Goal: Information Seeking & Learning: Find specific fact

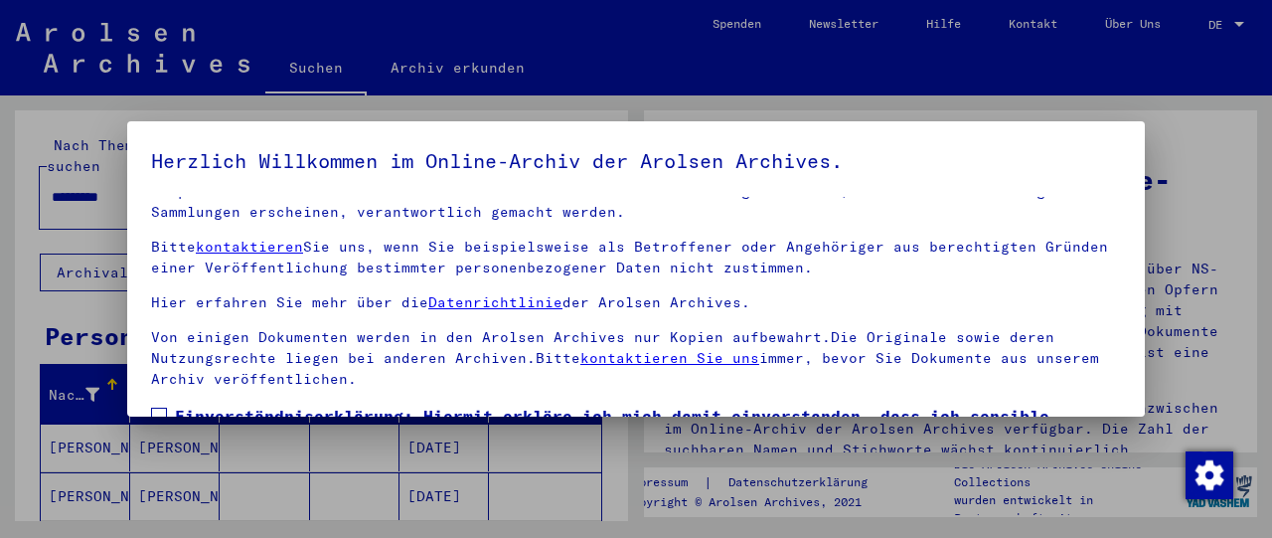
scroll to position [153, 0]
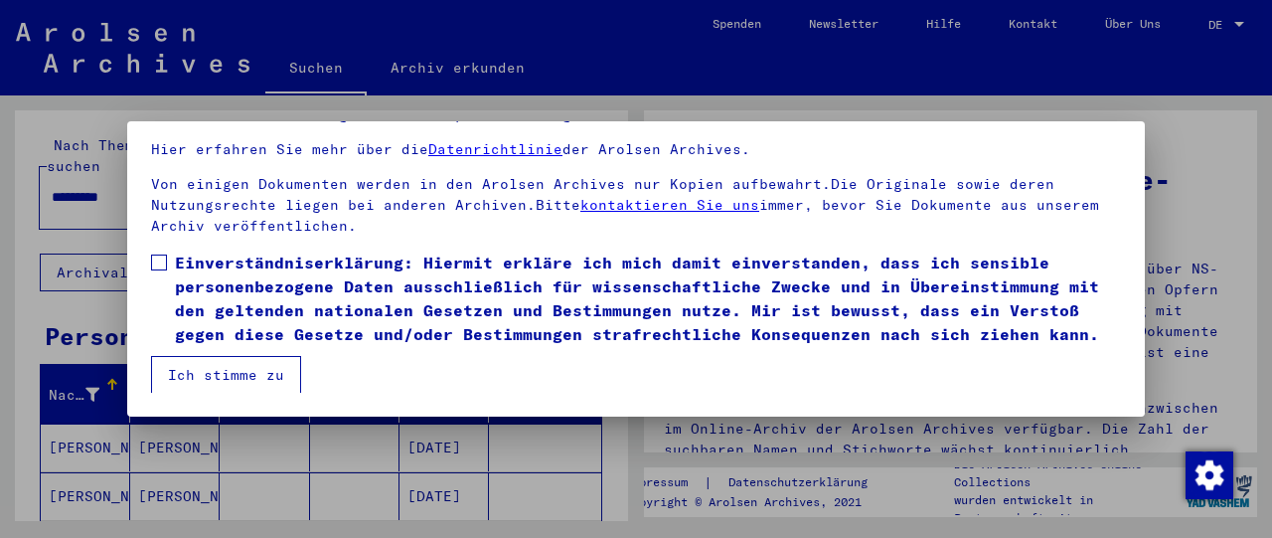
click at [163, 380] on button "Ich stimme zu" at bounding box center [226, 375] width 150 height 38
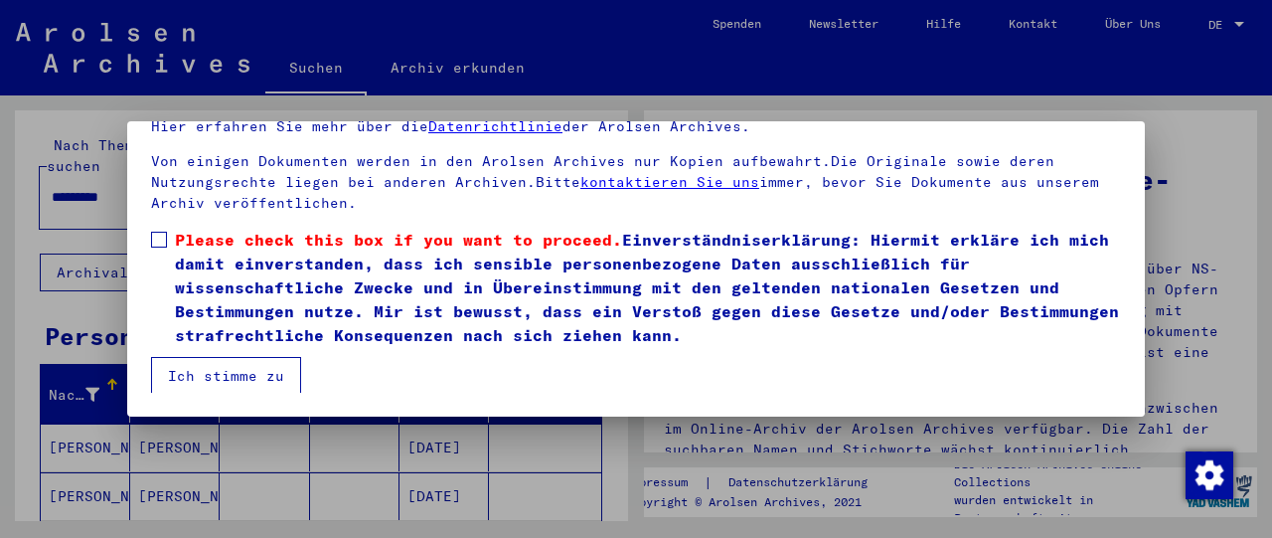
click at [160, 251] on label "Please check this box if you want to proceed. Einverständniserklärung: Hiermit …" at bounding box center [636, 287] width 970 height 119
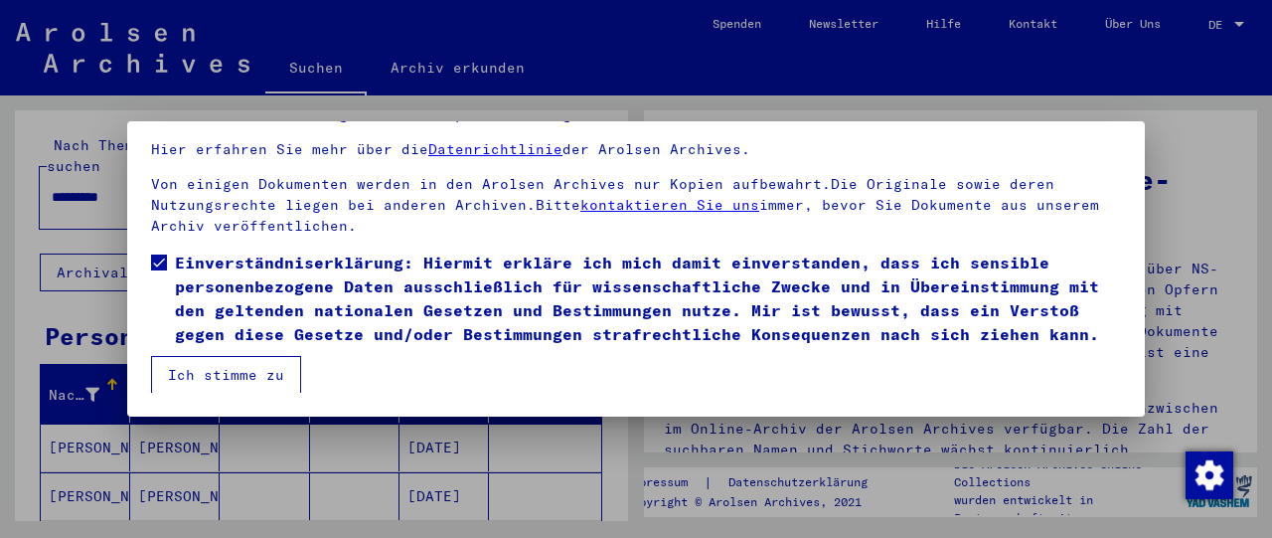
click at [180, 363] on button "Ich stimme zu" at bounding box center [226, 375] width 150 height 38
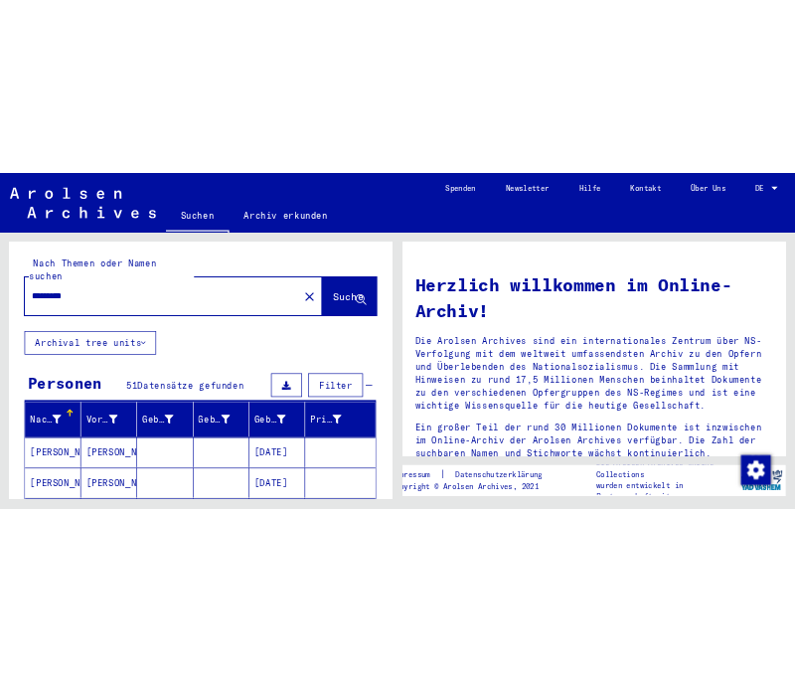
scroll to position [0, 0]
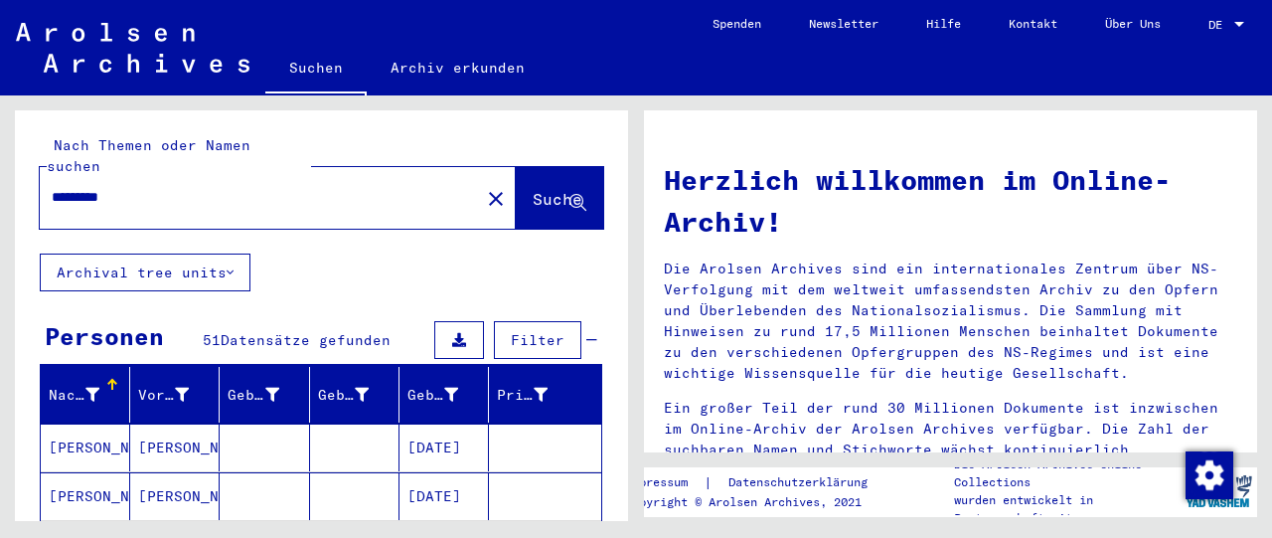
click at [55, 187] on input "*********" at bounding box center [254, 197] width 404 height 21
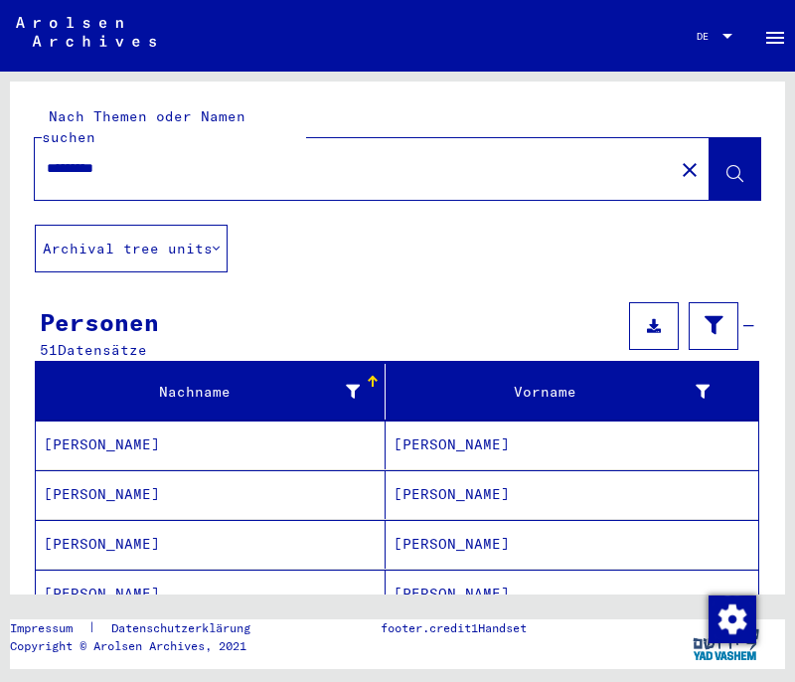
click at [48, 158] on input "*********" at bounding box center [354, 168] width 615 height 21
type input "**********"
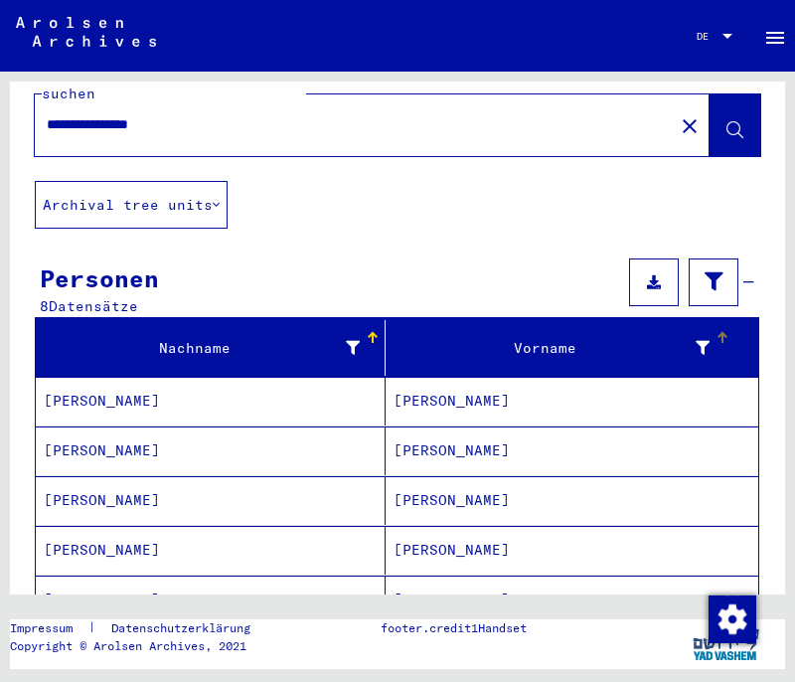
scroll to position [104, 0]
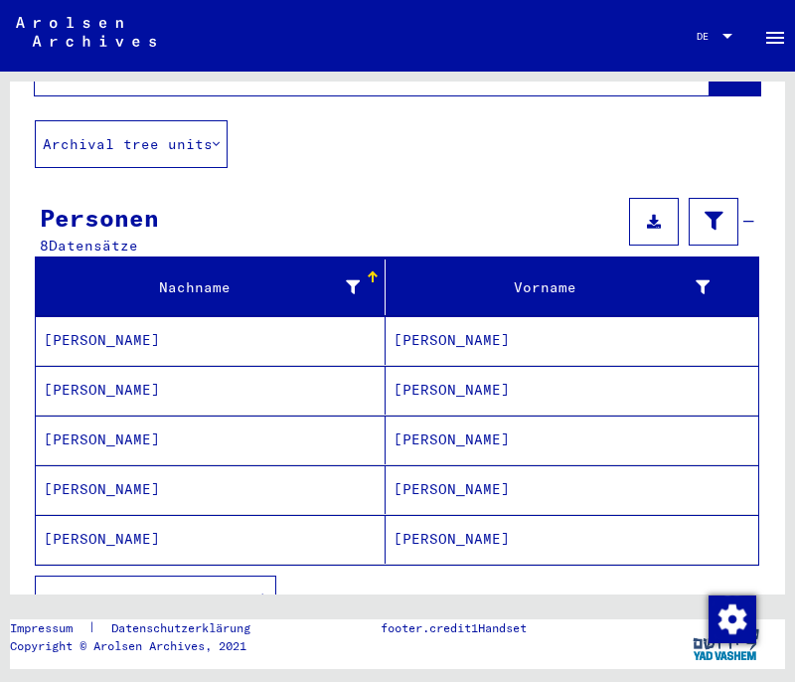
click at [78, 321] on mat-cell "[PERSON_NAME]" at bounding box center [211, 340] width 350 height 49
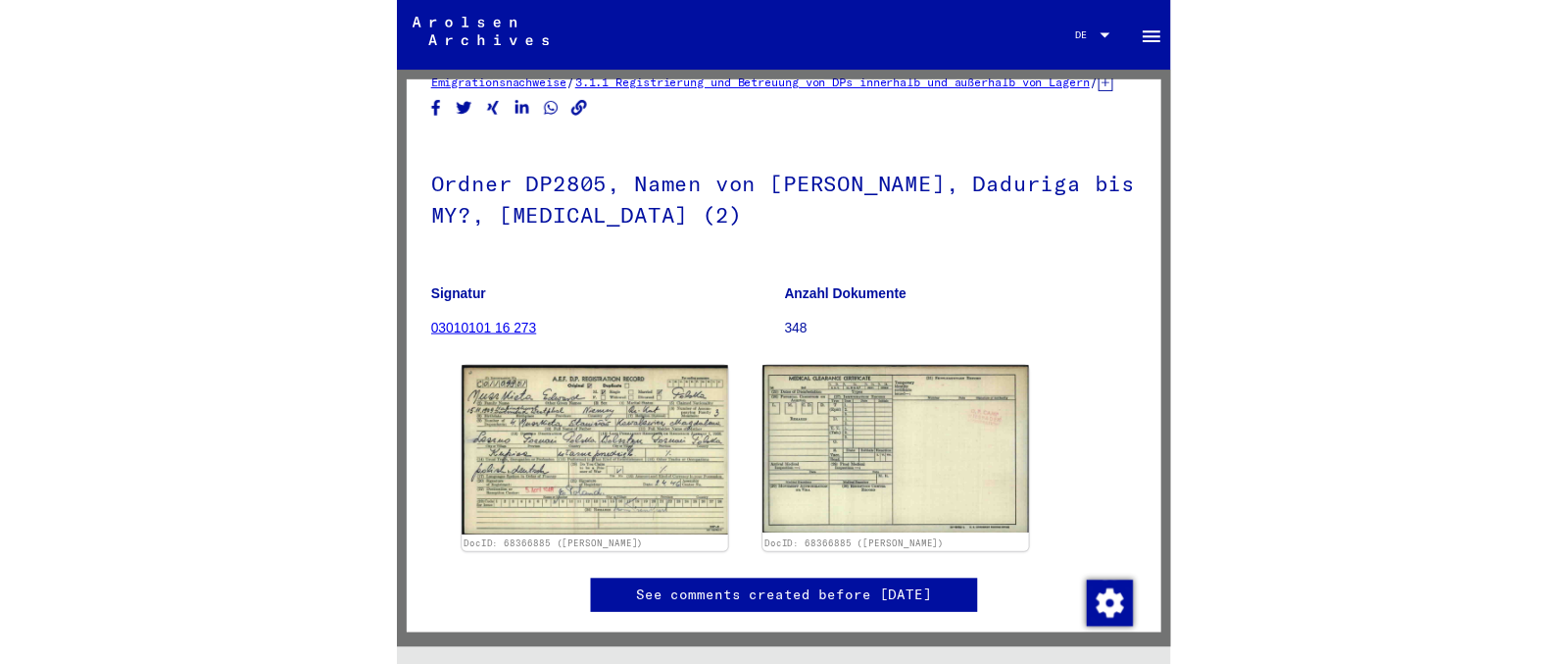
scroll to position [103, 0]
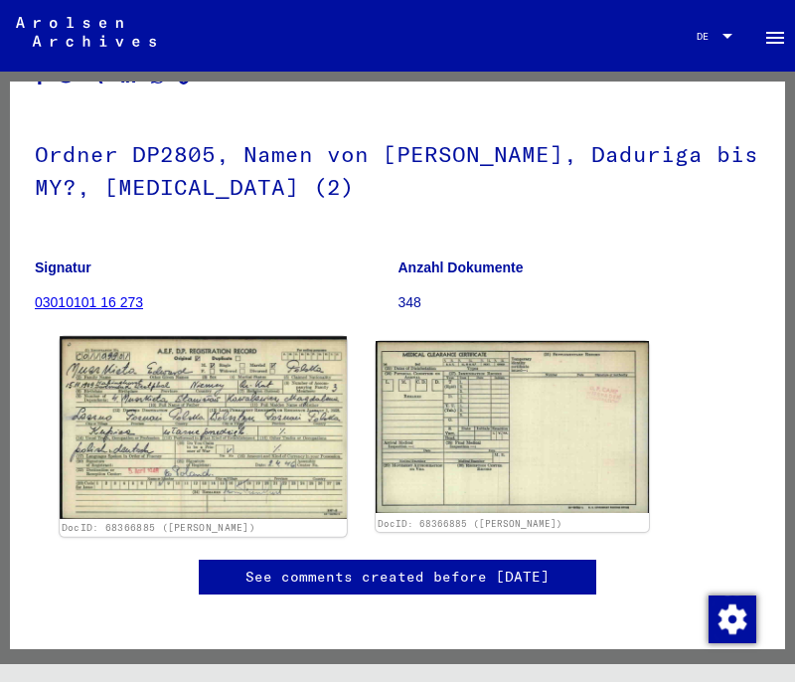
click at [240, 434] on img at bounding box center [203, 427] width 287 height 183
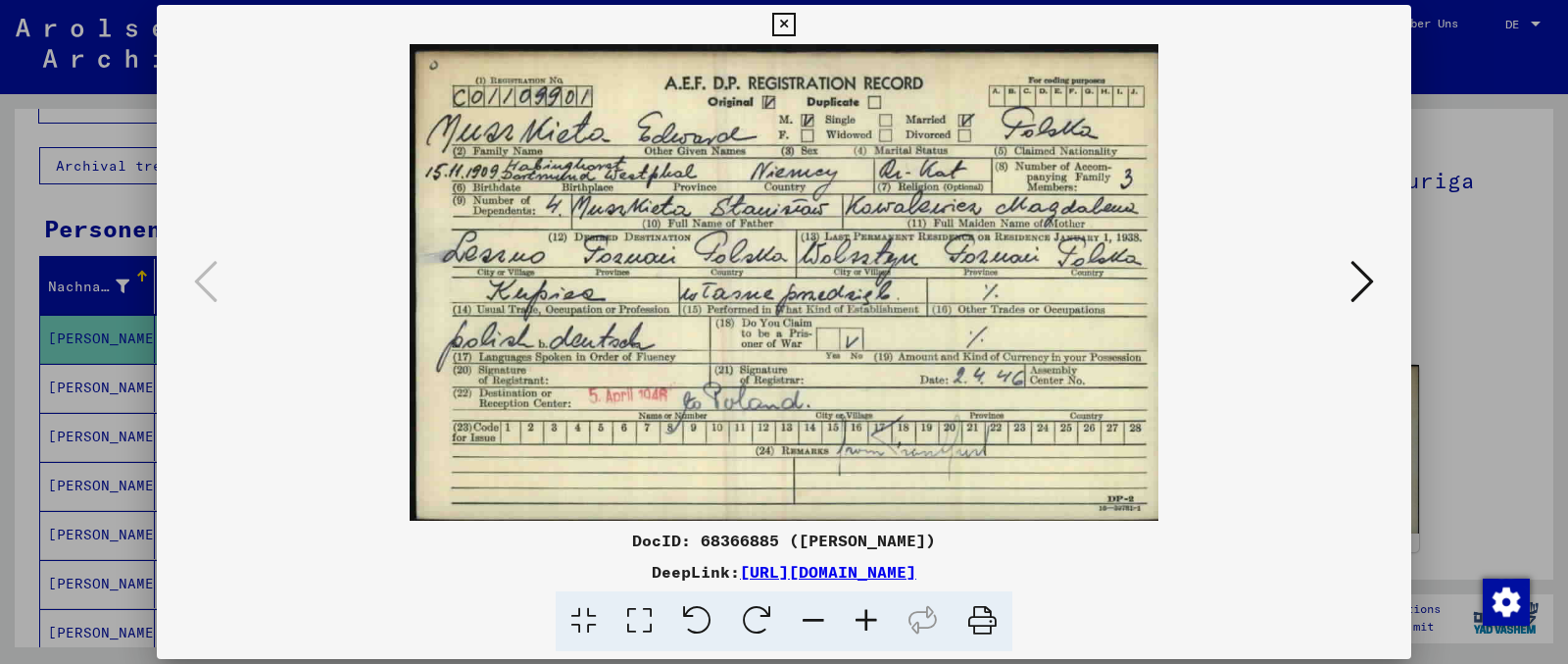
click at [916, 530] on link "[URL][DOMAIN_NAME]" at bounding box center [827, 571] width 177 height 20
click at [647, 530] on icon at bounding box center [639, 621] width 56 height 60
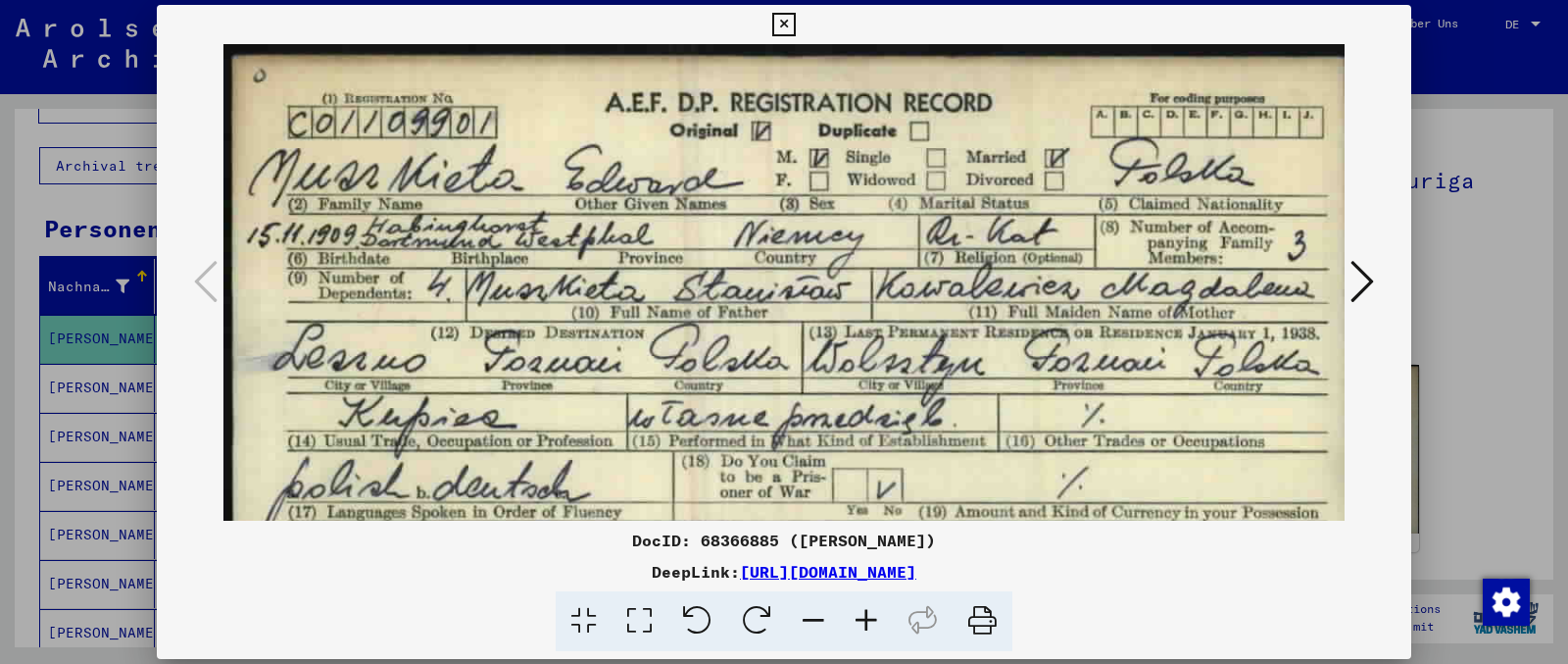
click at [579, 530] on icon at bounding box center [583, 621] width 56 height 60
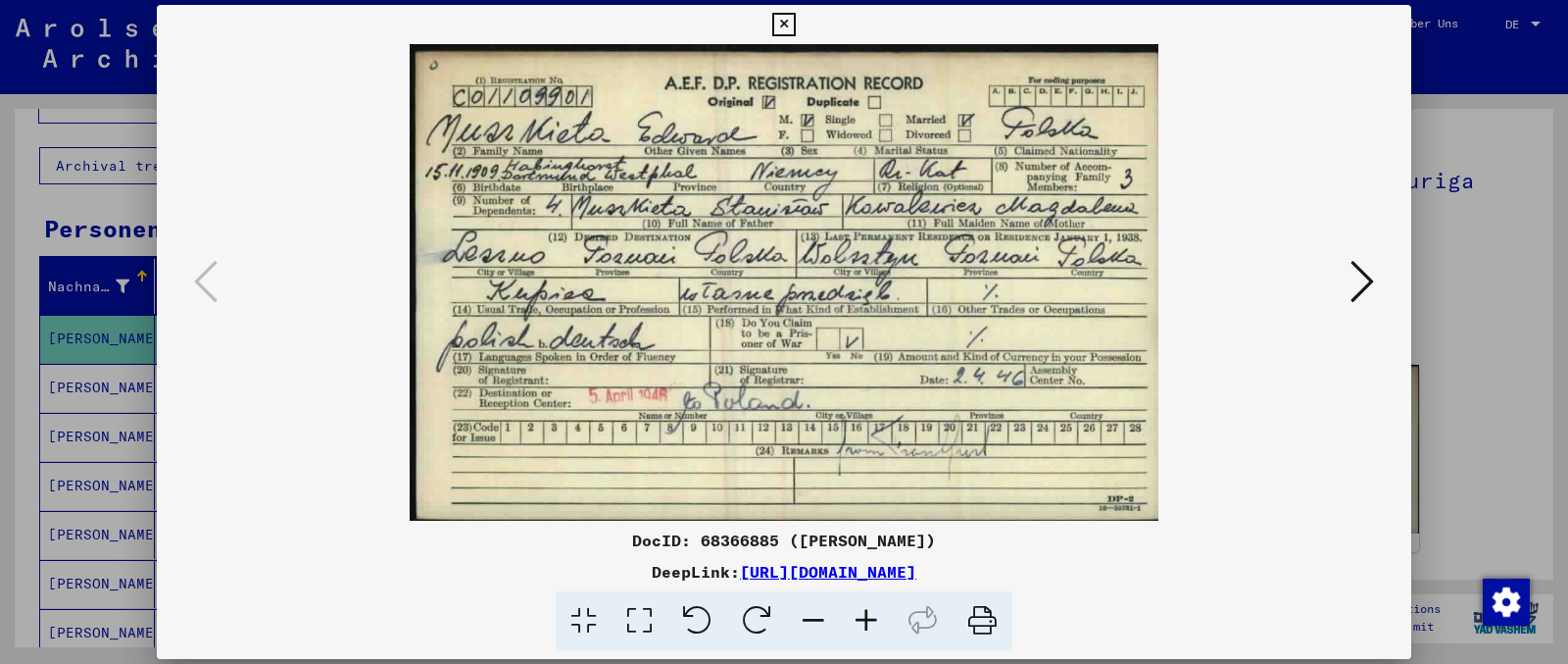
click at [640, 530] on icon at bounding box center [639, 621] width 56 height 60
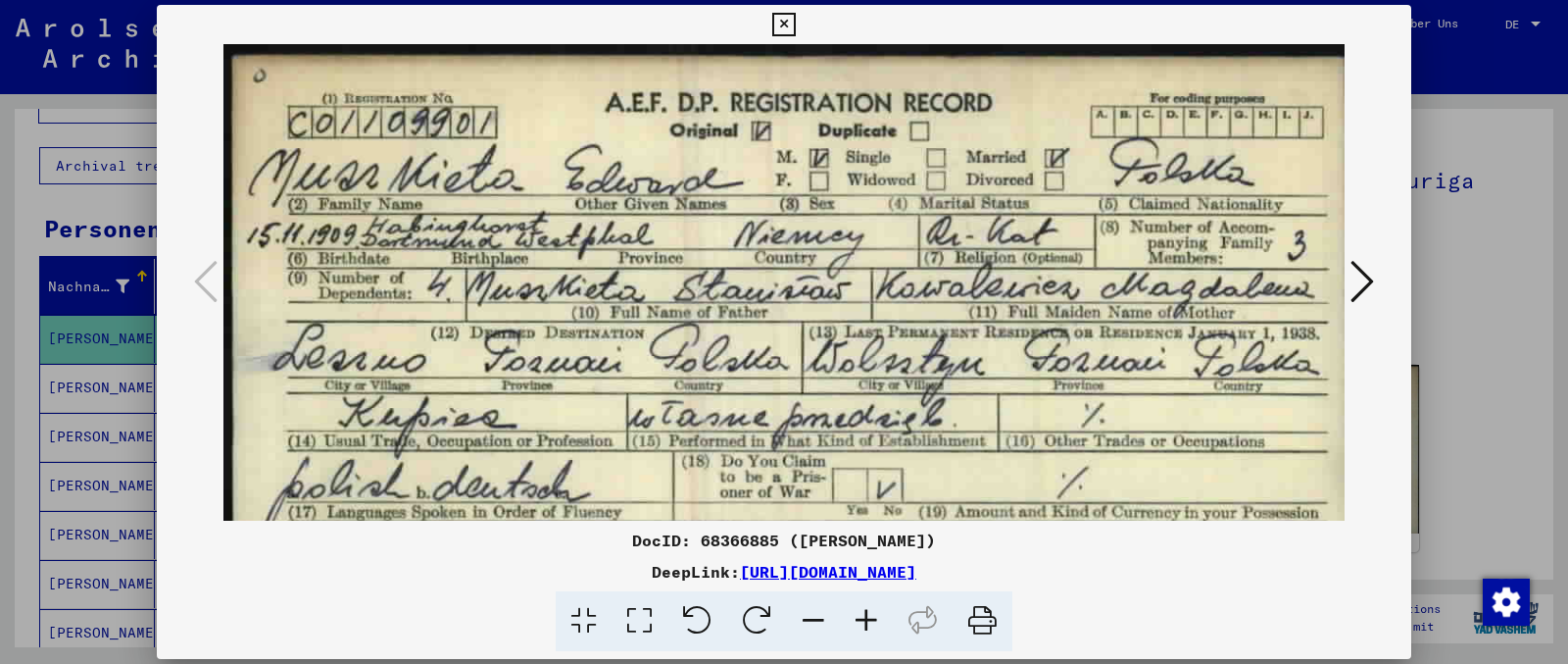
click at [587, 530] on icon at bounding box center [583, 621] width 56 height 60
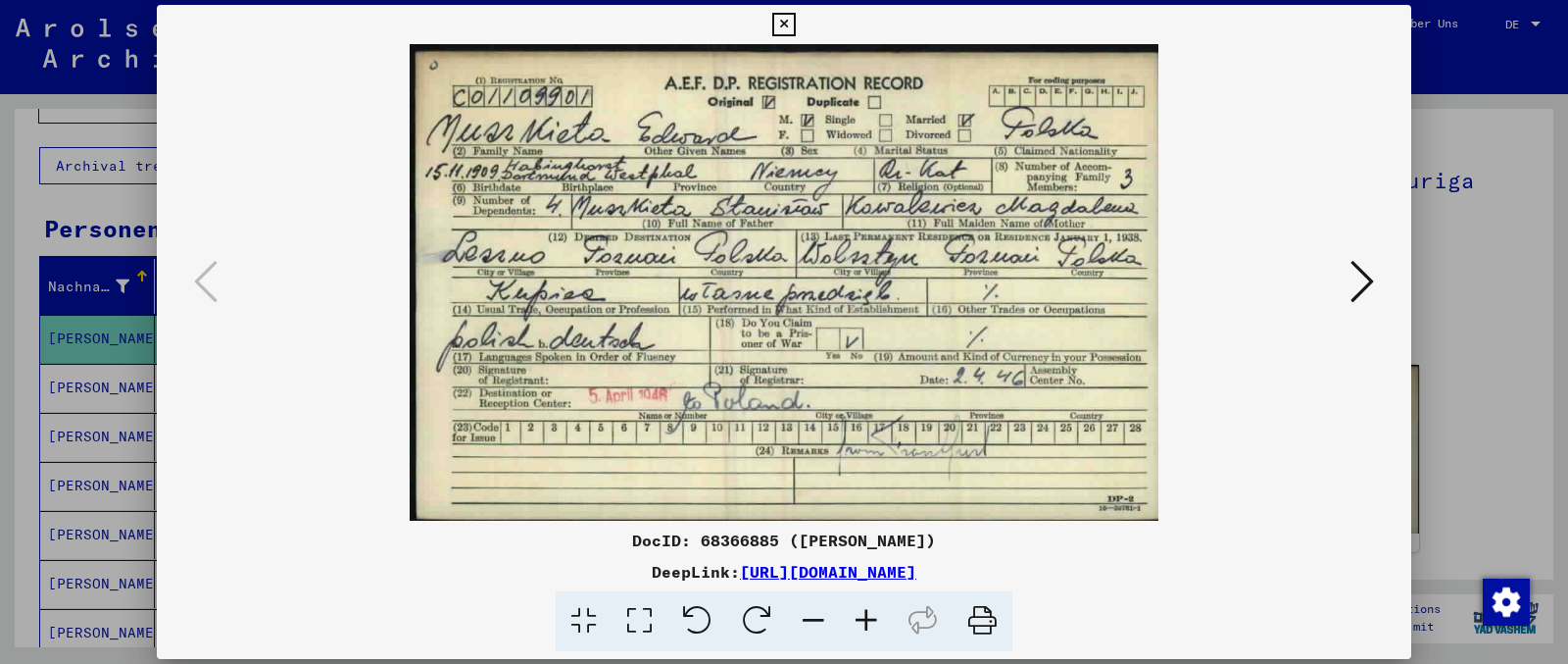
click at [865, 530] on icon at bounding box center [867, 621] width 53 height 60
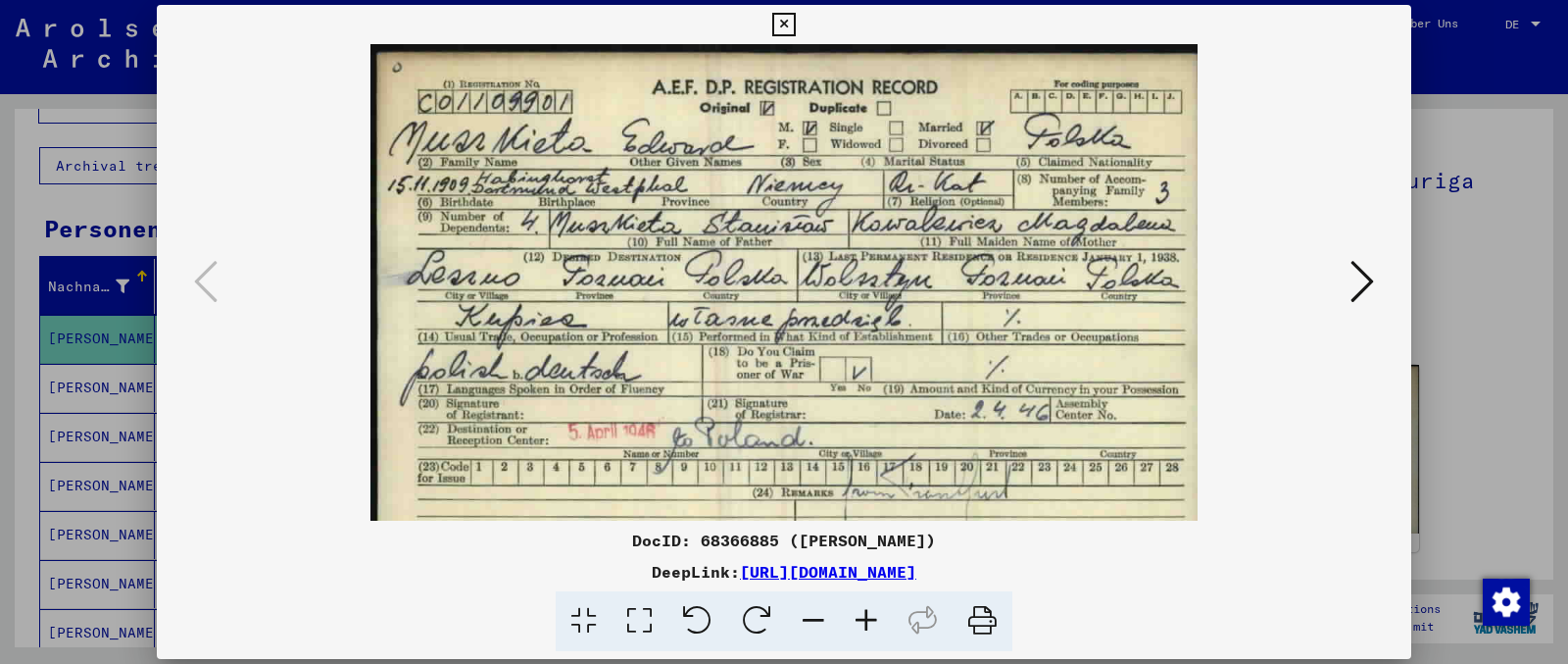
click at [826, 530] on icon at bounding box center [814, 621] width 53 height 60
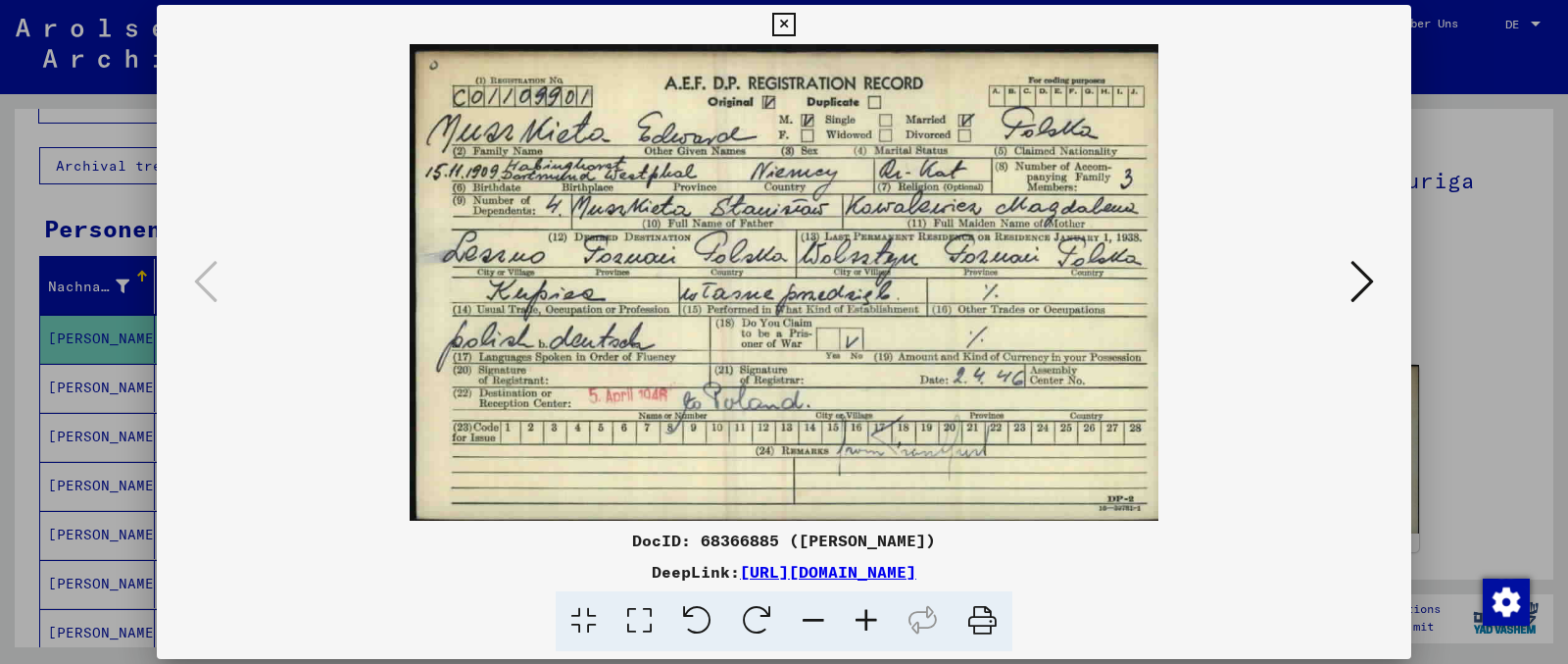
click at [1253, 290] on button at bounding box center [1362, 282] width 36 height 56
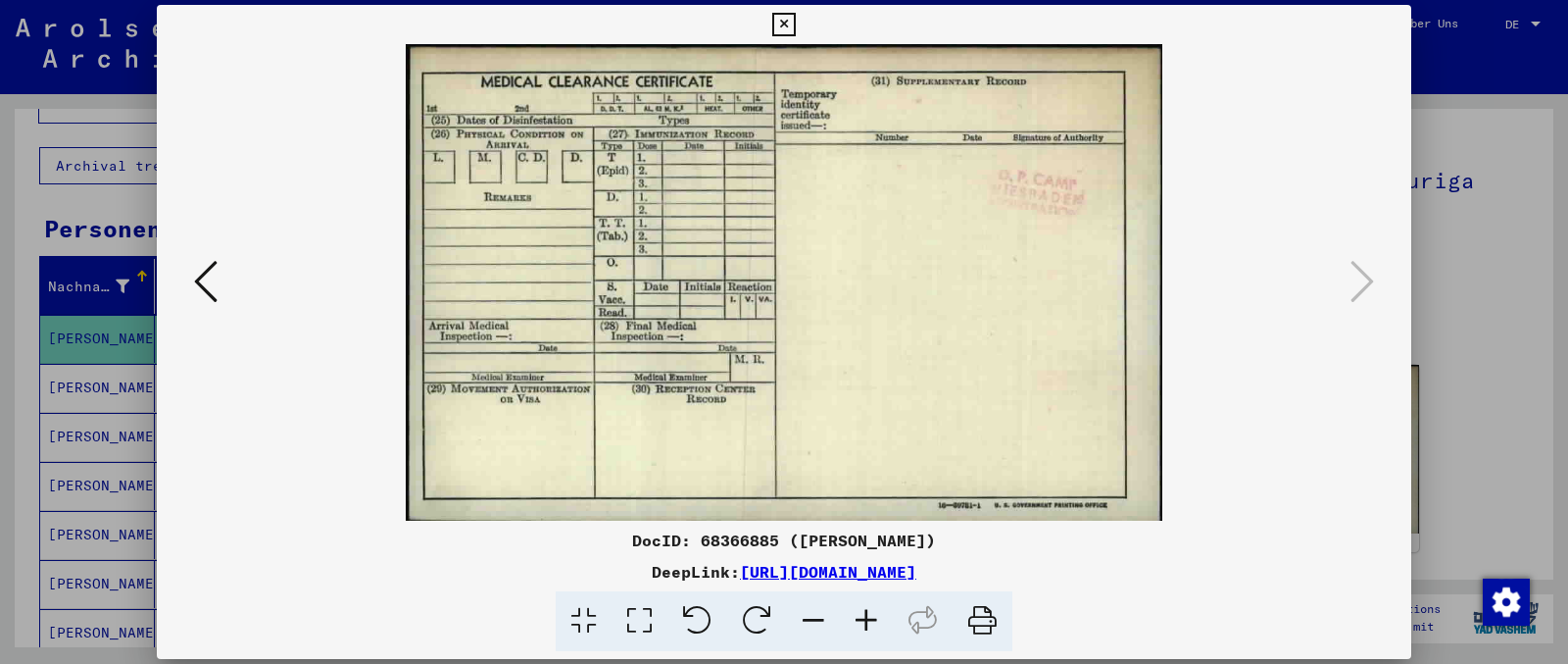
click at [795, 28] on icon at bounding box center [783, 25] width 23 height 24
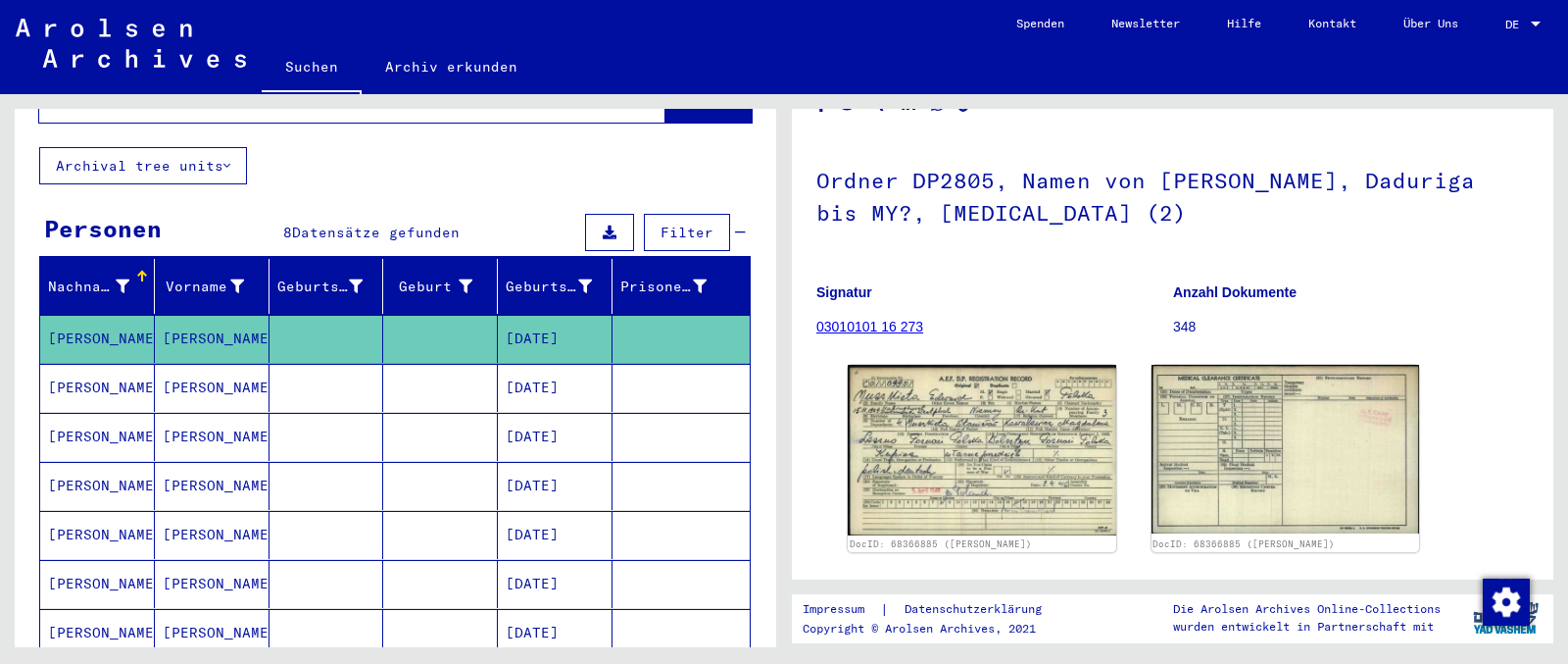
click at [104, 371] on mat-cell "[PERSON_NAME]" at bounding box center [98, 388] width 114 height 48
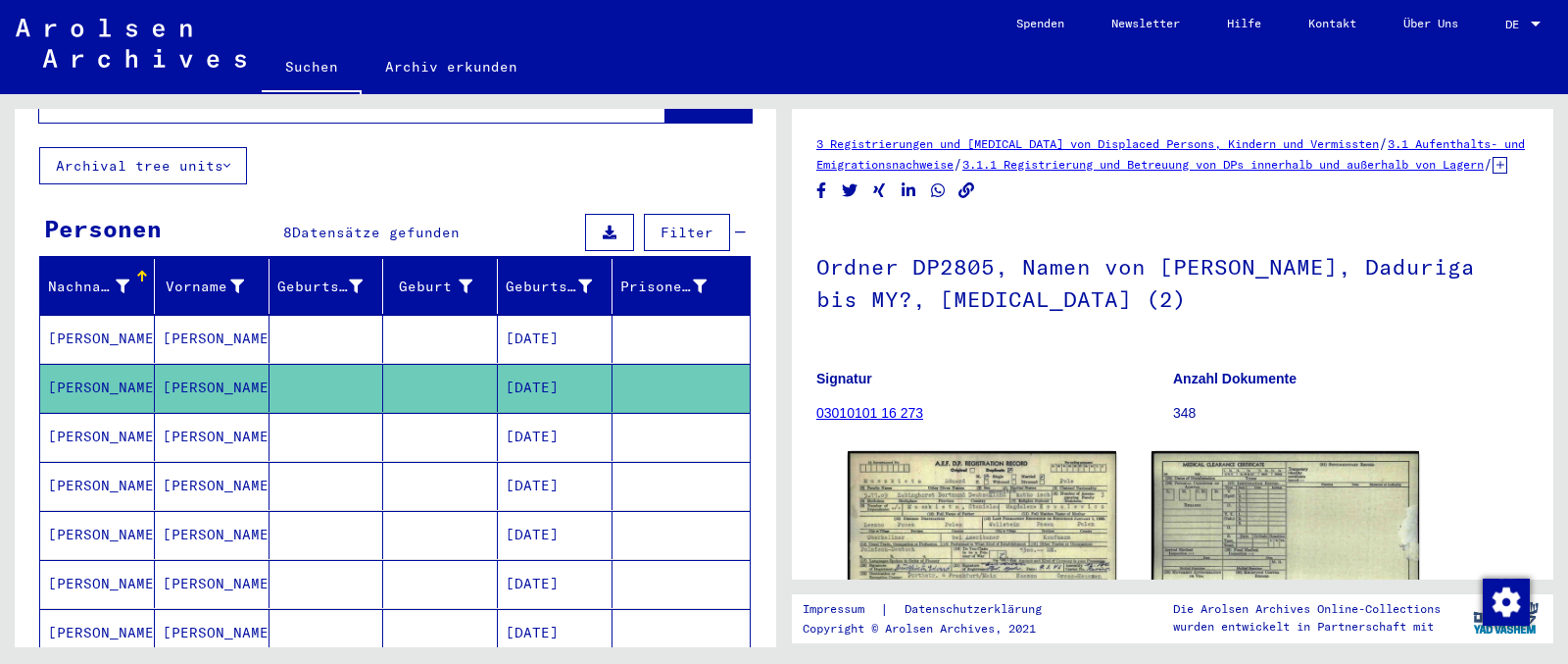
scroll to position [206, 0]
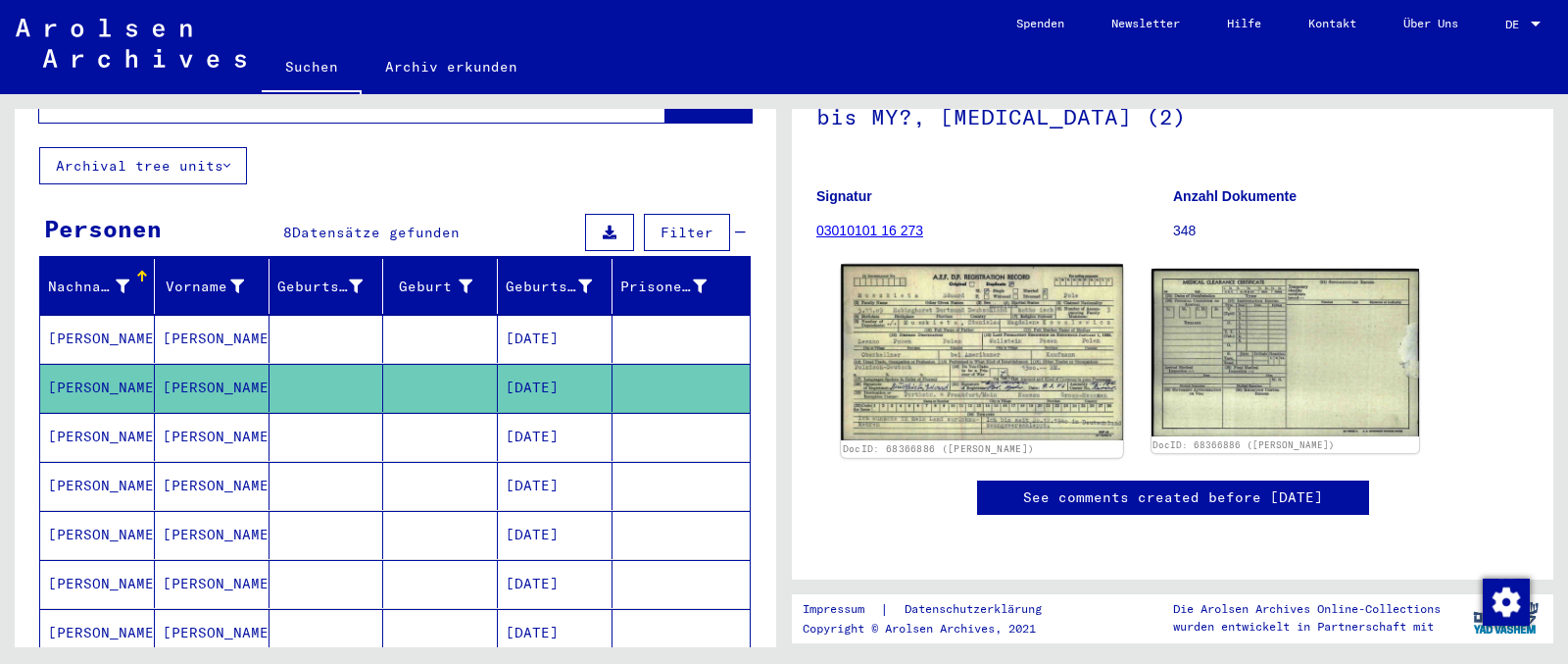
click at [975, 353] on img at bounding box center [981, 352] width 281 height 176
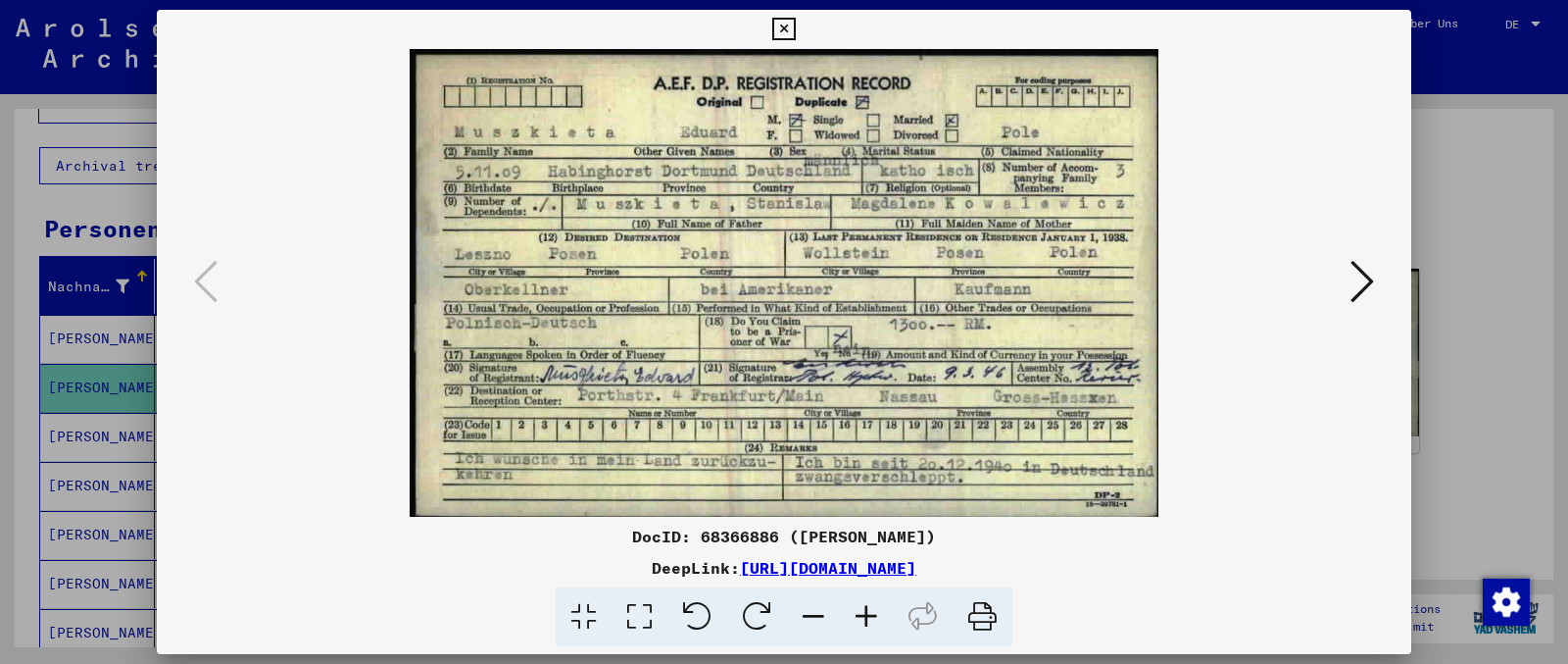
click at [1253, 278] on icon at bounding box center [1362, 281] width 24 height 47
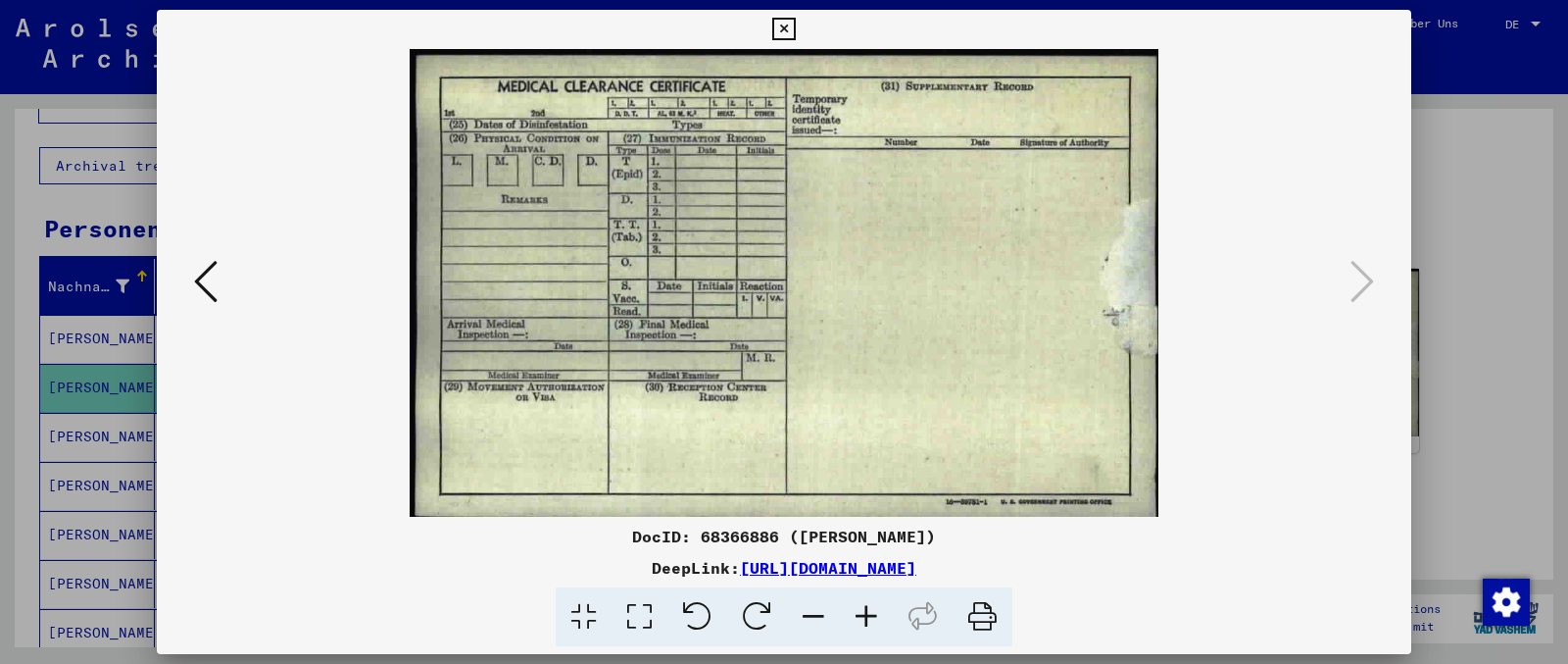
click at [795, 37] on icon at bounding box center [783, 30] width 23 height 24
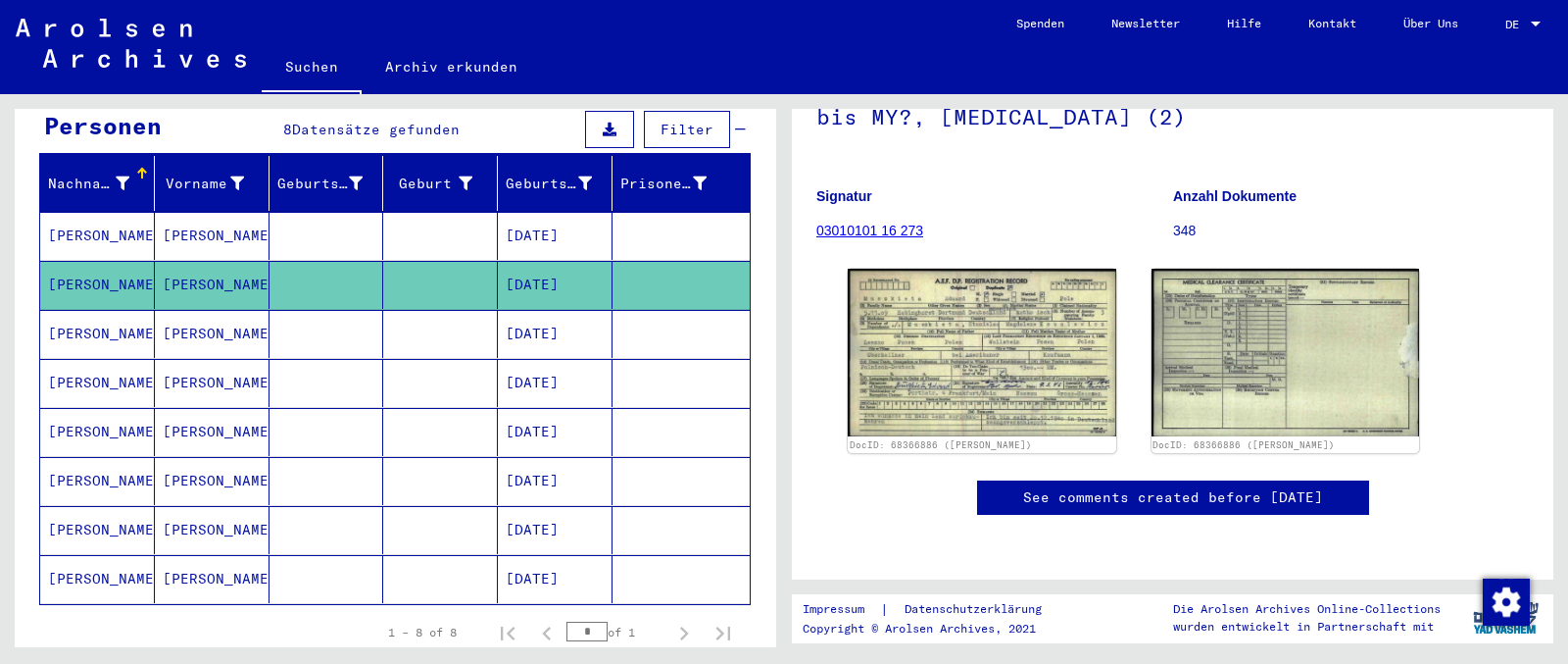
click at [84, 310] on mat-cell "[PERSON_NAME]" at bounding box center [98, 333] width 114 height 48
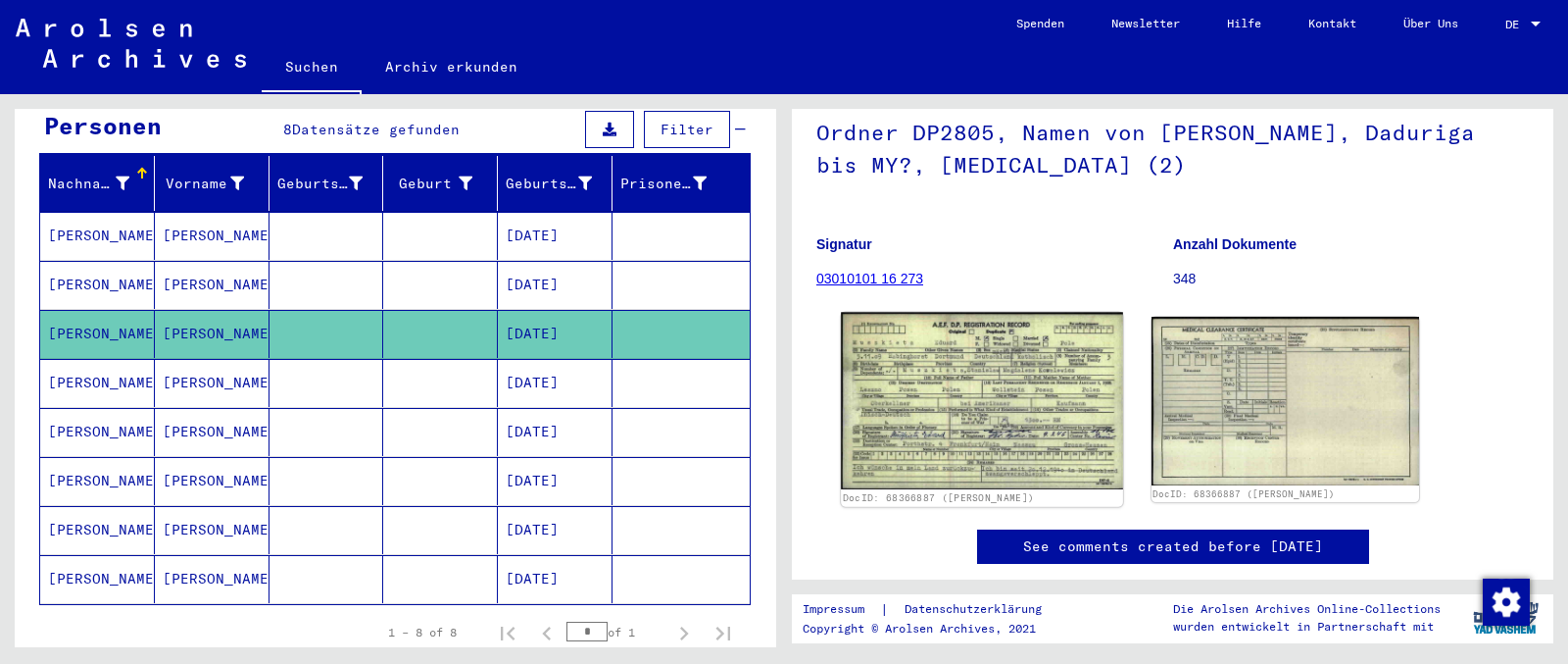
scroll to position [230, 0]
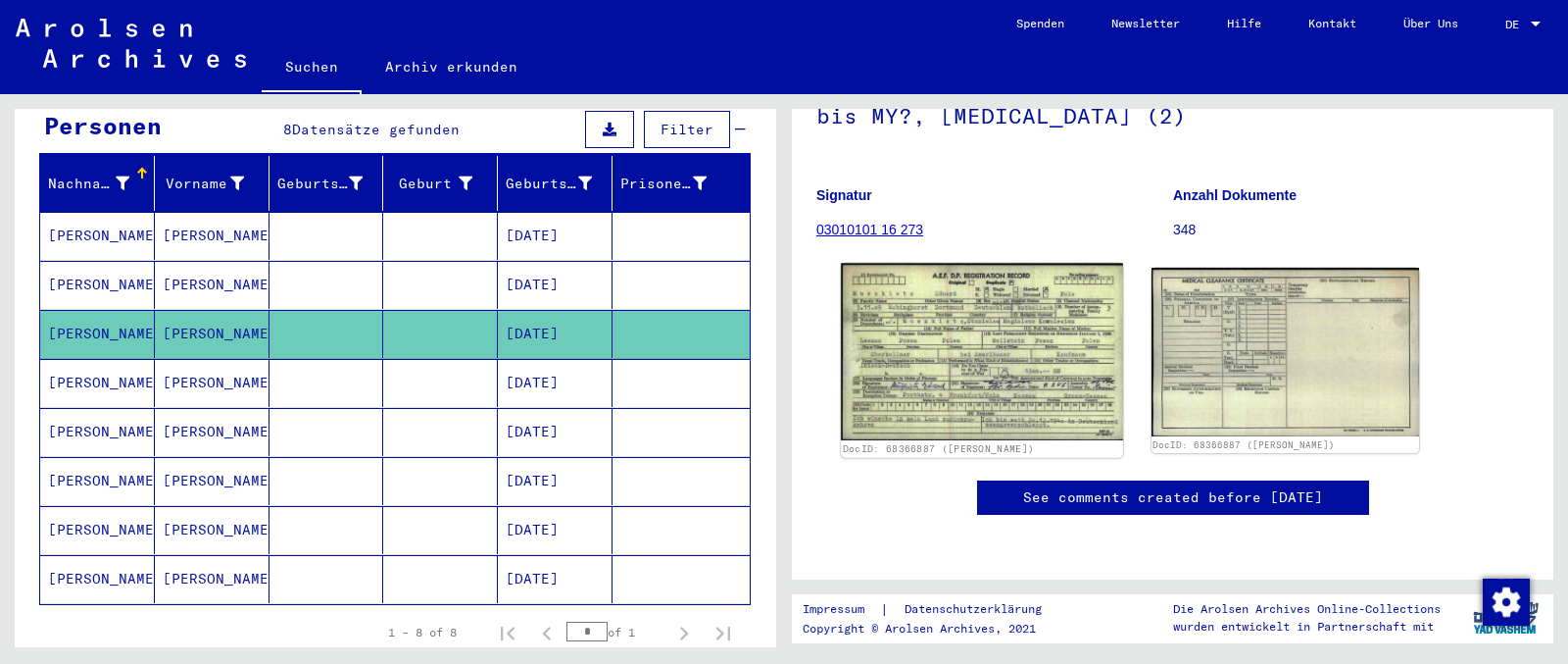
click at [955, 327] on img at bounding box center [981, 352] width 281 height 178
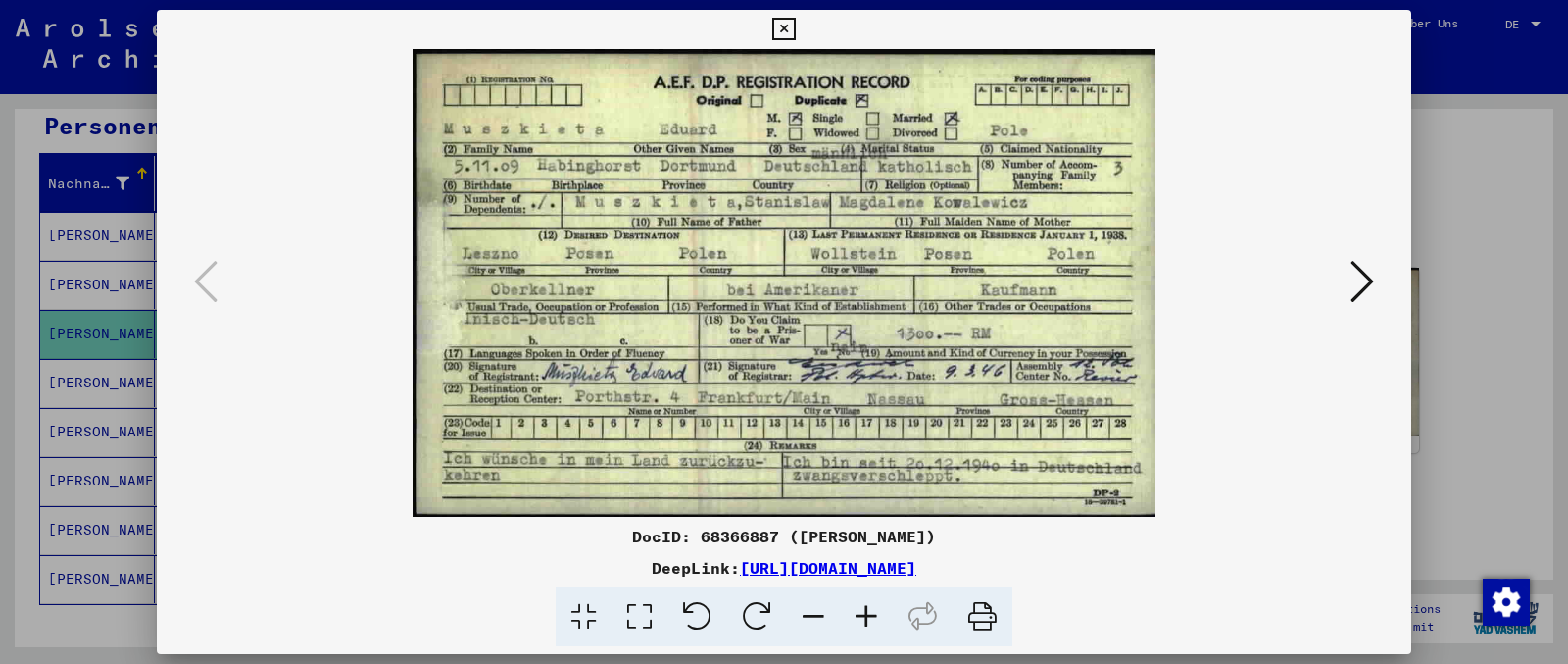
click at [1253, 277] on icon at bounding box center [1362, 281] width 24 height 47
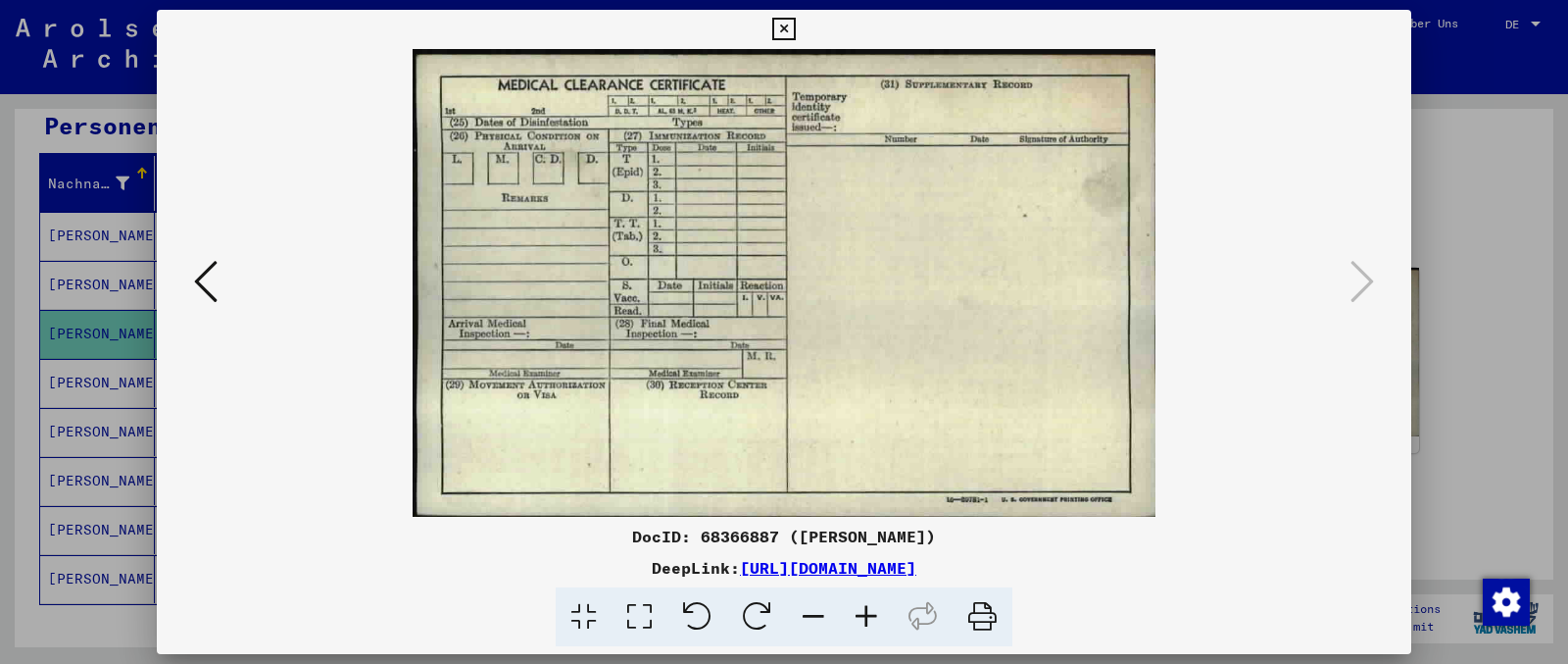
click at [795, 22] on icon at bounding box center [783, 30] width 23 height 24
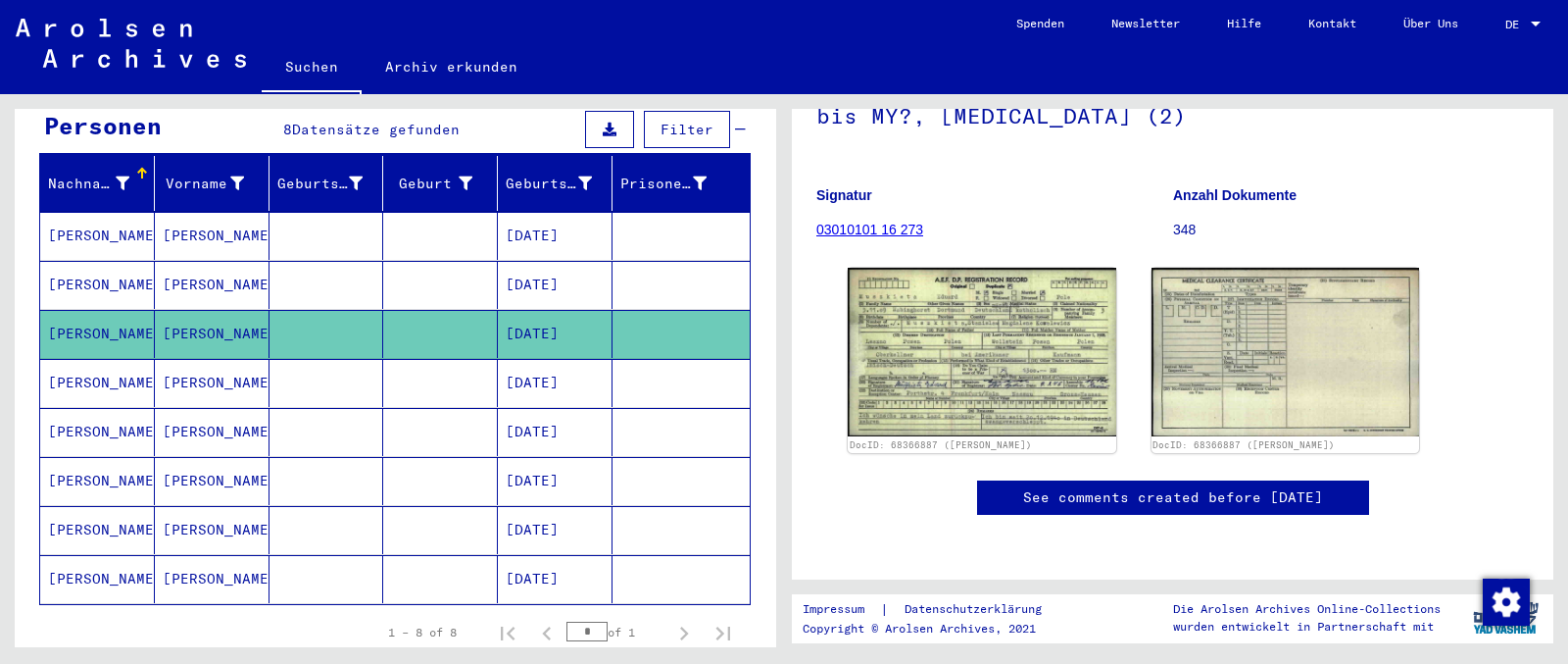
click at [109, 365] on mat-cell "[PERSON_NAME]" at bounding box center [98, 383] width 114 height 48
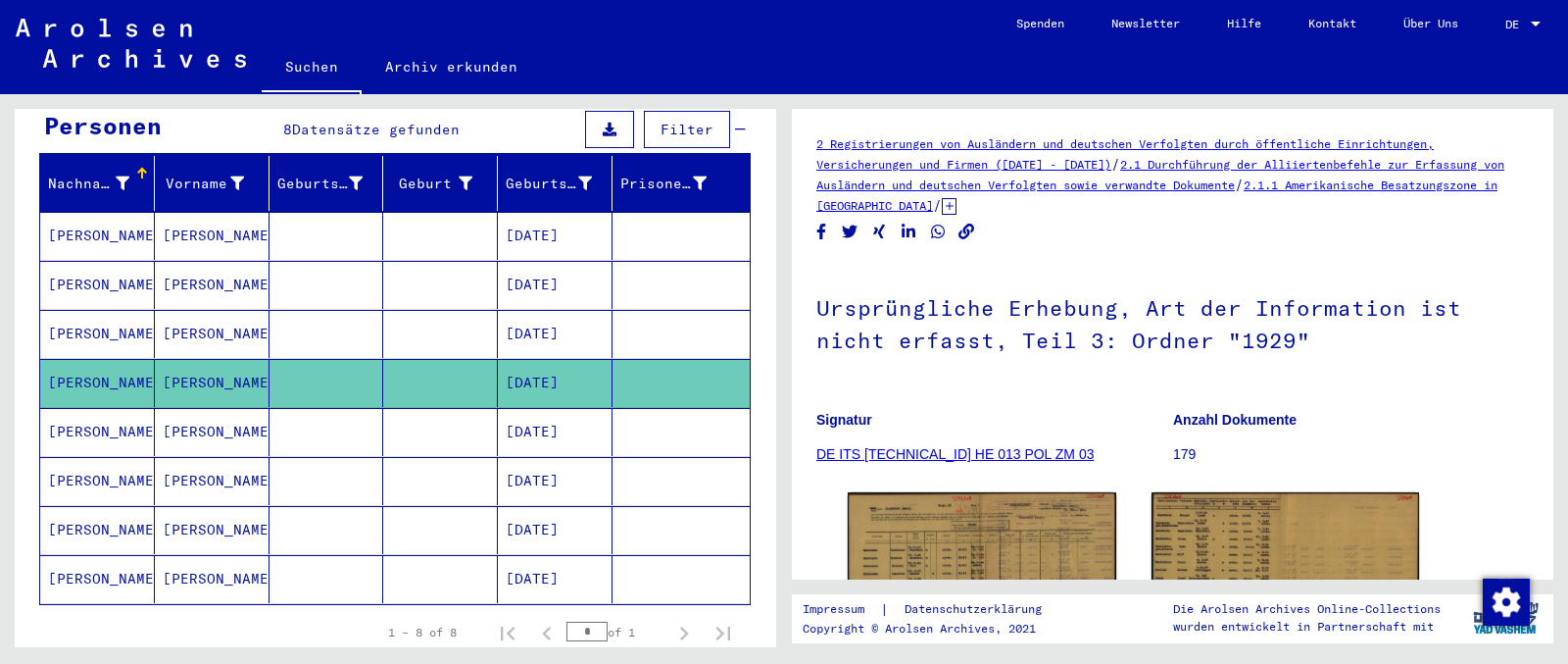
scroll to position [206, 0]
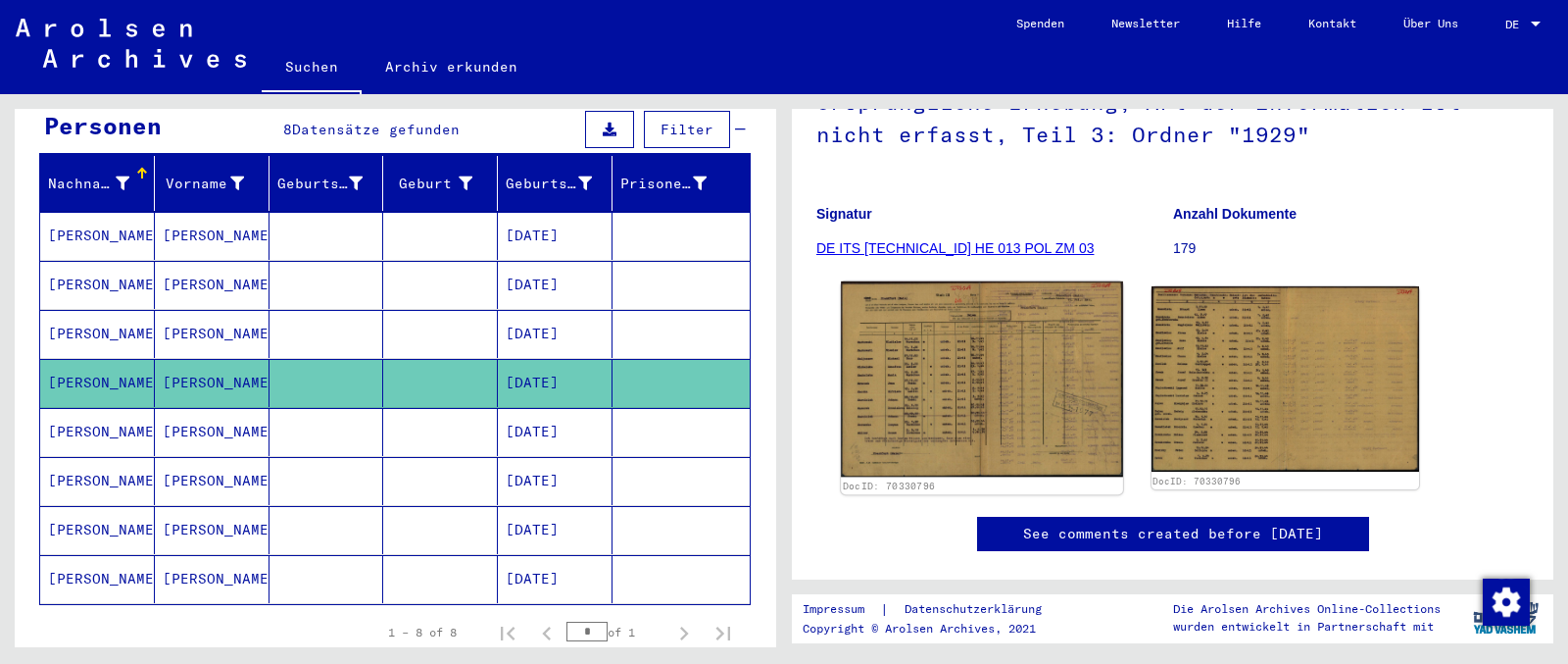
click at [956, 361] on img at bounding box center [981, 379] width 281 height 196
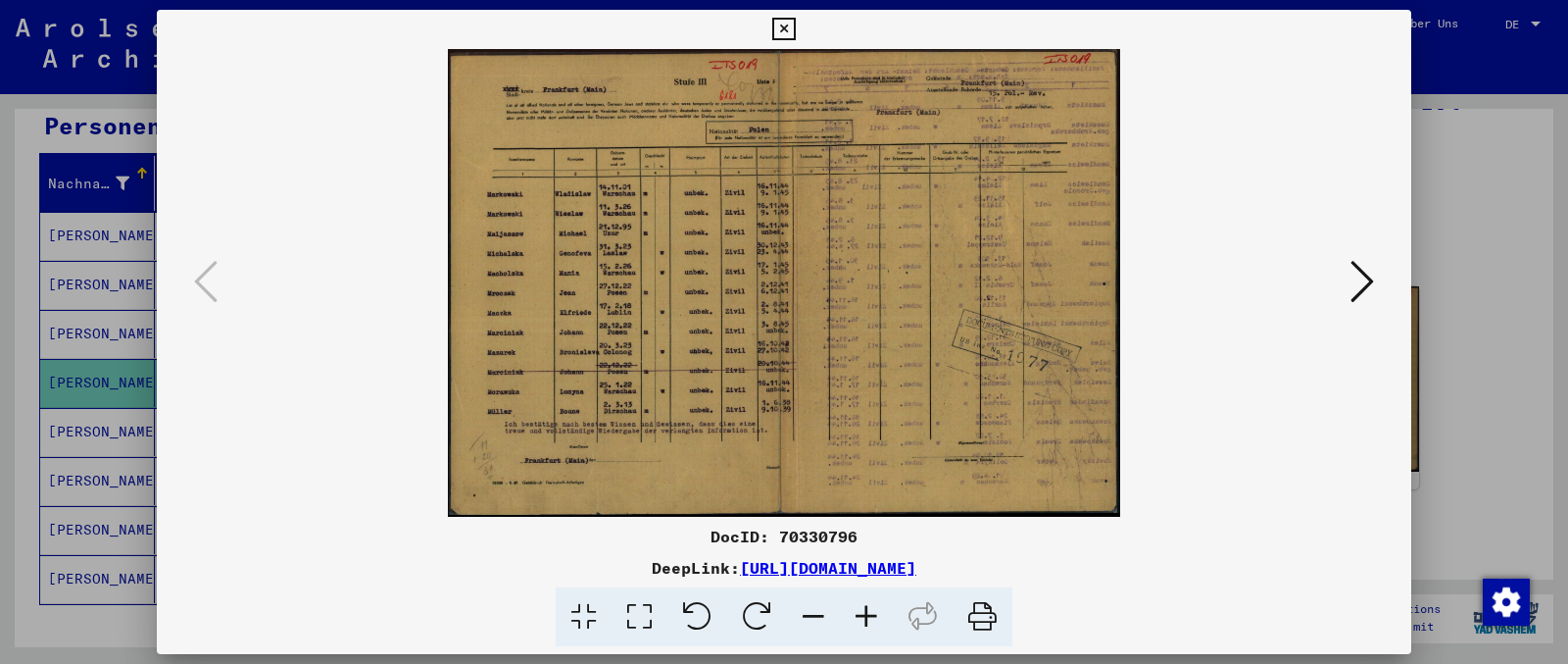
click at [1253, 285] on icon at bounding box center [1362, 281] width 24 height 47
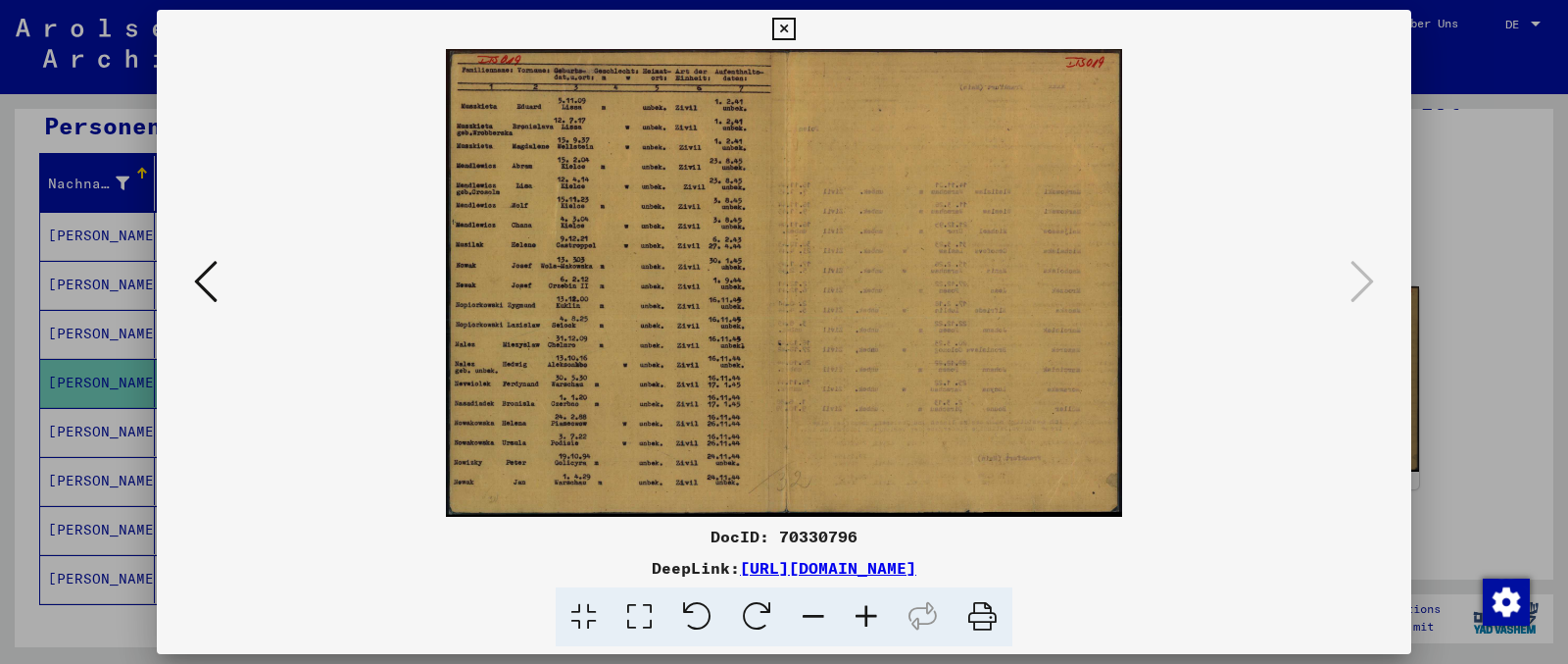
click at [199, 275] on icon at bounding box center [206, 281] width 24 height 47
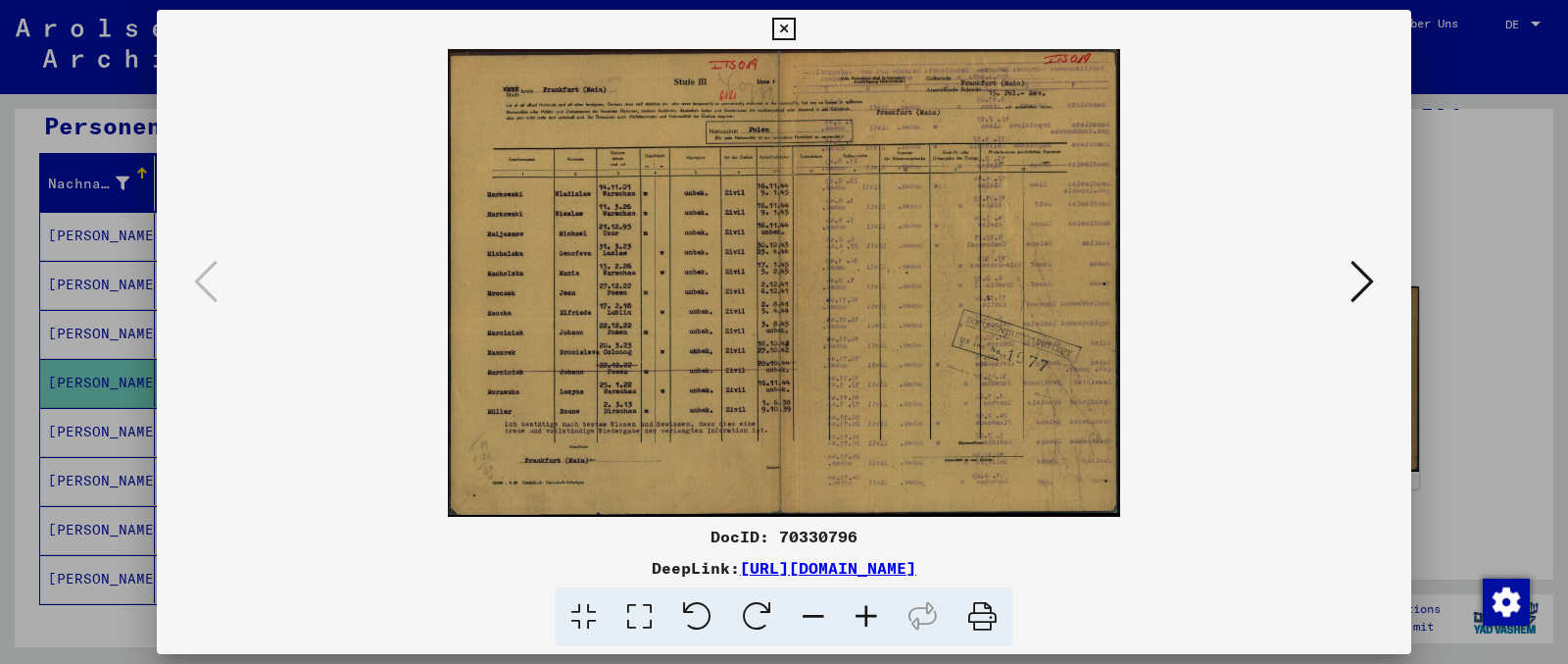
click at [1253, 288] on icon at bounding box center [1362, 281] width 24 height 47
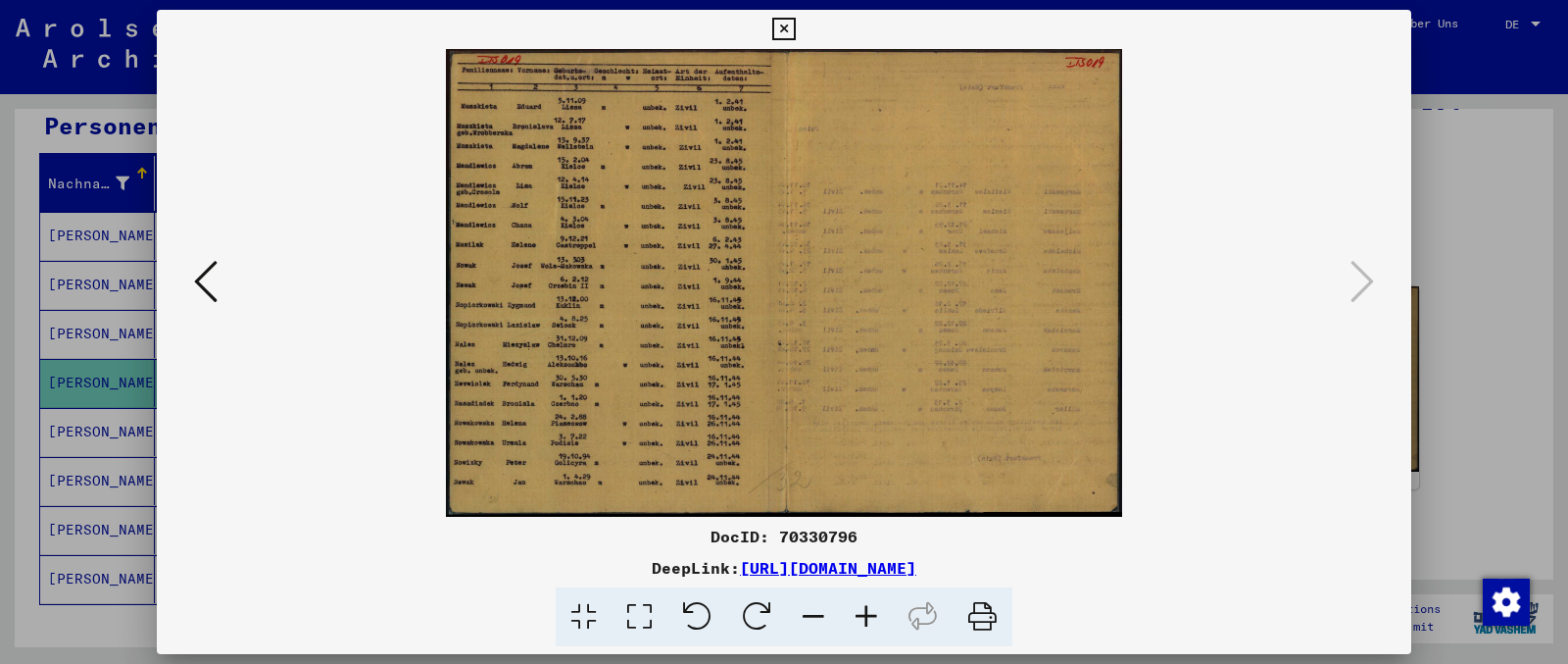
click at [795, 31] on icon at bounding box center [783, 30] width 23 height 24
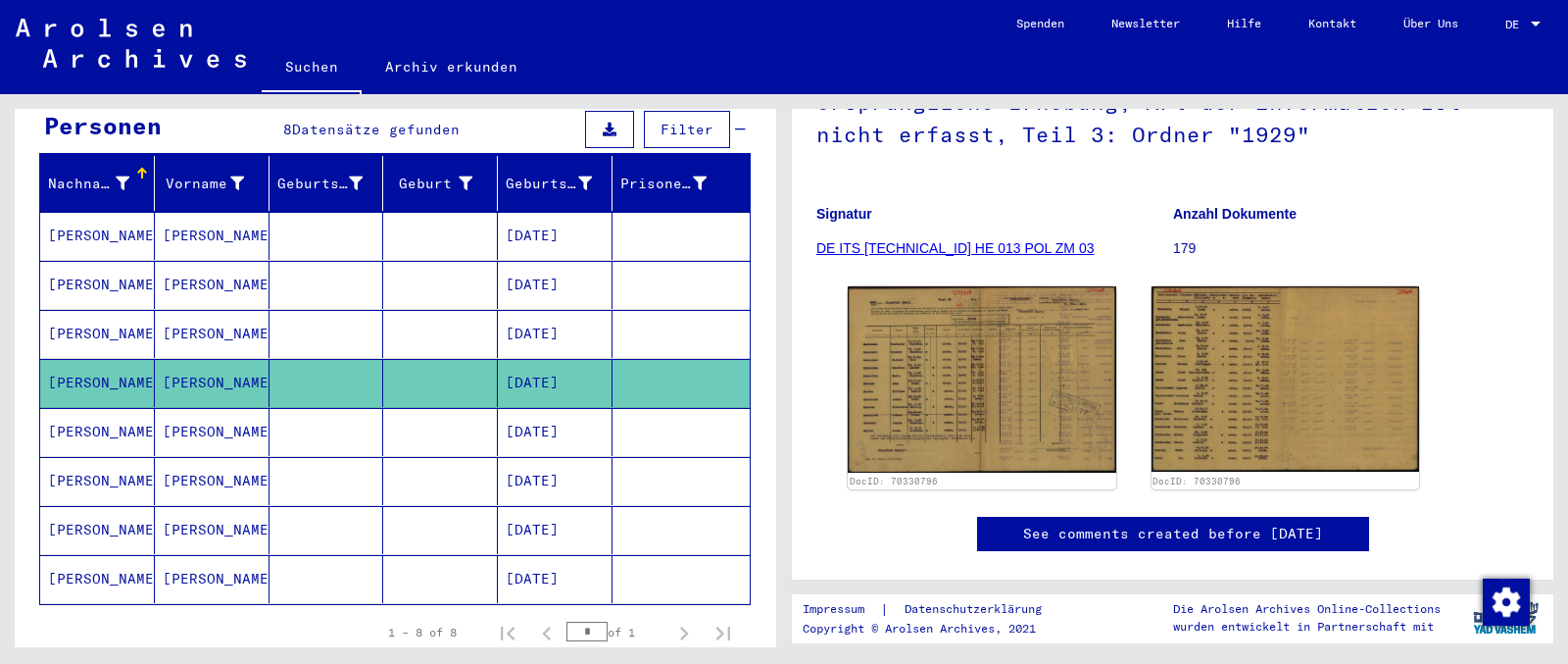
click at [115, 409] on mat-cell "[PERSON_NAME]" at bounding box center [98, 431] width 114 height 48
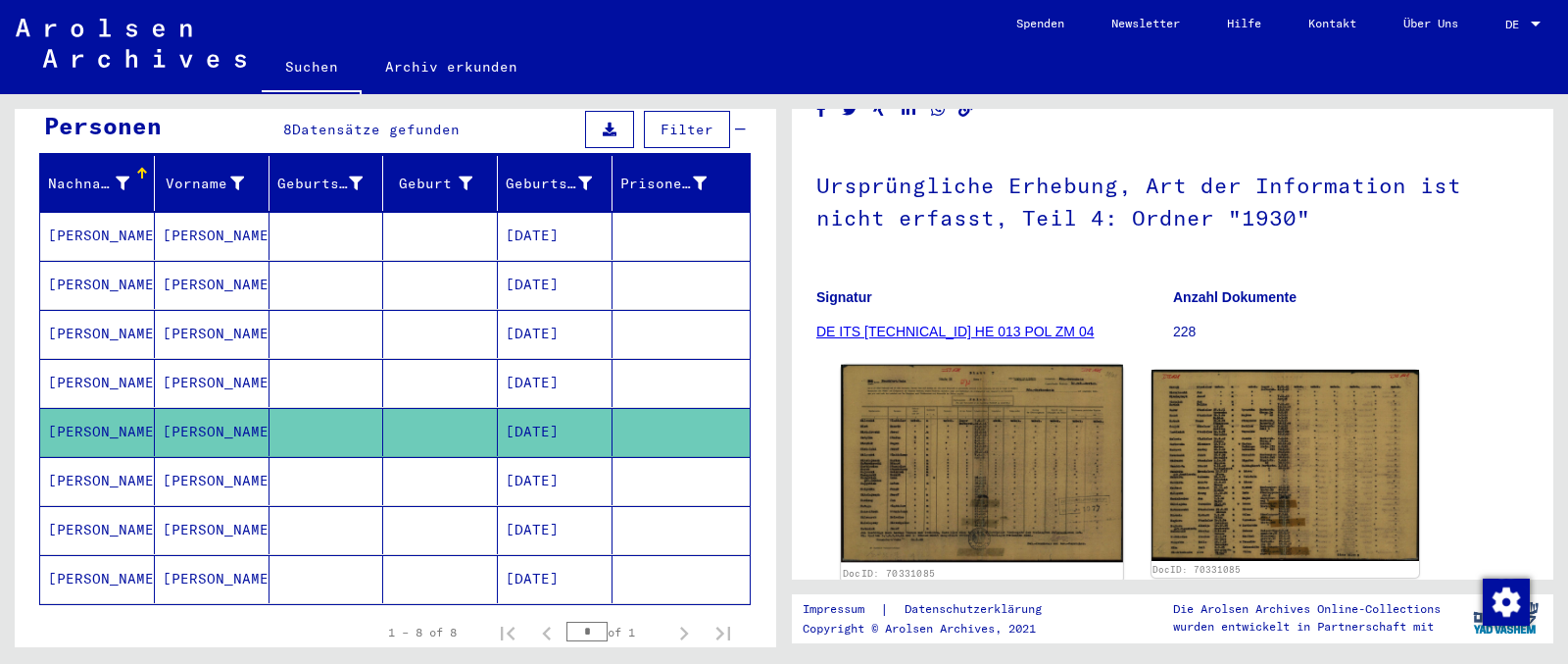
scroll to position [206, 0]
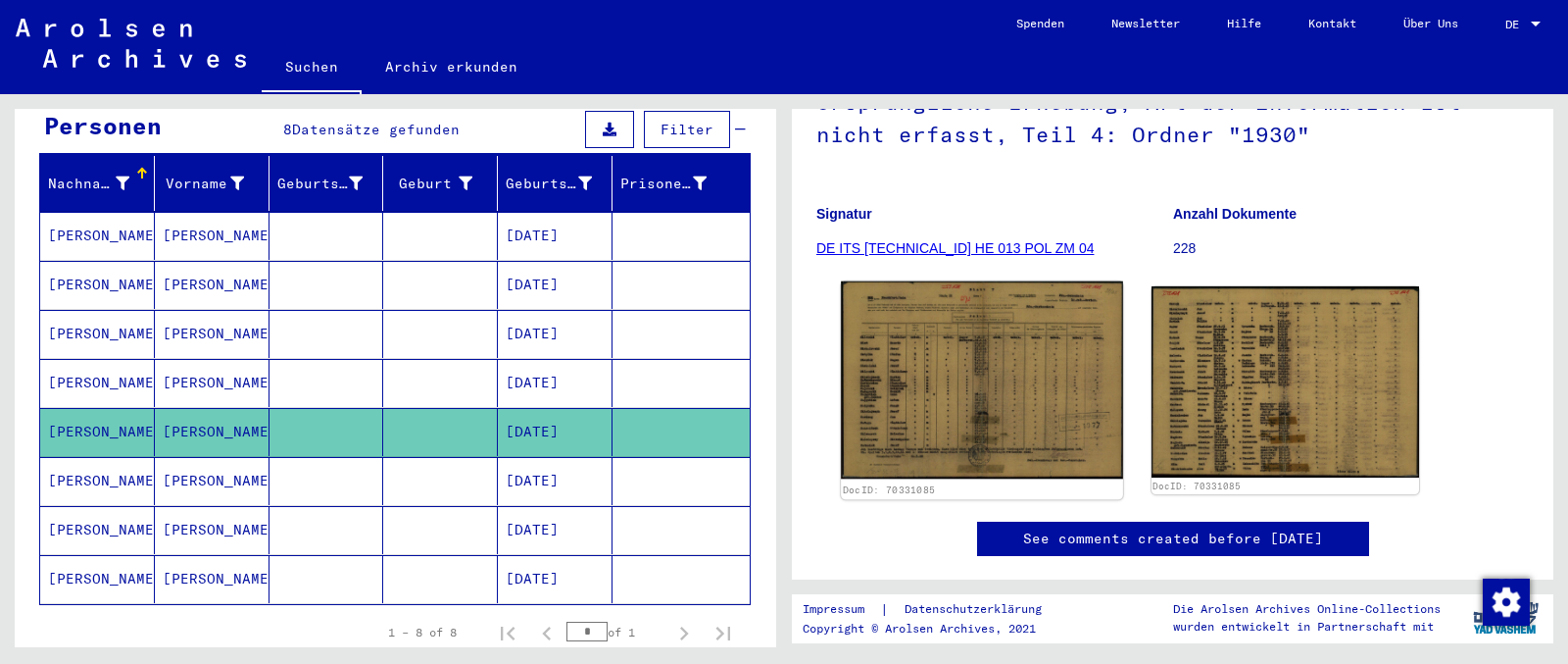
click at [963, 371] on img at bounding box center [981, 380] width 281 height 197
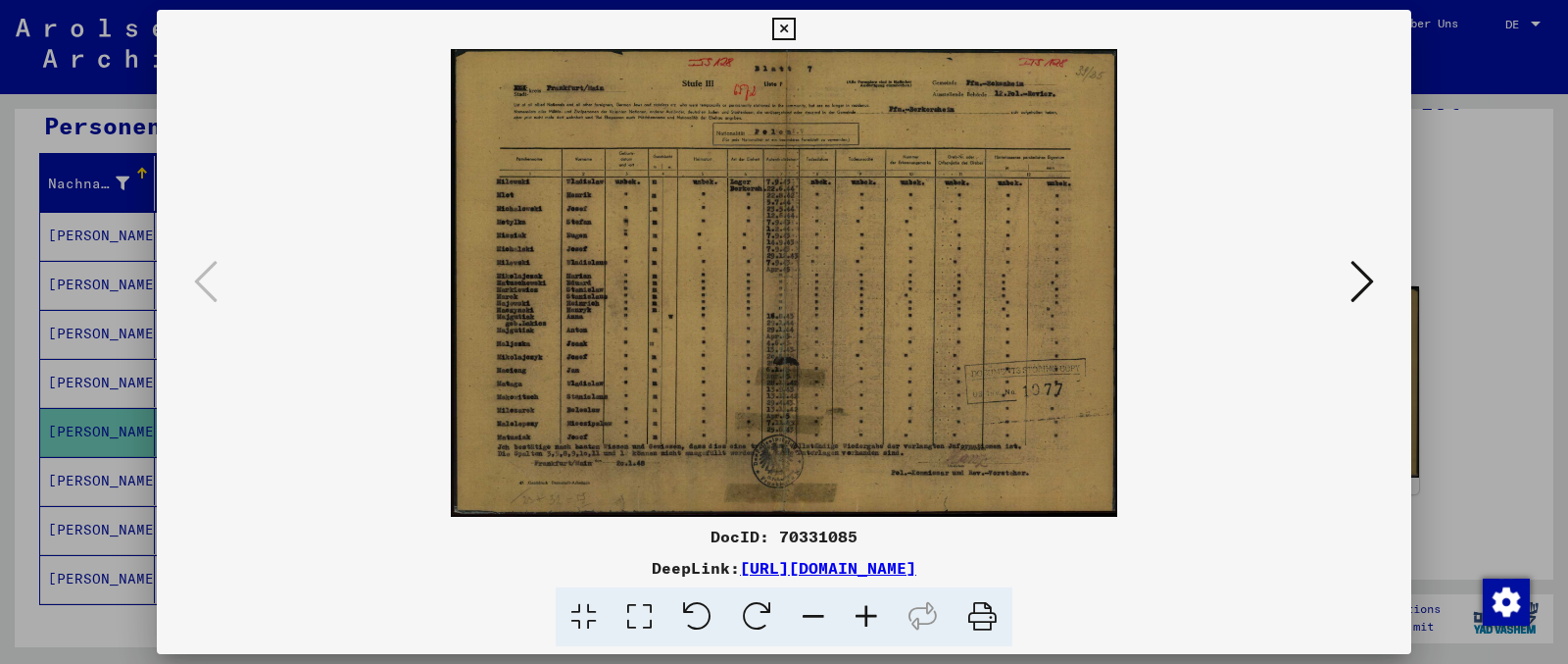
click at [1253, 297] on img at bounding box center [784, 283] width 1121 height 468
click at [1253, 282] on icon at bounding box center [1362, 281] width 24 height 47
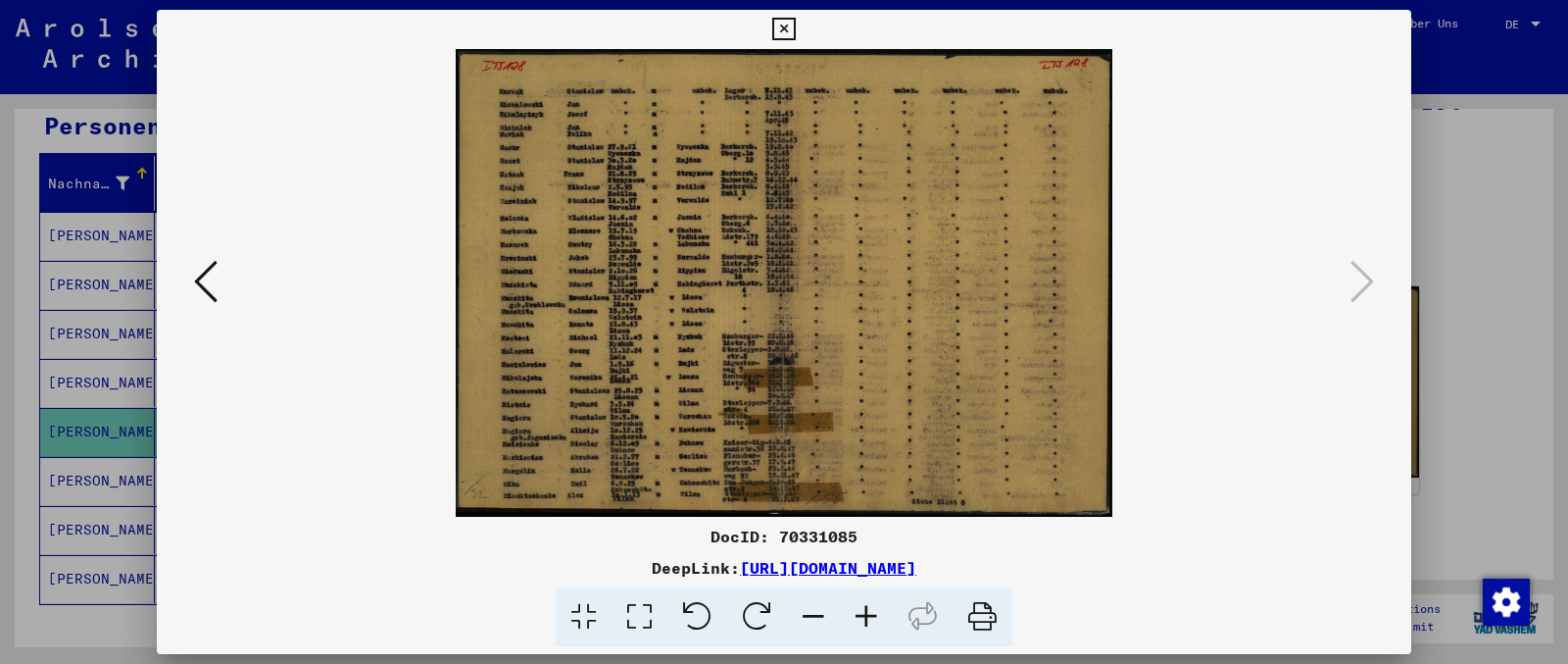
click at [795, 28] on icon at bounding box center [783, 30] width 23 height 24
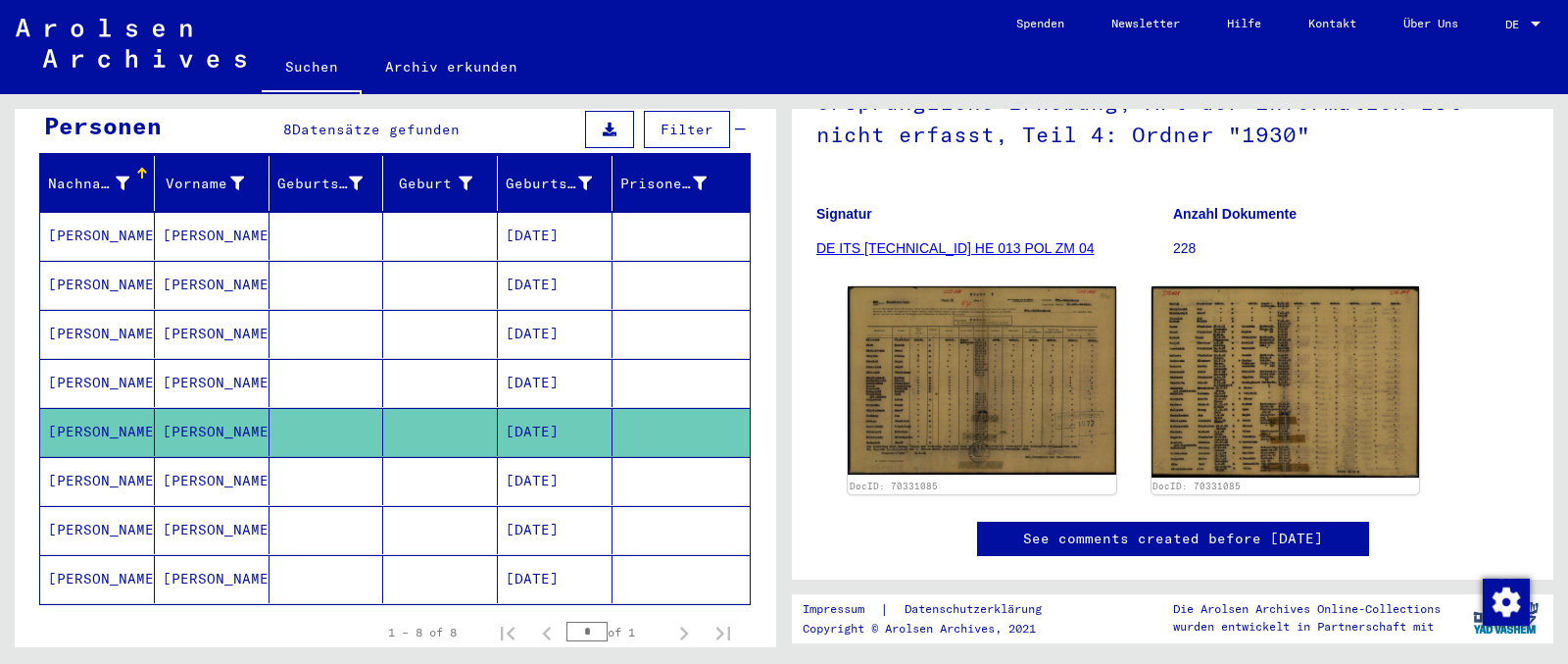
click at [107, 457] on mat-cell "[PERSON_NAME]" at bounding box center [98, 480] width 114 height 48
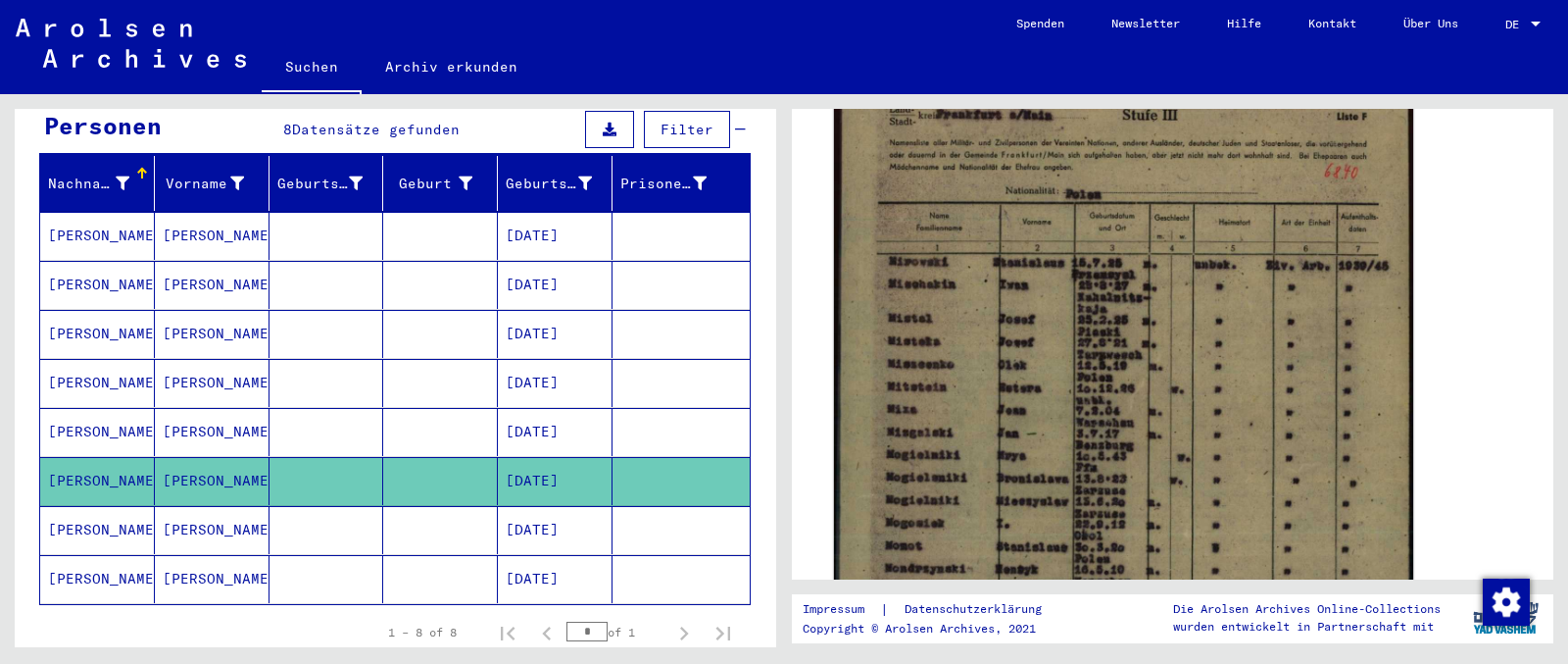
click at [1033, 300] on img at bounding box center [1123, 468] width 579 height 814
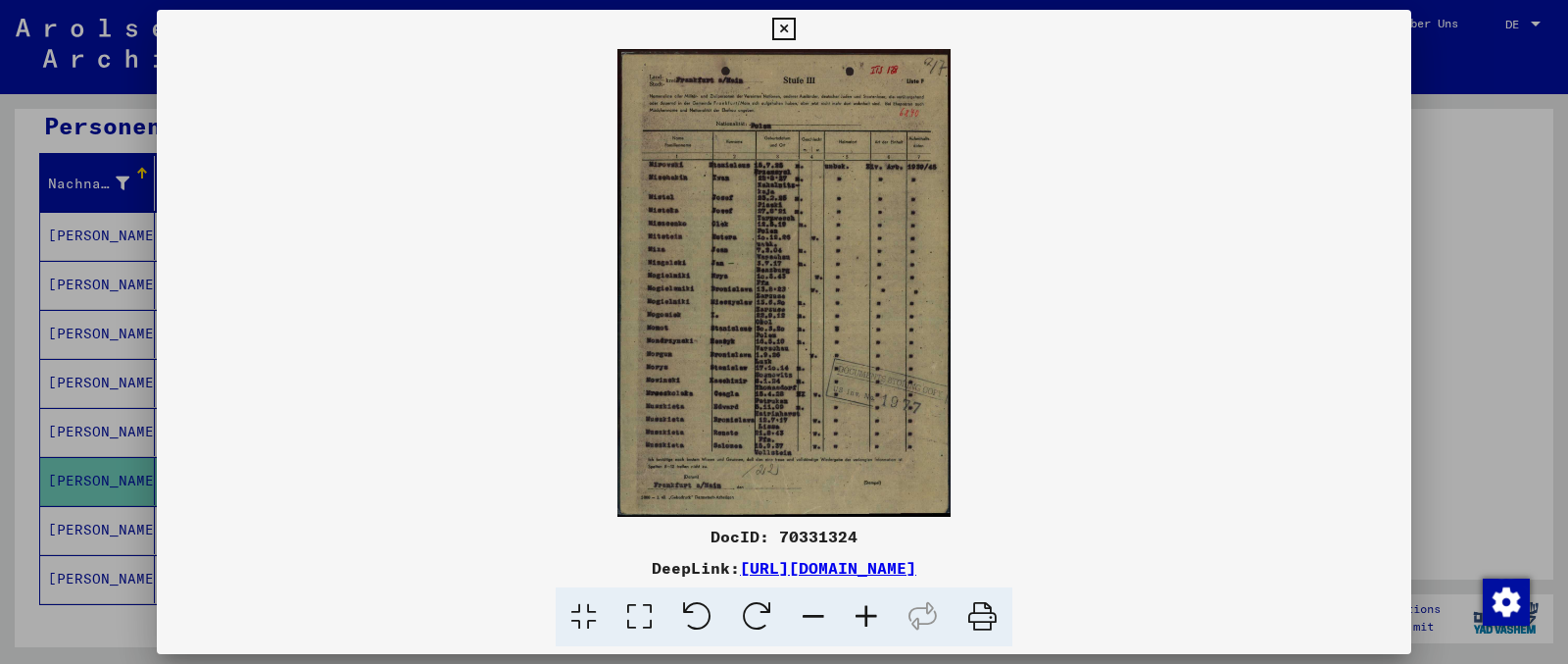
click at [801, 36] on button at bounding box center [783, 30] width 35 height 39
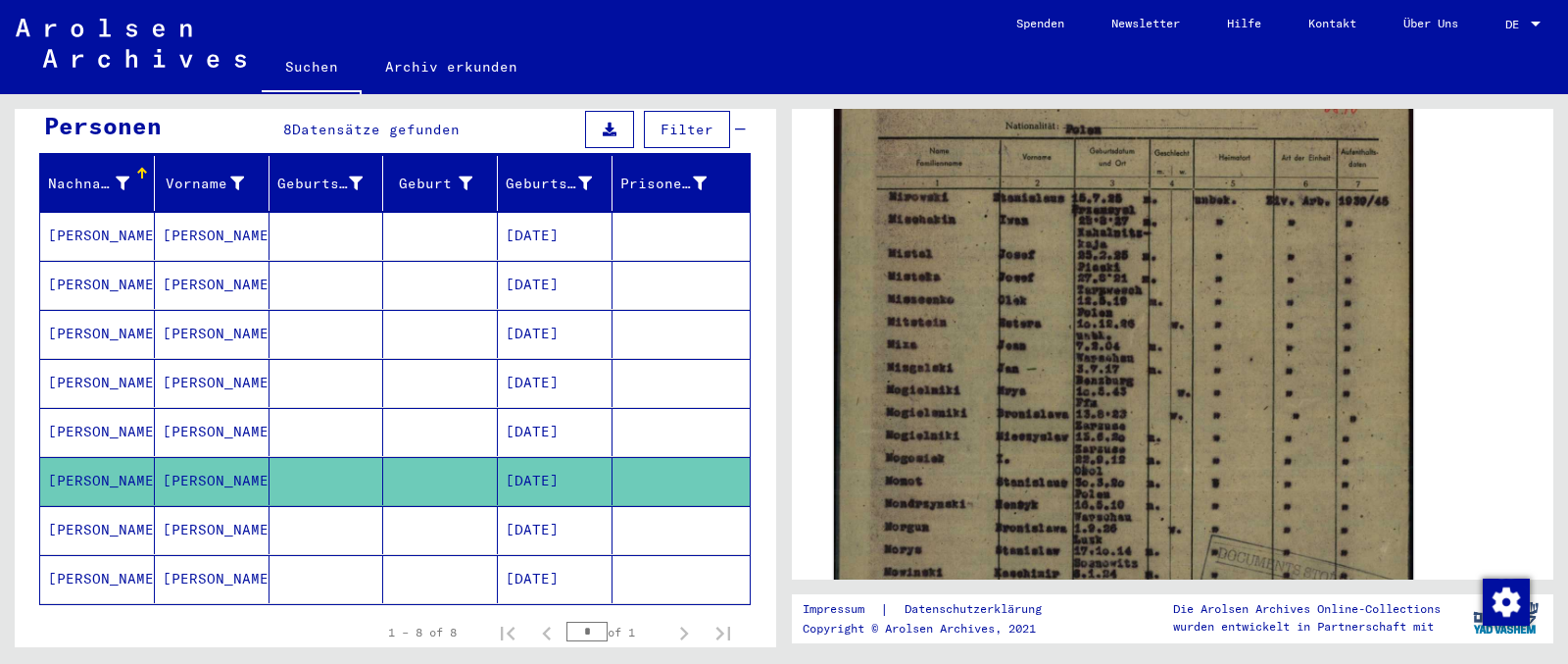
scroll to position [515, 0]
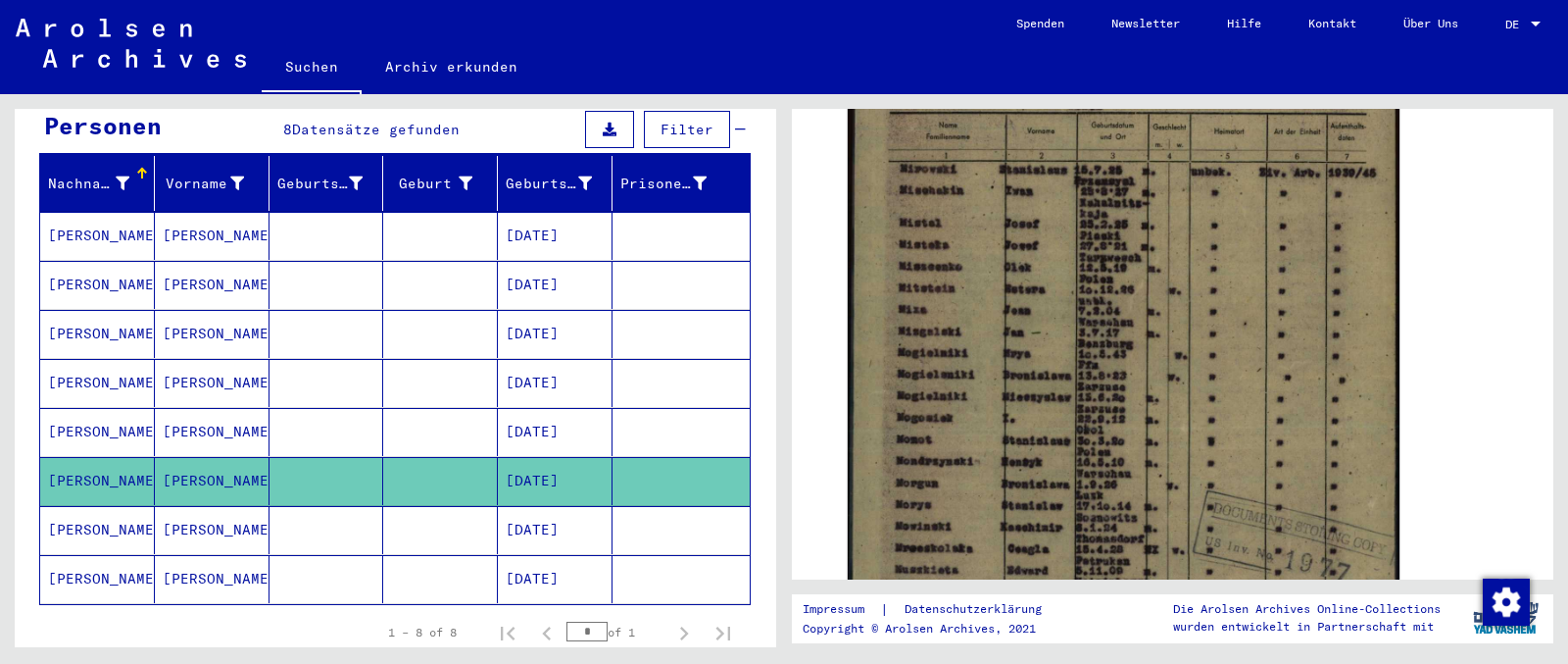
click at [72, 522] on mat-cell "[PERSON_NAME]" at bounding box center [98, 530] width 114 height 48
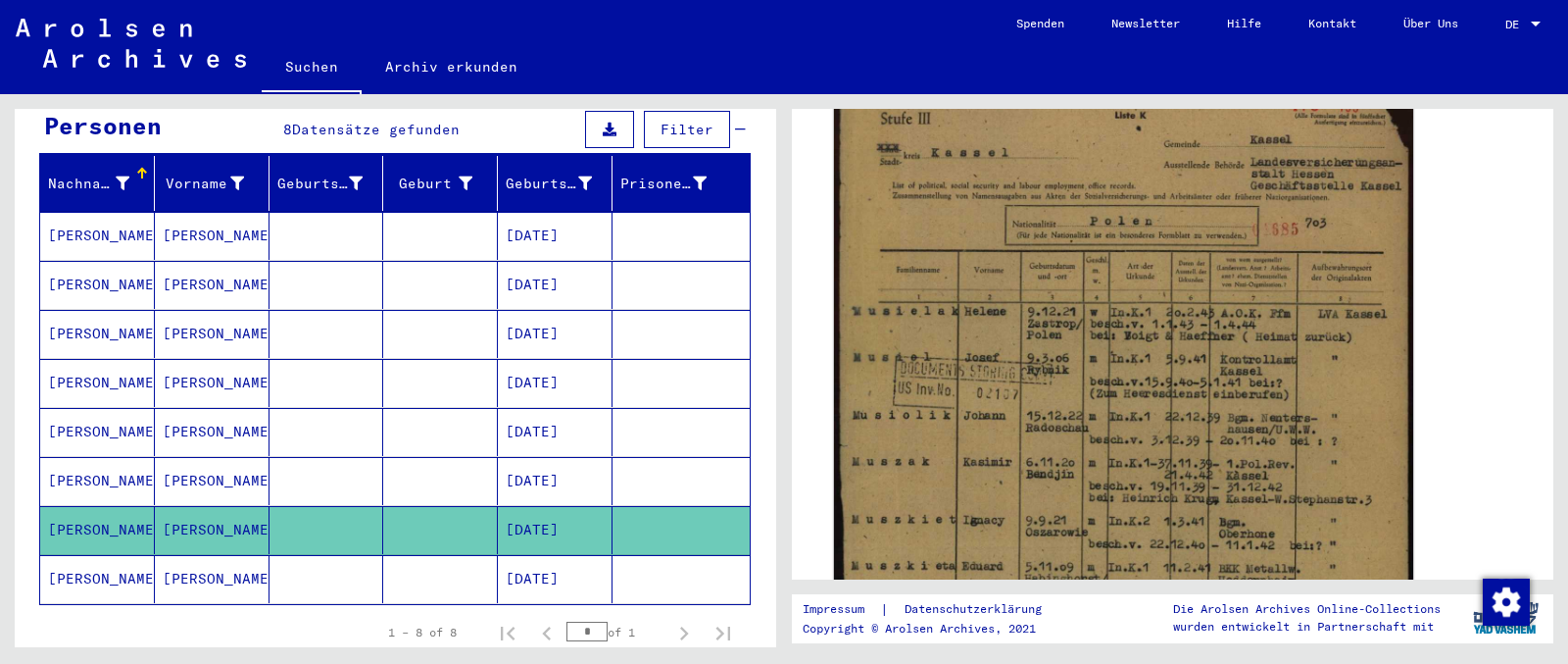
click at [1061, 265] on img at bounding box center [1123, 480] width 579 height 810
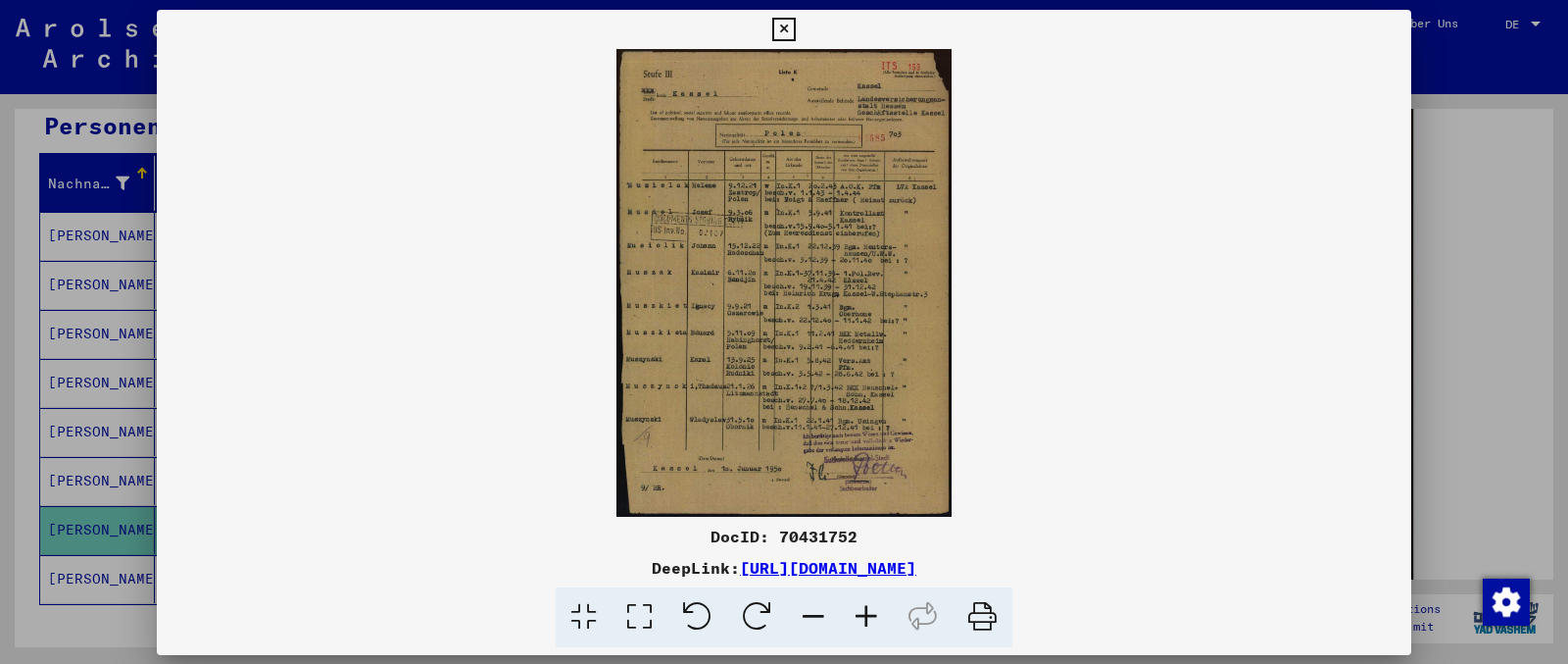
scroll to position [396, 0]
click at [795, 28] on icon at bounding box center [783, 30] width 23 height 24
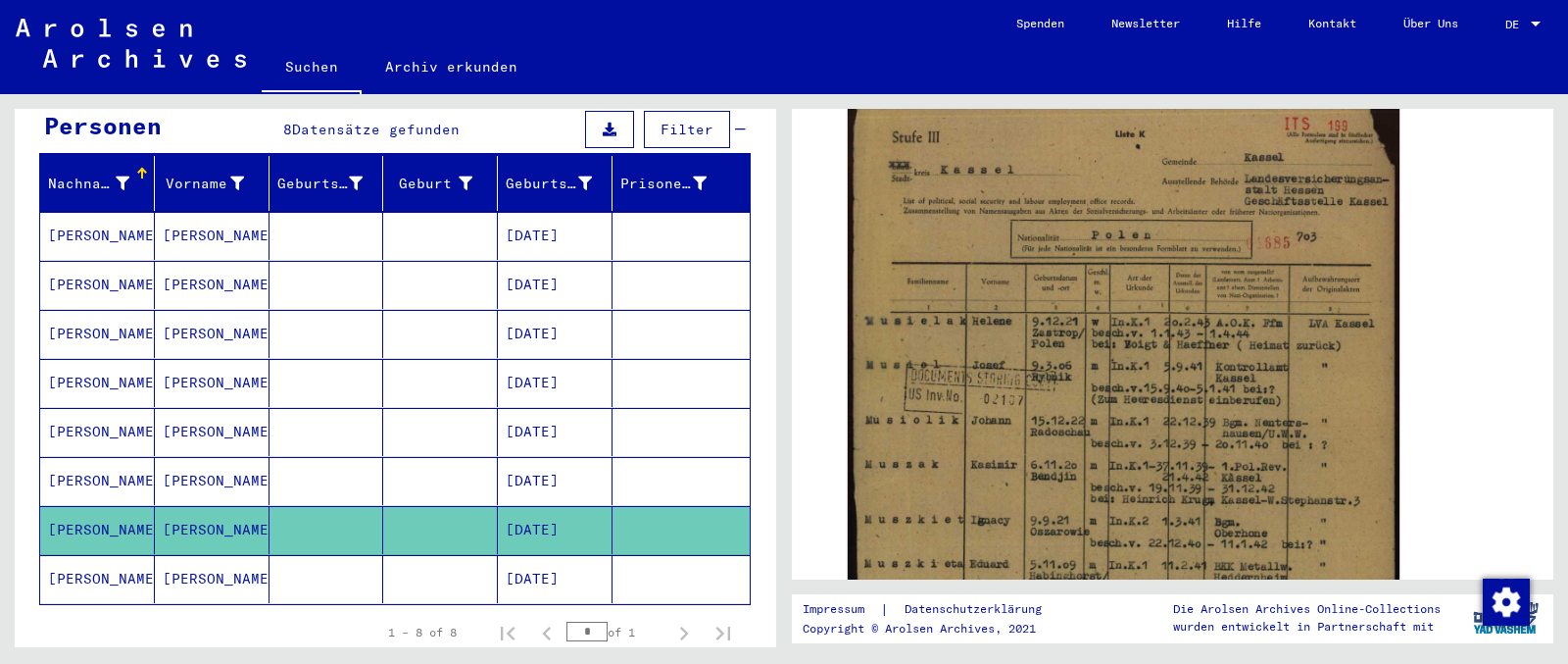
click at [98, 530] on icon at bounding box center [82, 586] width 49 height 79
click at [77, 530] on icon at bounding box center [82, 586] width 49 height 79
click at [93, 457] on mat-cell "[PERSON_NAME]" at bounding box center [98, 480] width 114 height 48
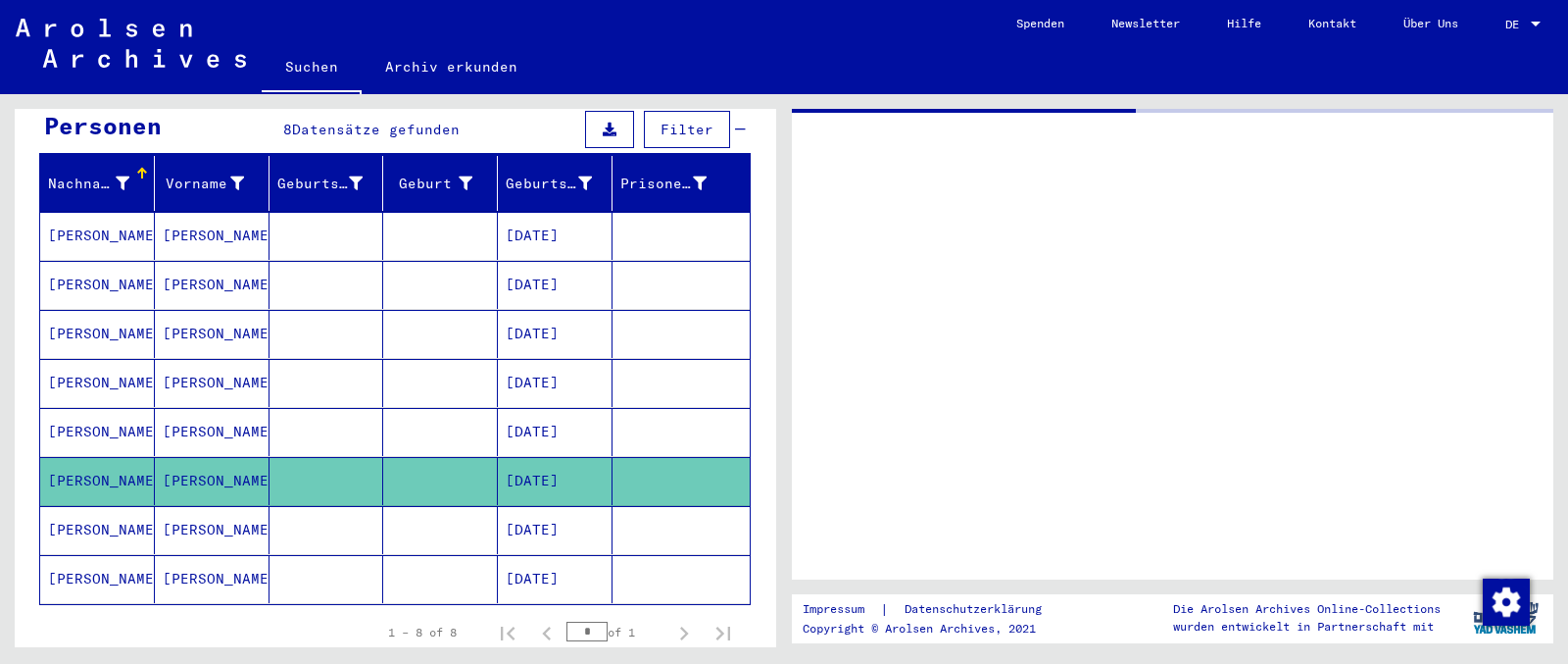
click at [97, 506] on mat-cell "[PERSON_NAME]" at bounding box center [98, 530] width 114 height 48
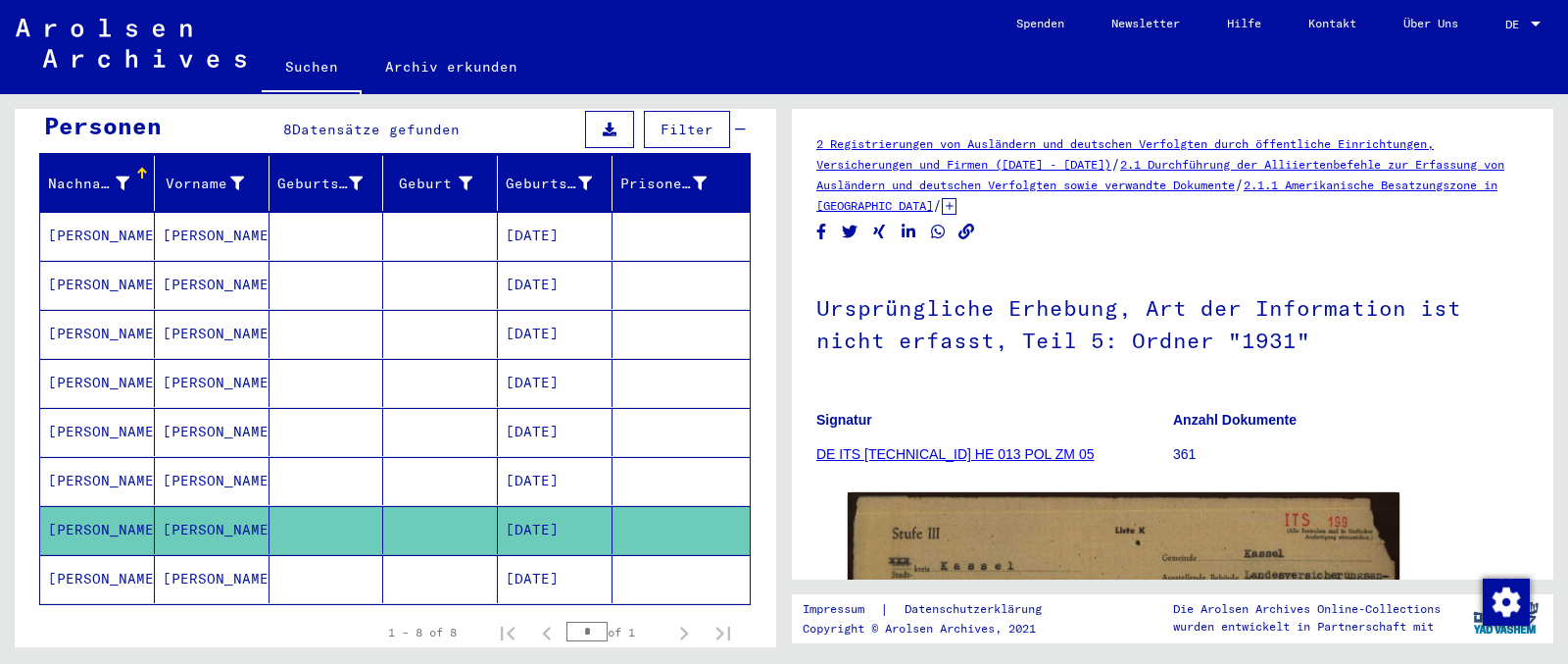
click at [110, 530] on mat-cell "[PERSON_NAME]" at bounding box center [98, 578] width 114 height 48
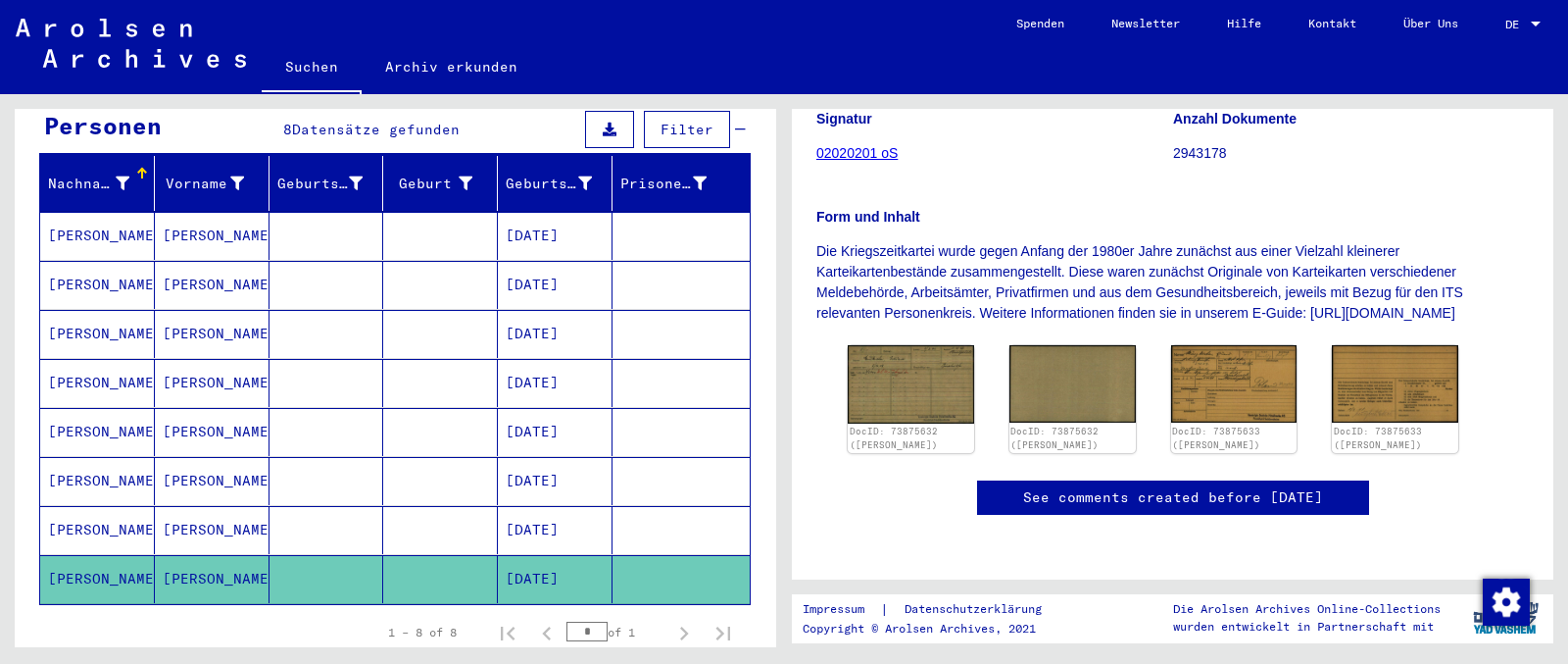
scroll to position [309, 0]
click at [894, 361] on img at bounding box center [911, 383] width 132 height 81
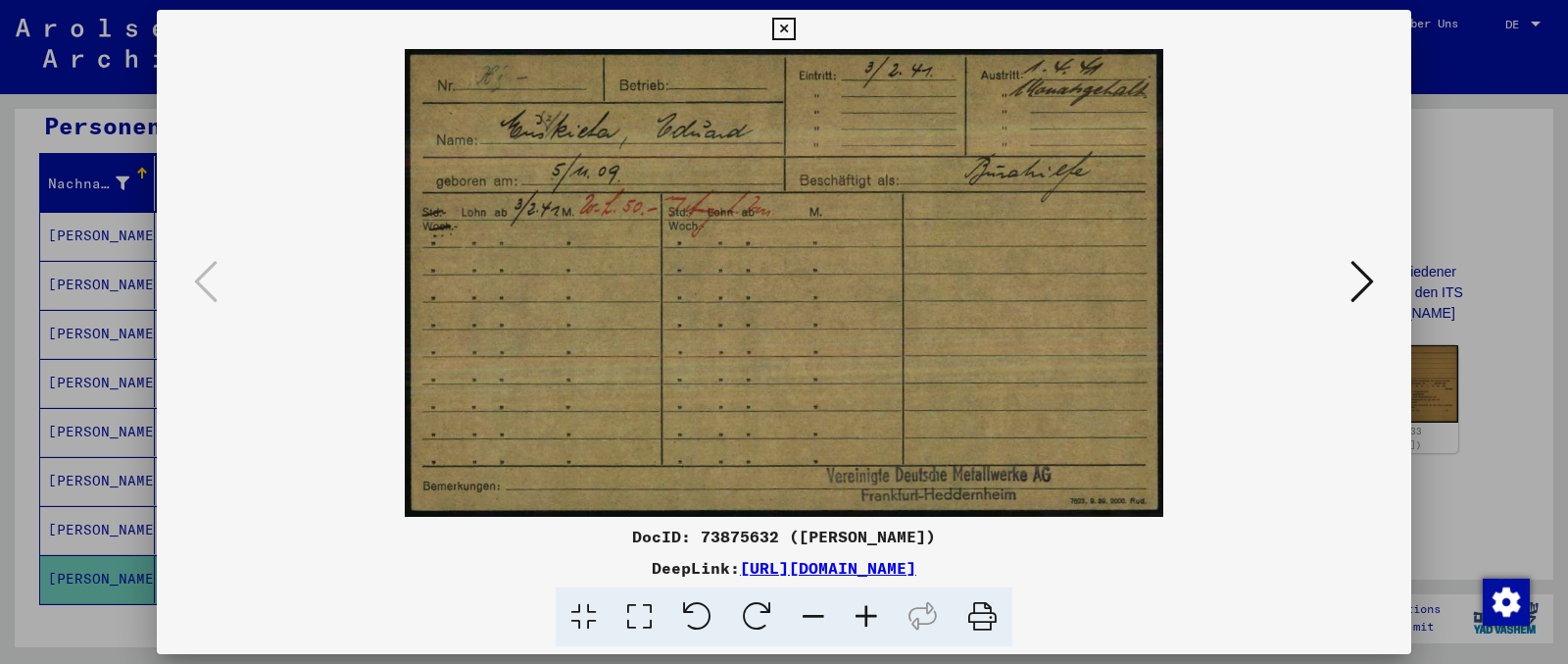
click at [1253, 297] on button at bounding box center [1362, 282] width 36 height 56
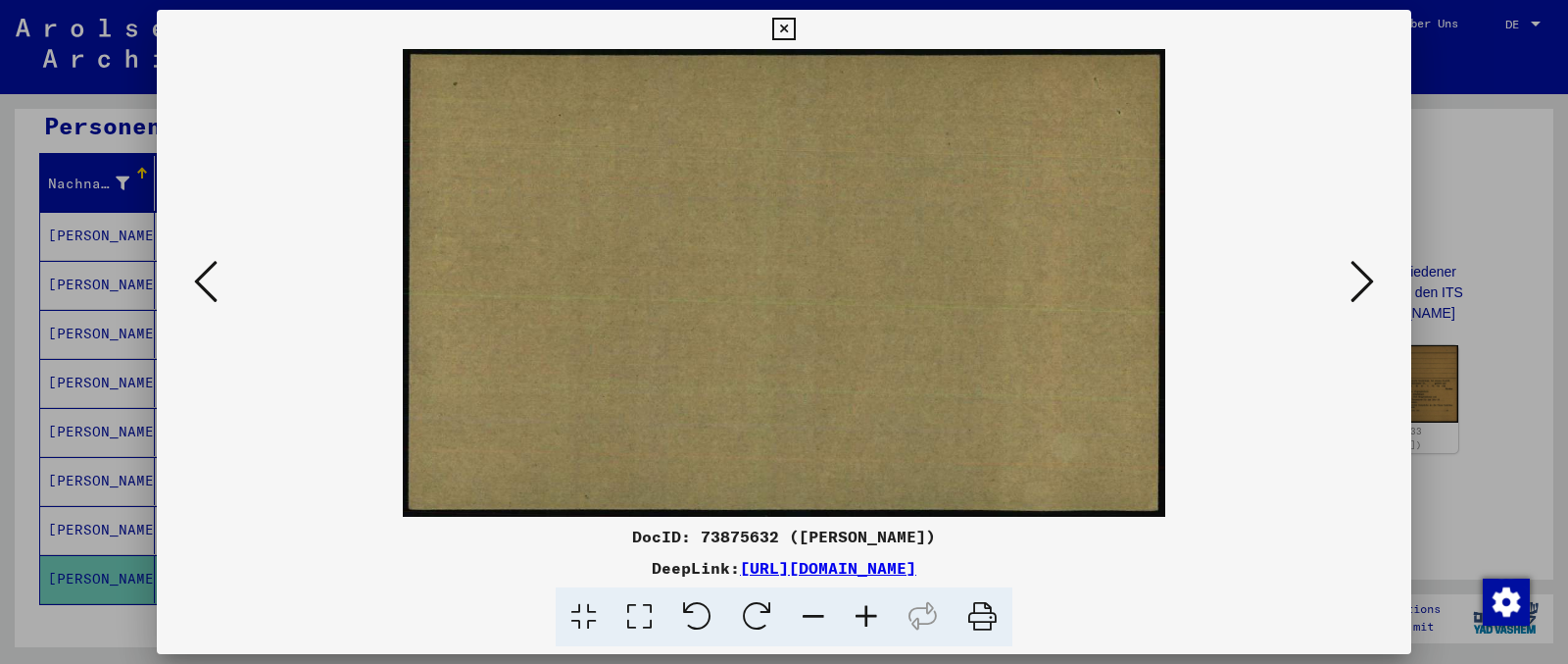
click at [1253, 297] on icon at bounding box center [1362, 281] width 24 height 47
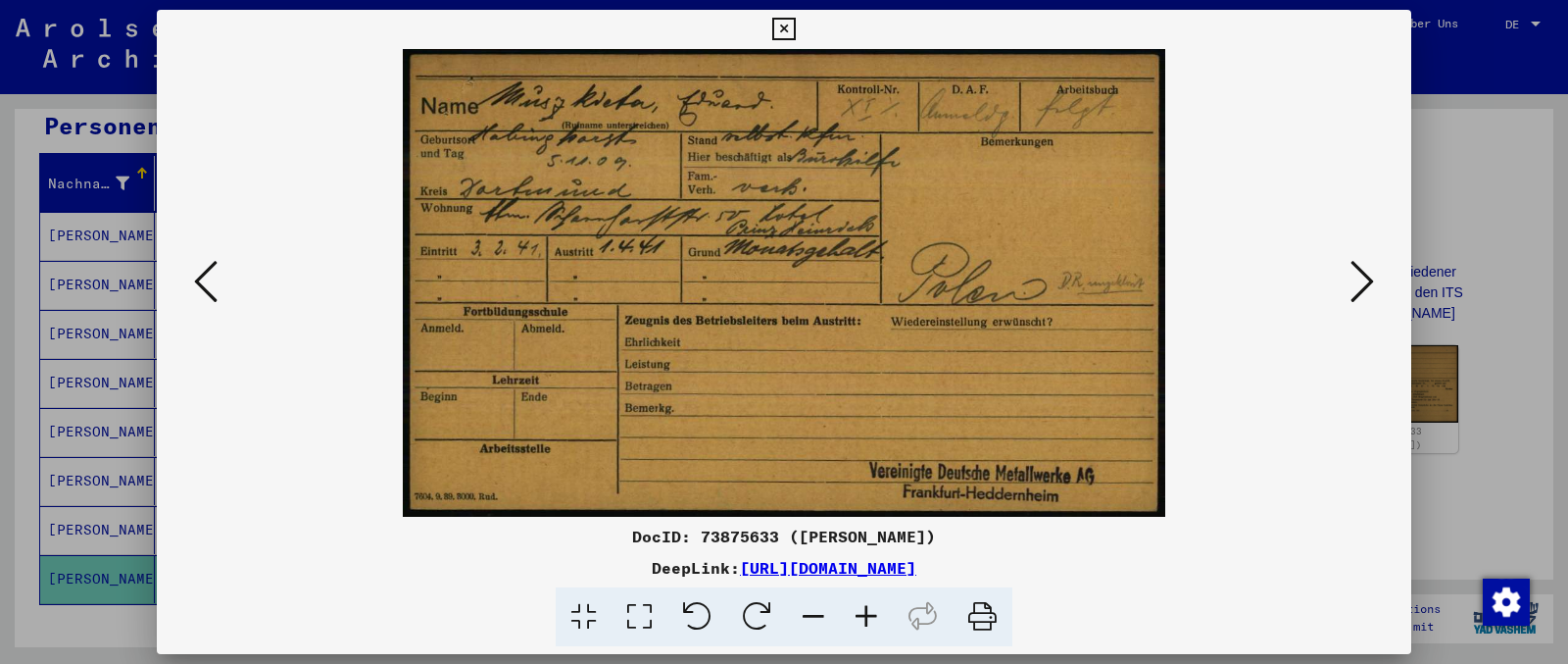
click at [1253, 297] on icon at bounding box center [1362, 281] width 24 height 47
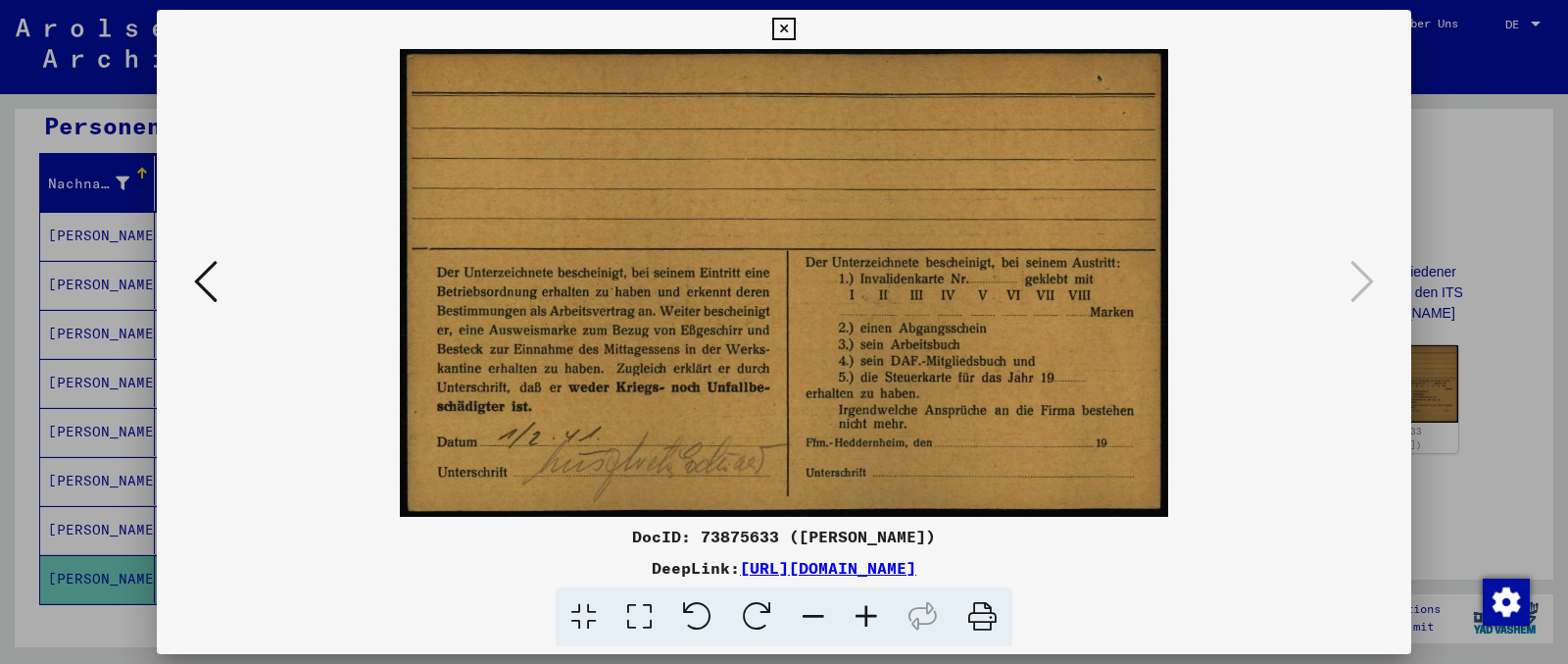
click at [207, 274] on icon at bounding box center [206, 281] width 24 height 47
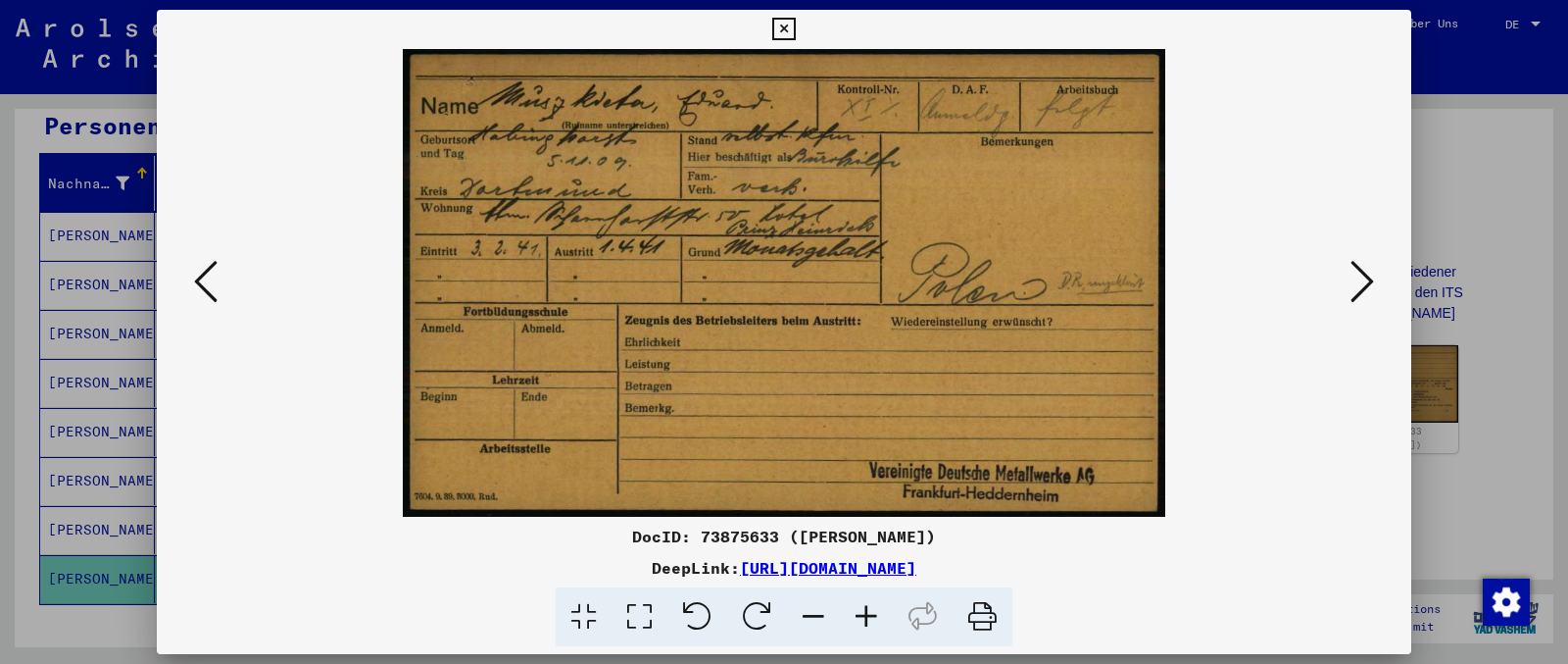
click at [207, 274] on icon at bounding box center [206, 281] width 24 height 47
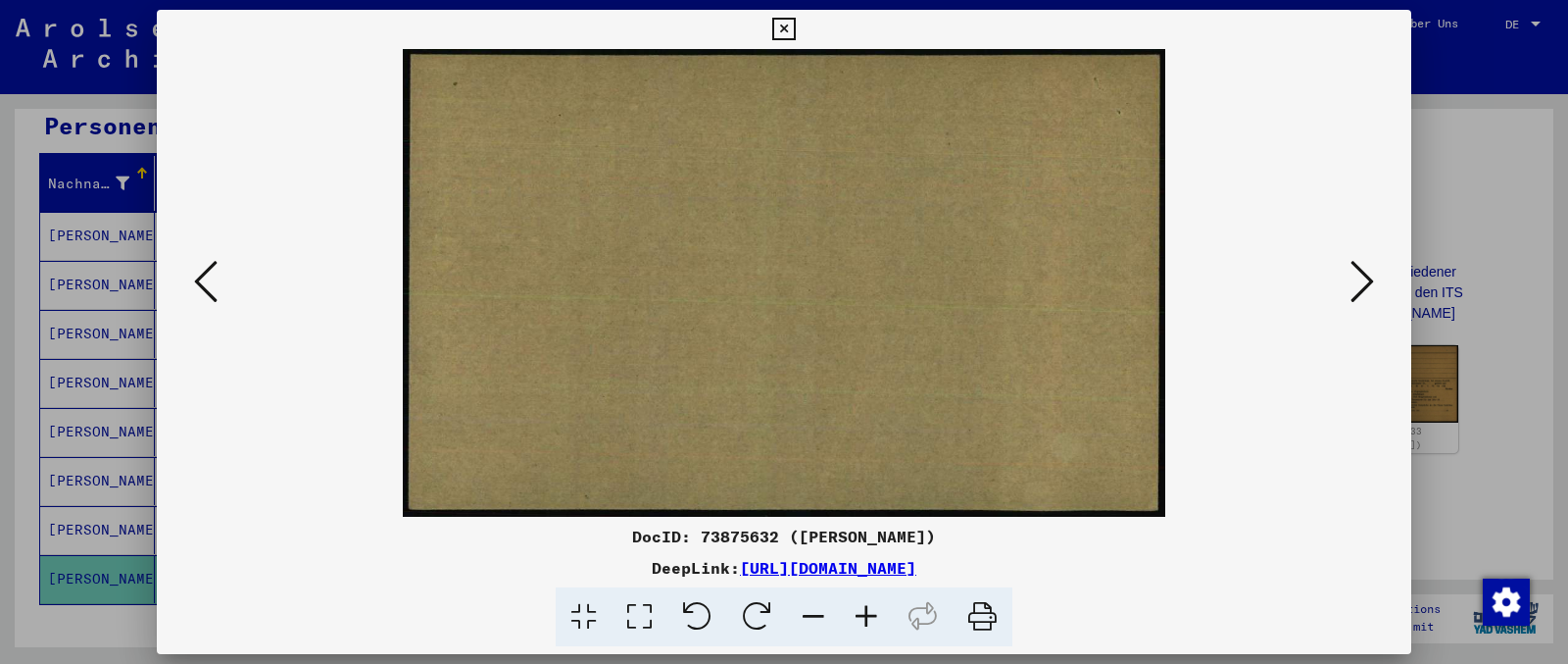
click at [209, 276] on icon at bounding box center [206, 281] width 24 height 47
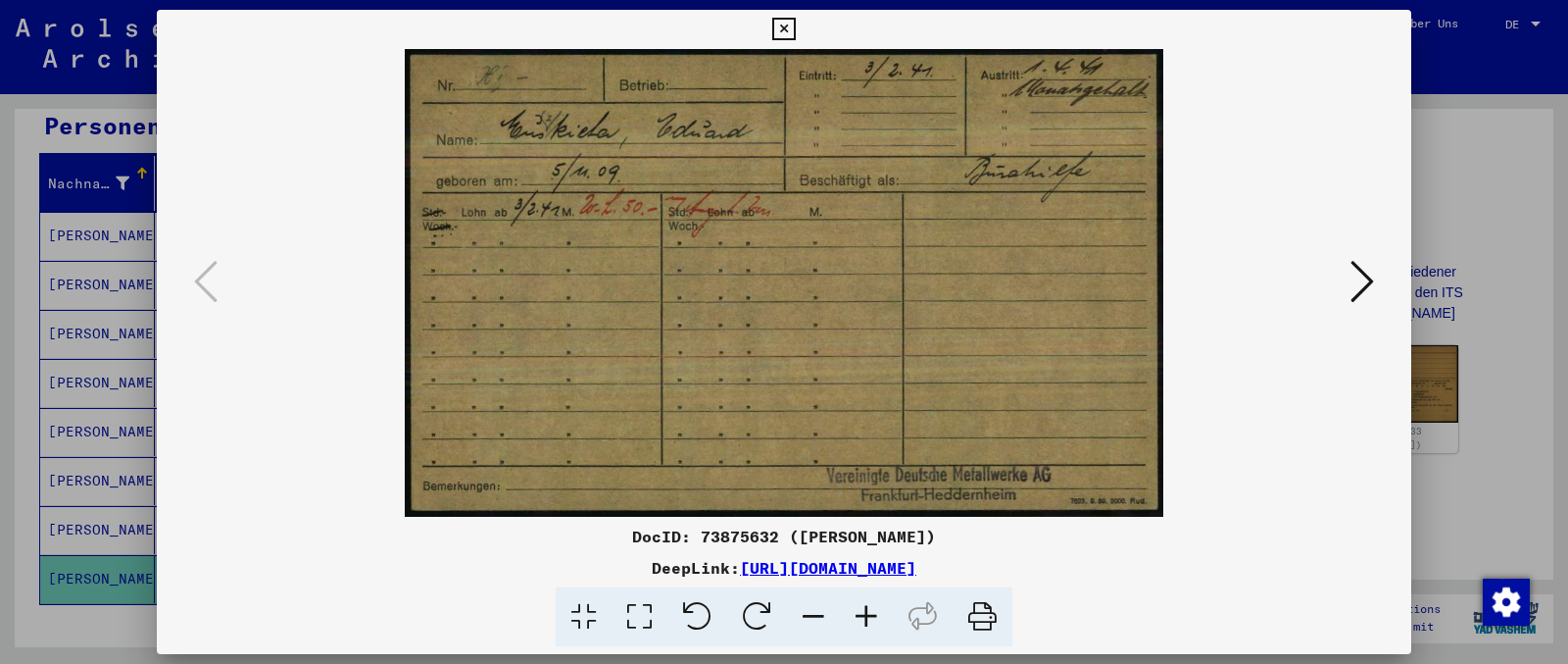
click at [1253, 294] on img at bounding box center [784, 283] width 1121 height 468
click at [1253, 284] on icon at bounding box center [1362, 281] width 24 height 47
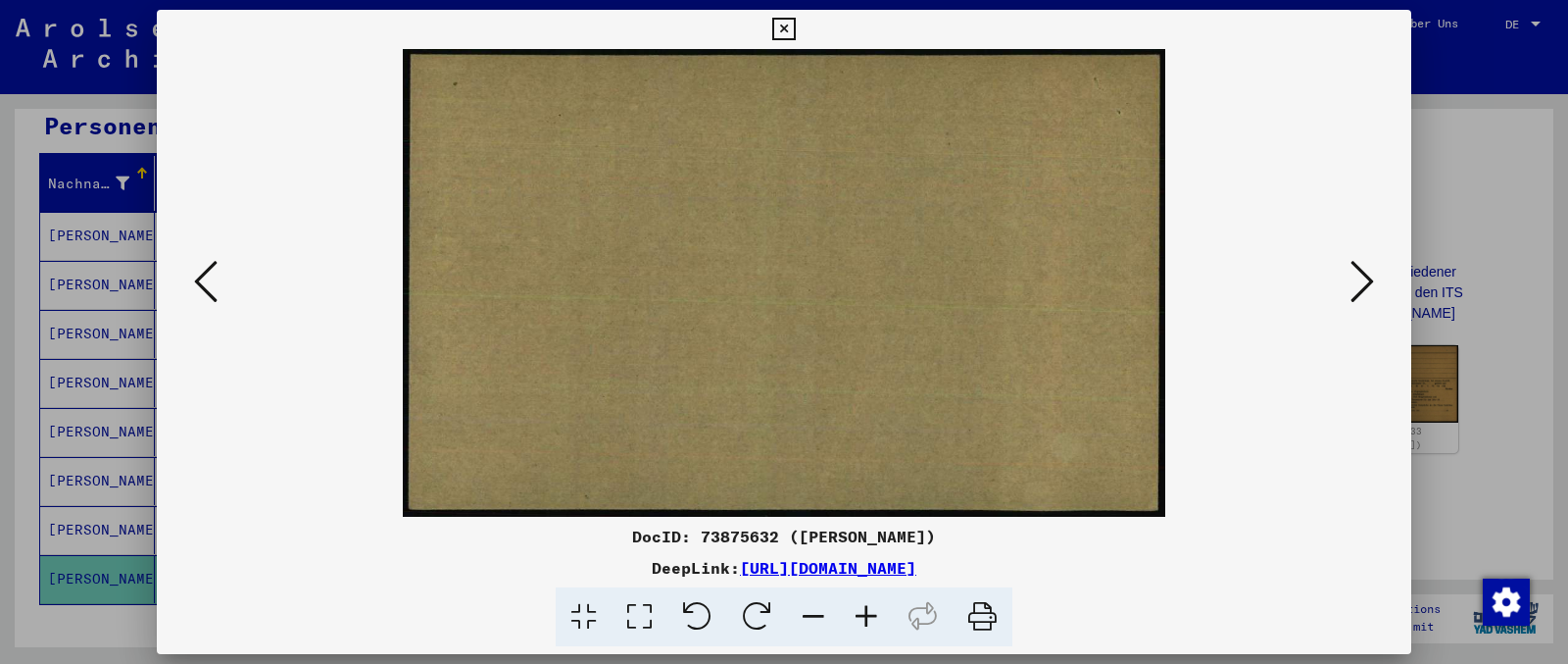
click at [1253, 292] on icon at bounding box center [1362, 281] width 24 height 47
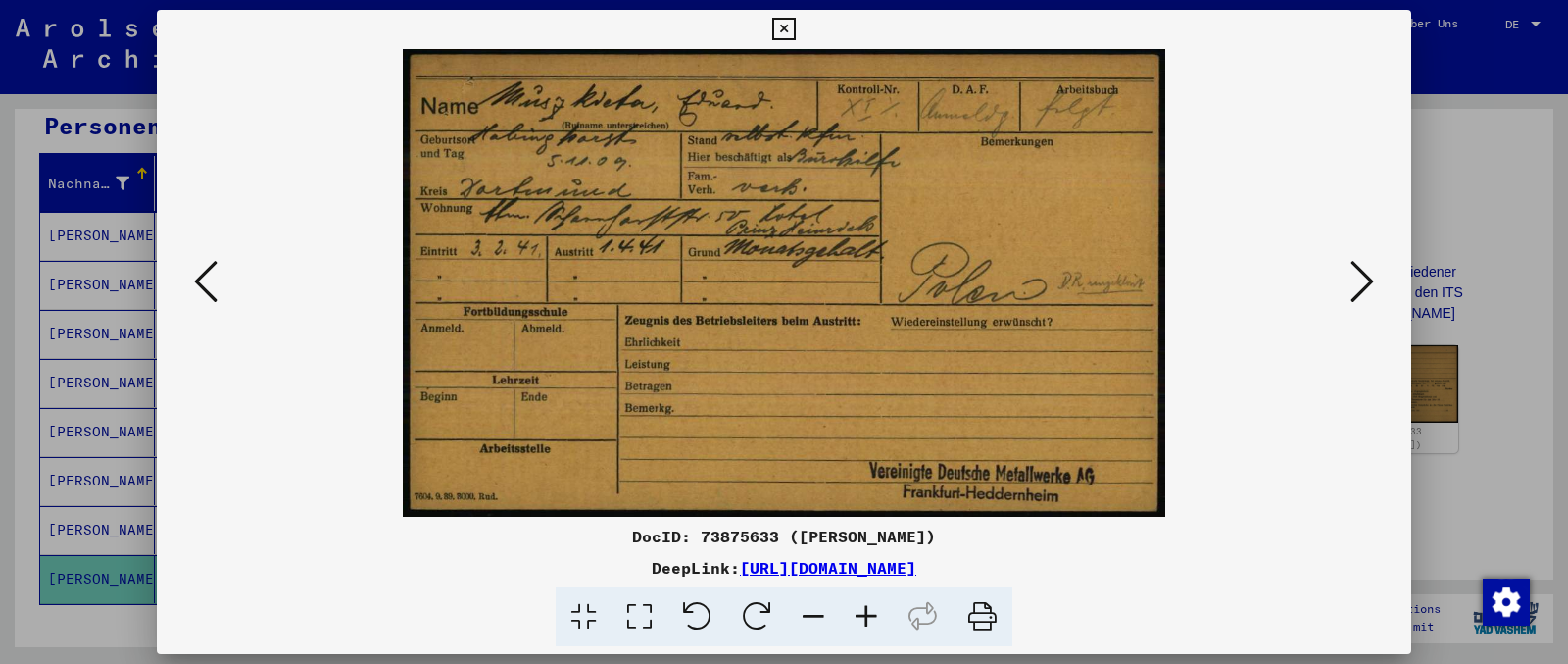
click at [1253, 294] on icon at bounding box center [1362, 281] width 24 height 47
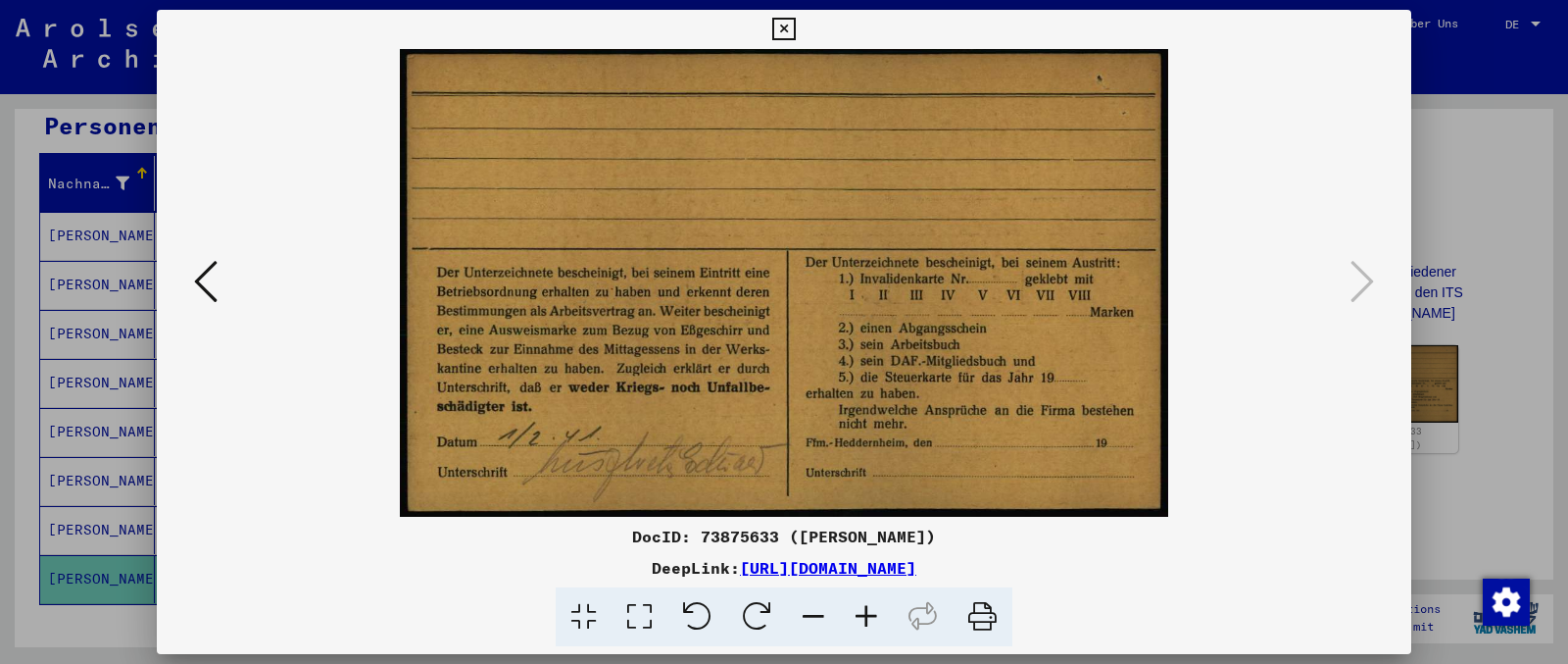
click at [795, 27] on icon at bounding box center [783, 30] width 23 height 24
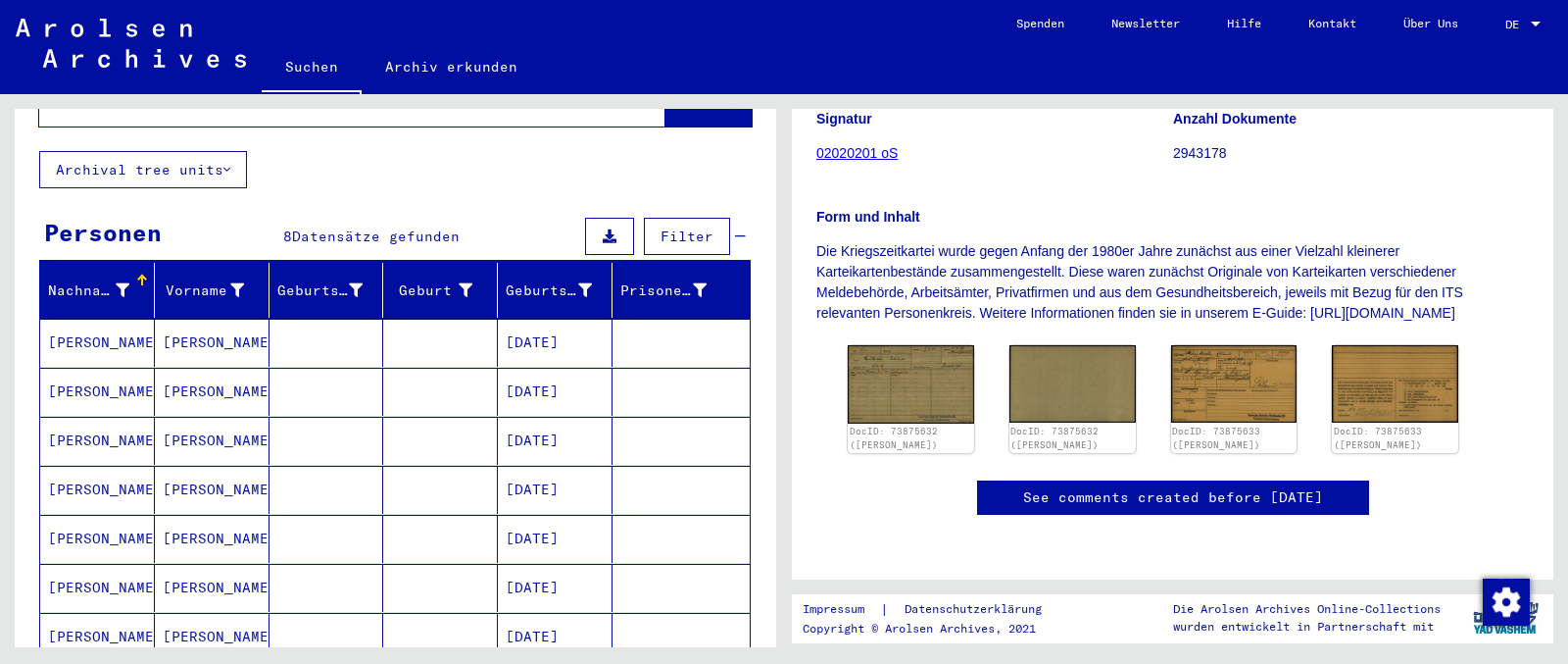
scroll to position [0, 0]
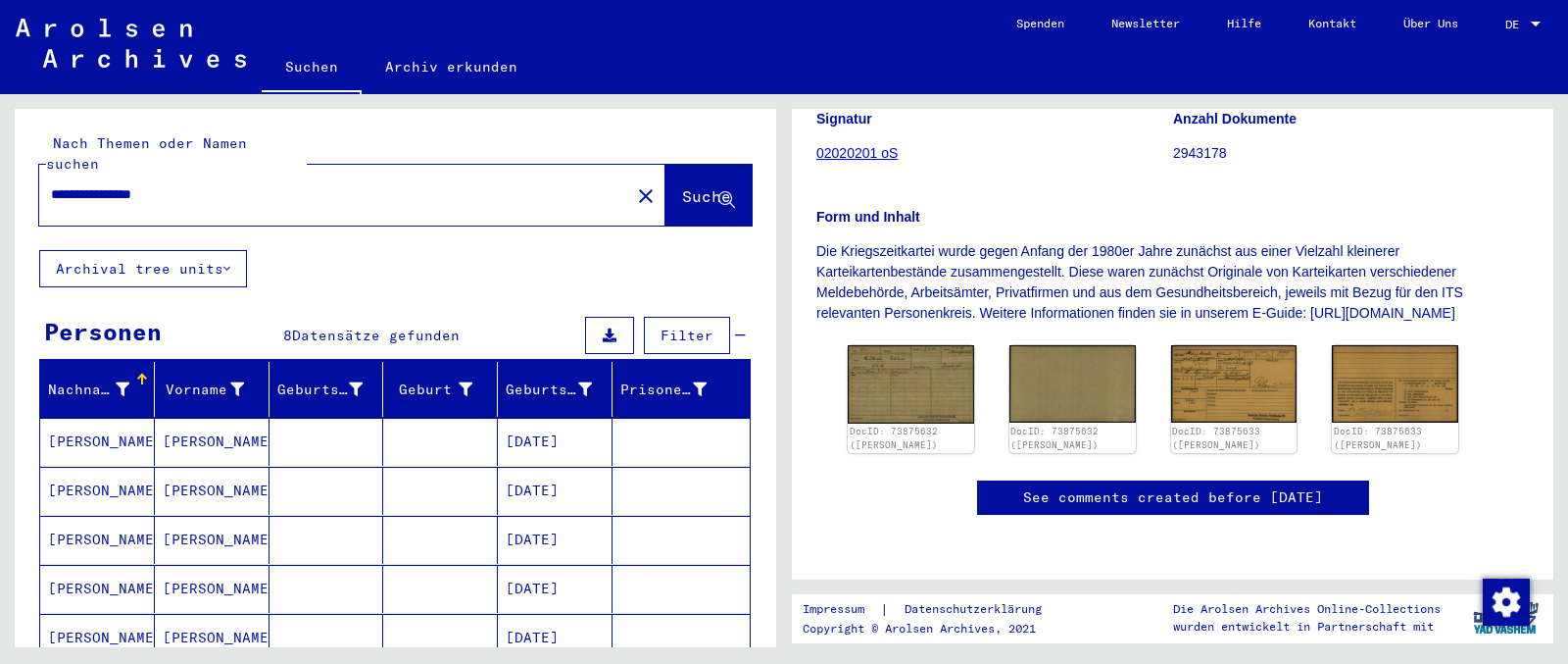
click at [77, 184] on input "**********" at bounding box center [334, 194] width 567 height 21
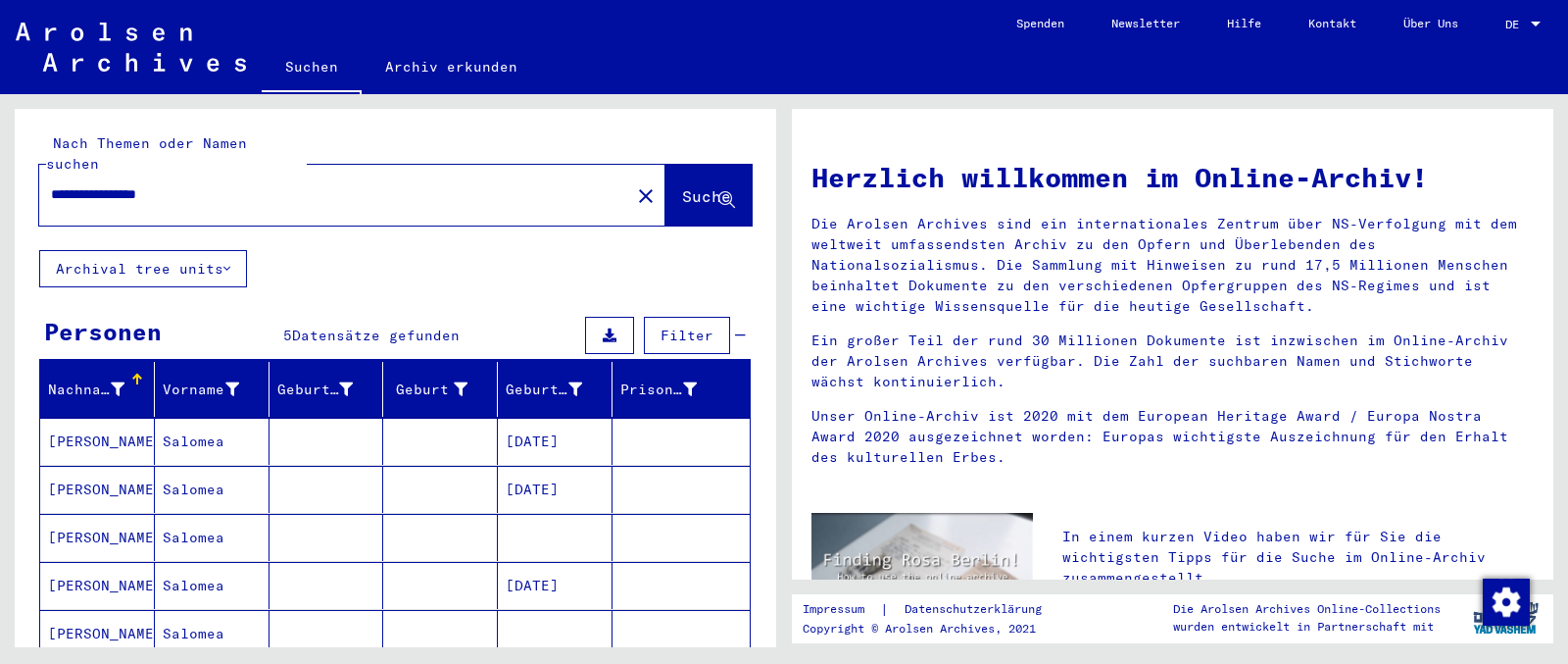
scroll to position [180, 0]
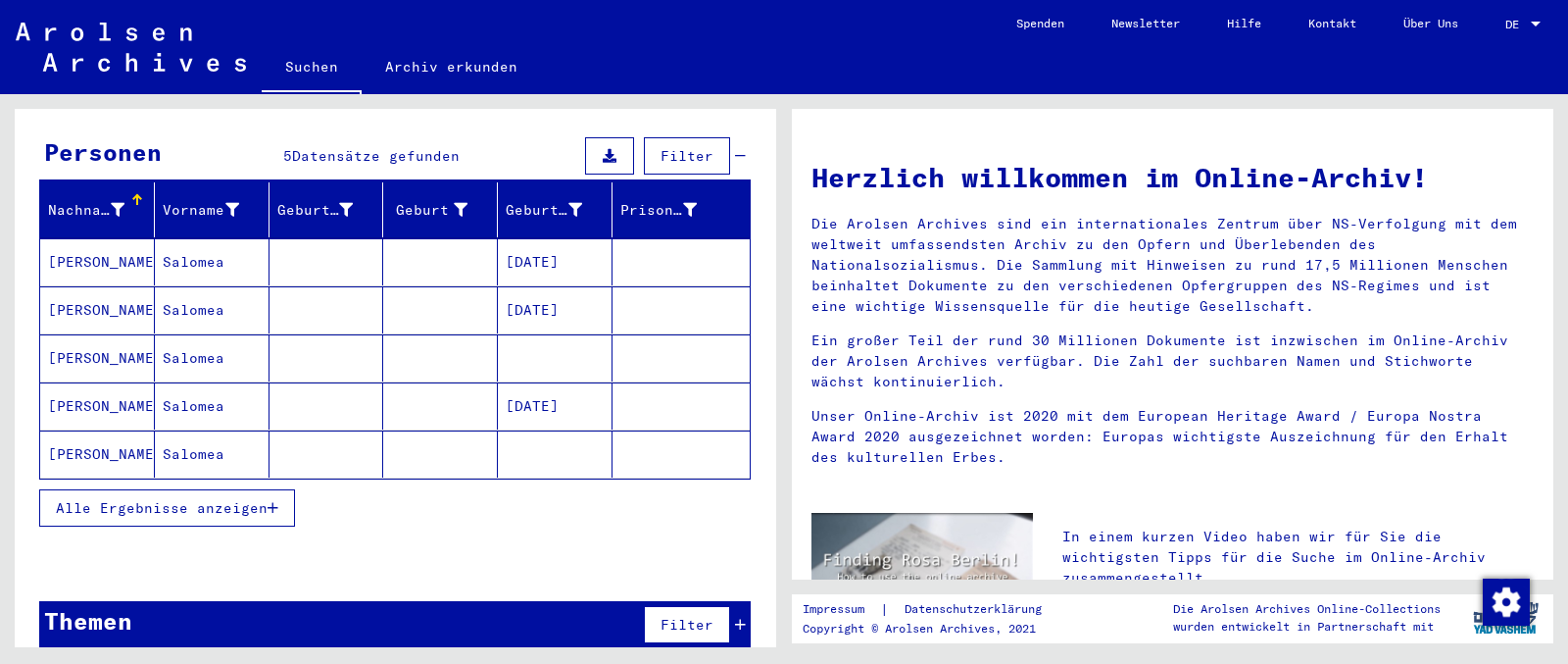
click at [88, 238] on mat-cell "[PERSON_NAME]" at bounding box center [98, 261] width 114 height 47
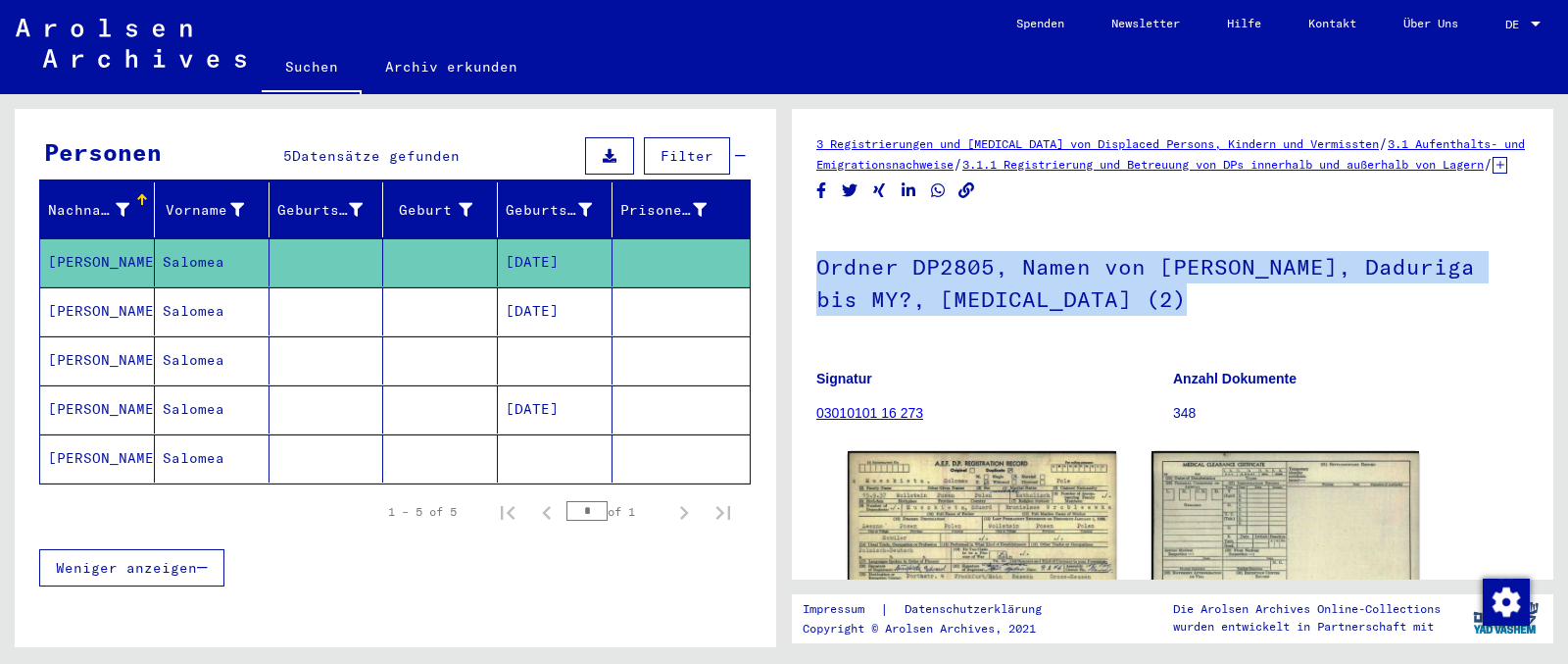
drag, startPoint x: 782, startPoint y: 361, endPoint x: 1155, endPoint y: 371, distance: 373.1
click at [749, 371] on mat-cell at bounding box center [680, 360] width 137 height 48
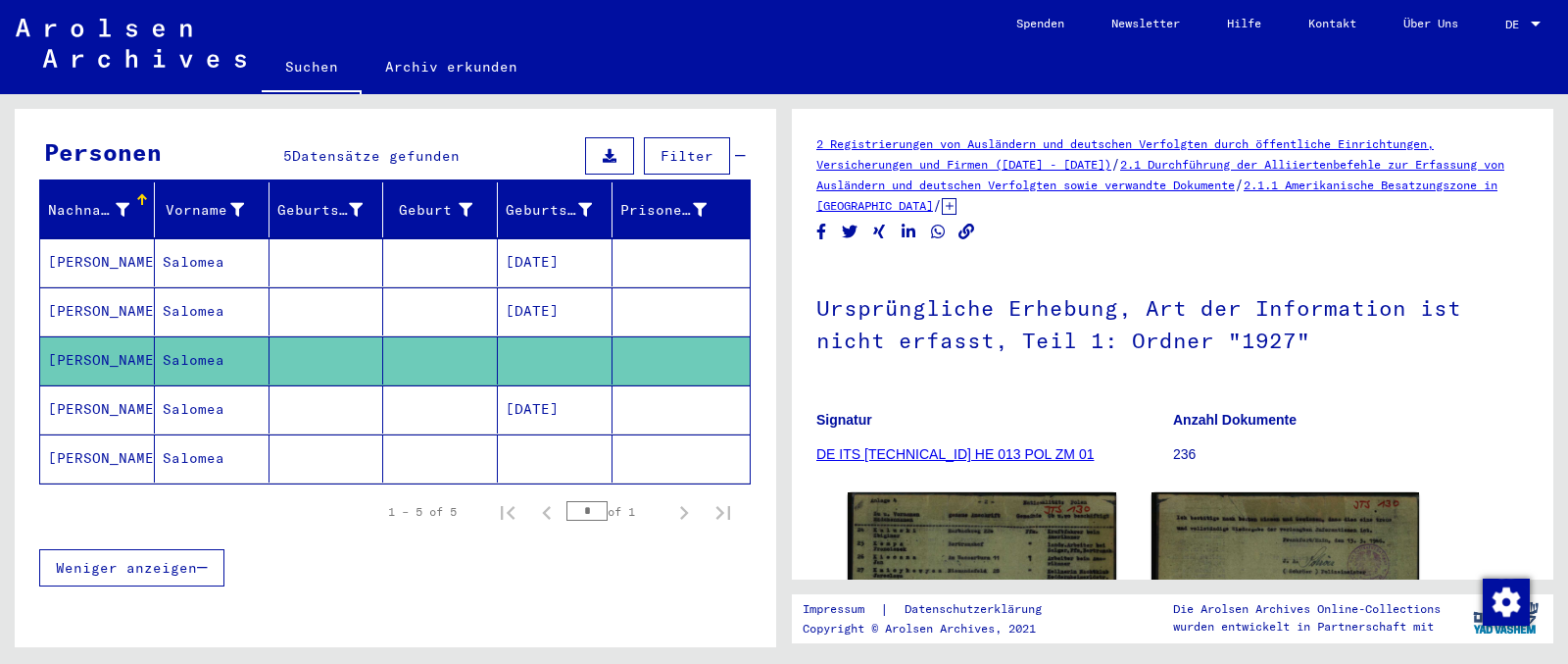
click at [67, 242] on mat-cell "[PERSON_NAME]" at bounding box center [98, 261] width 114 height 48
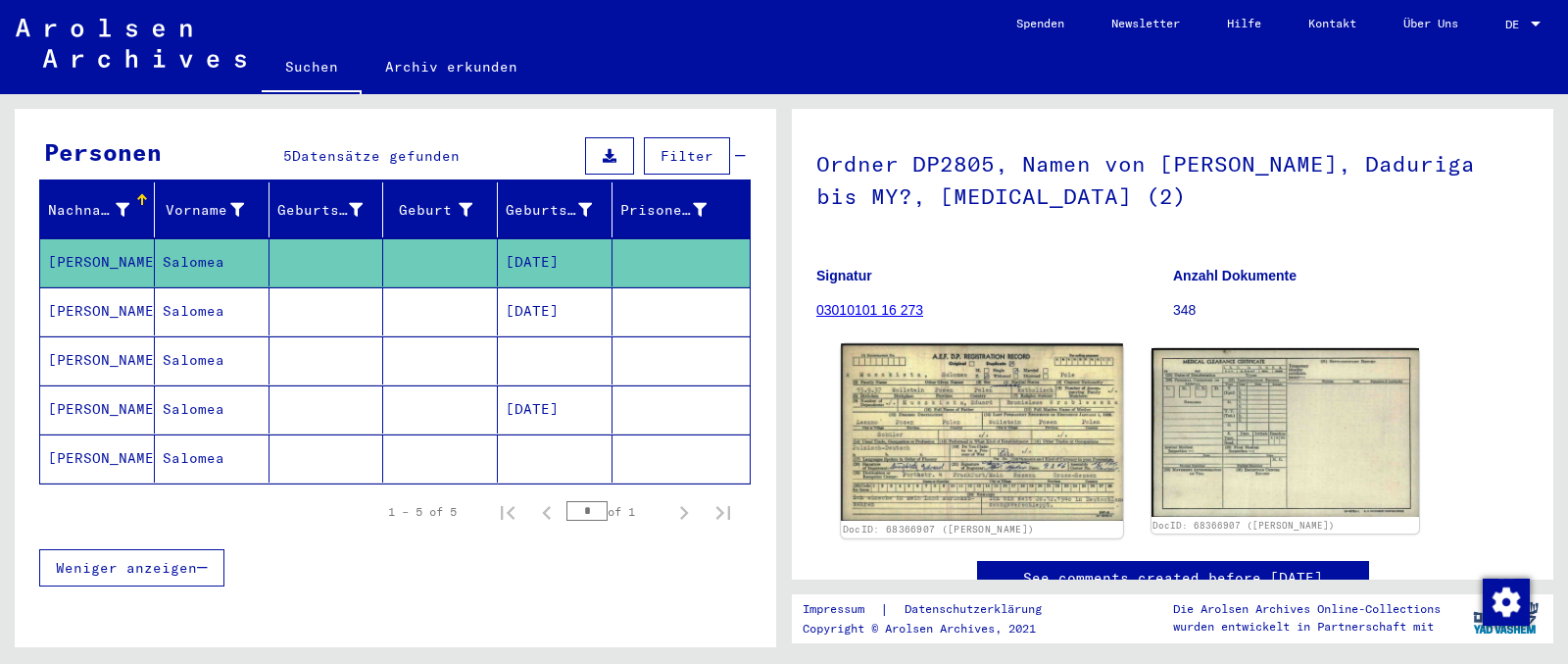
scroll to position [206, 0]
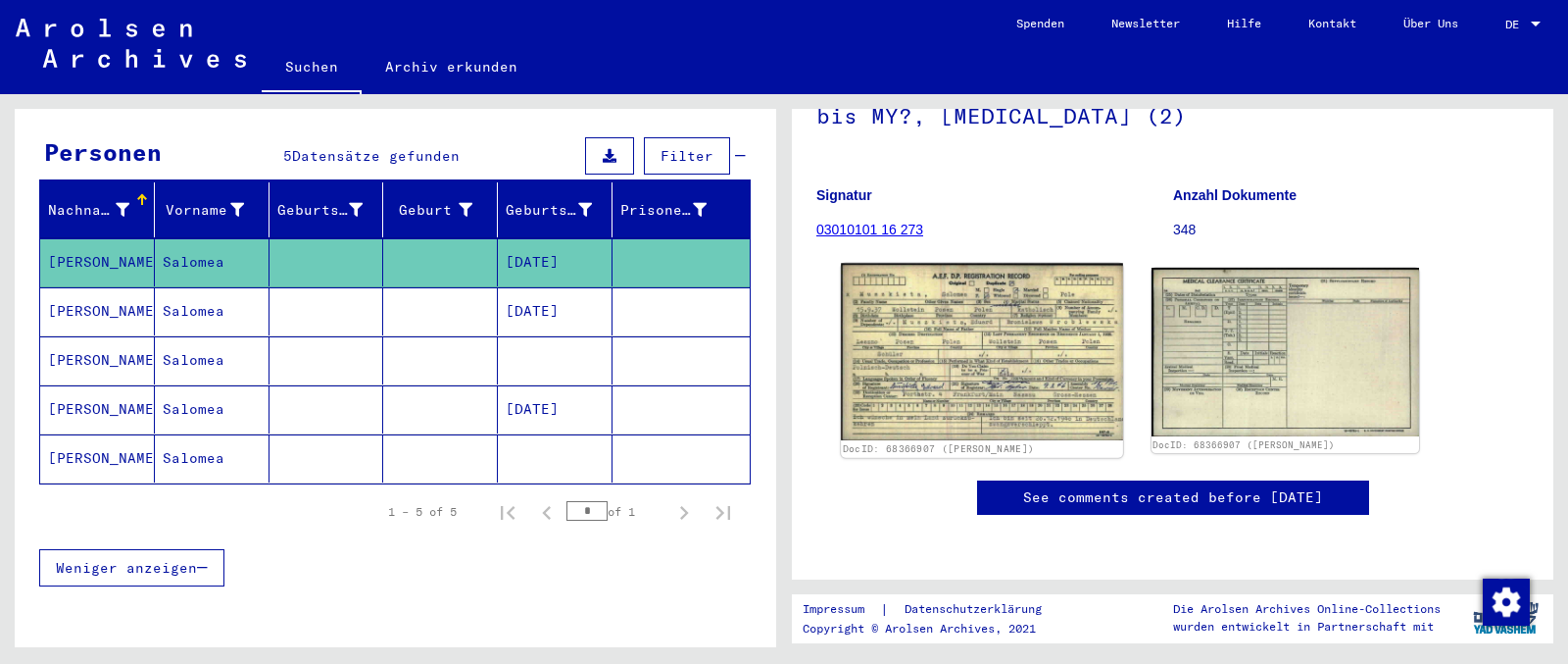
click at [970, 322] on img at bounding box center [981, 352] width 281 height 178
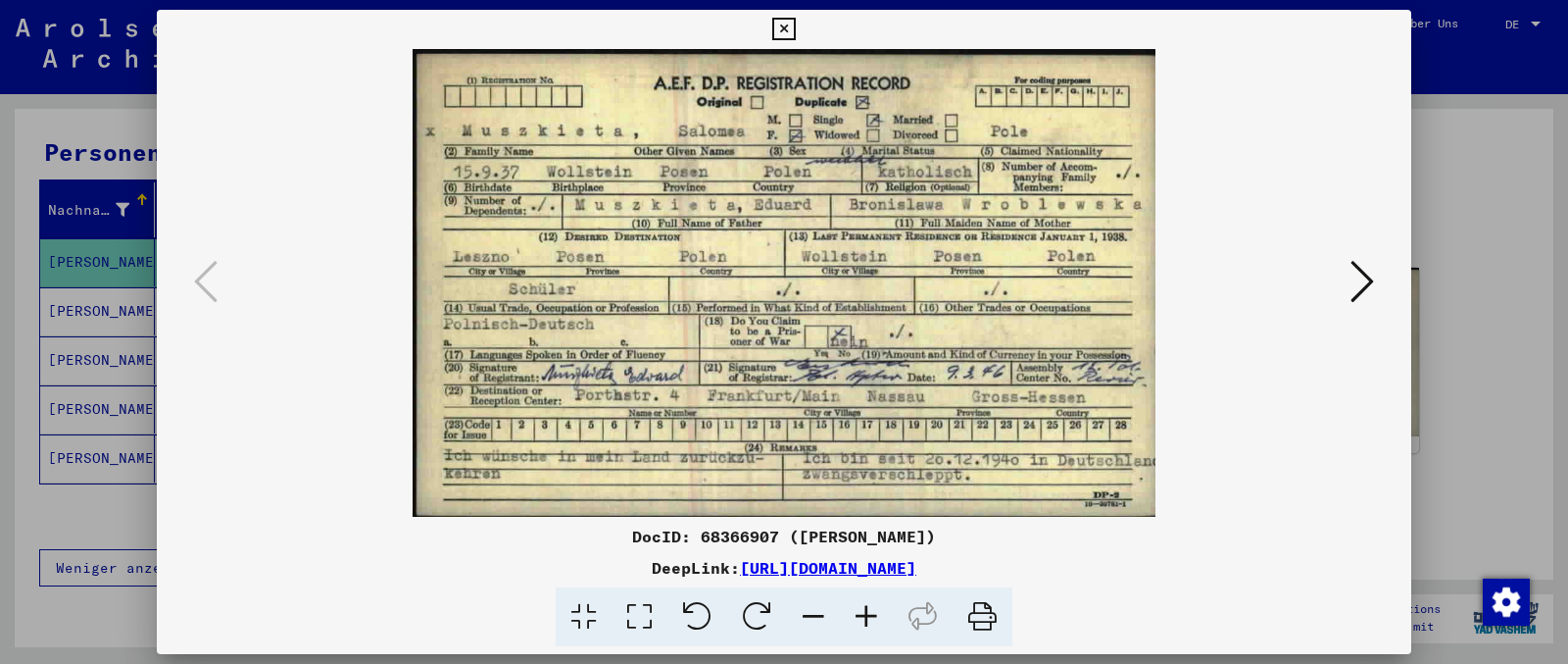
click at [1253, 282] on button at bounding box center [1362, 282] width 36 height 56
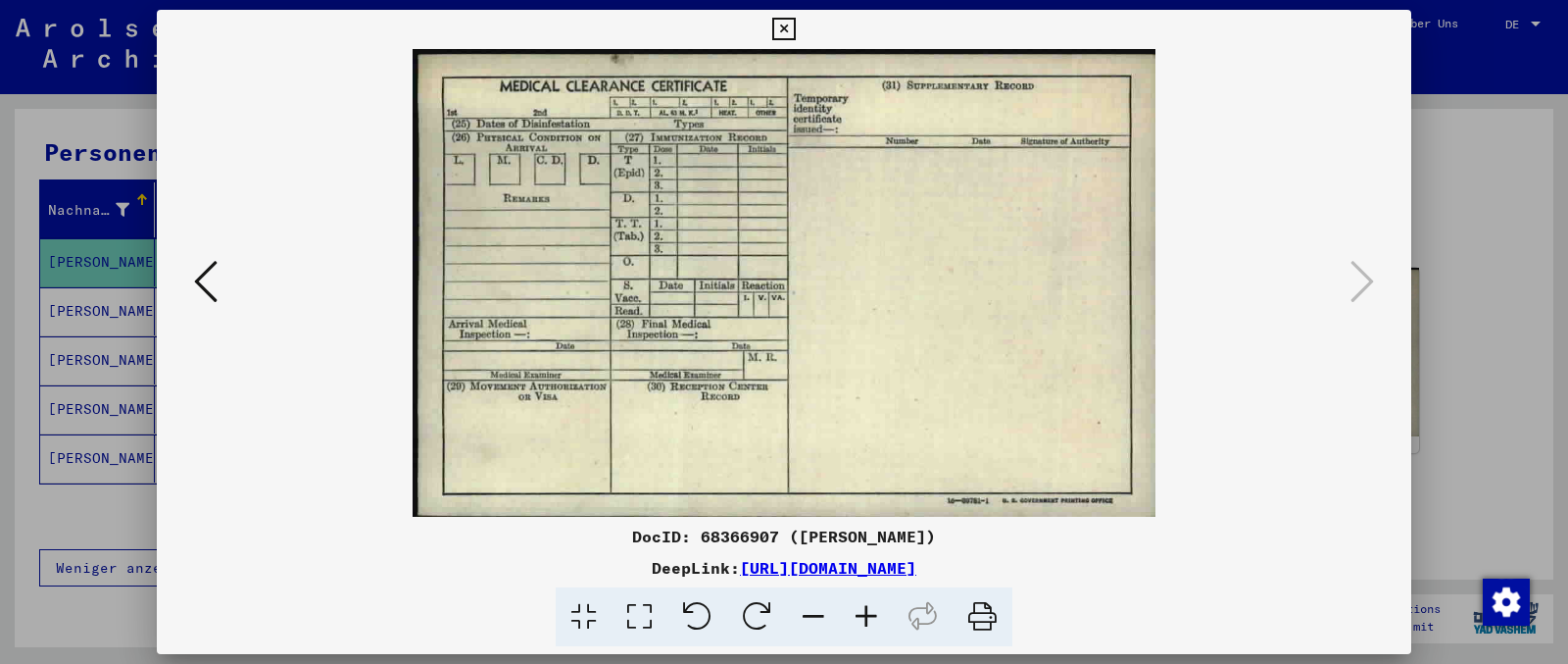
click at [795, 24] on icon at bounding box center [783, 30] width 23 height 24
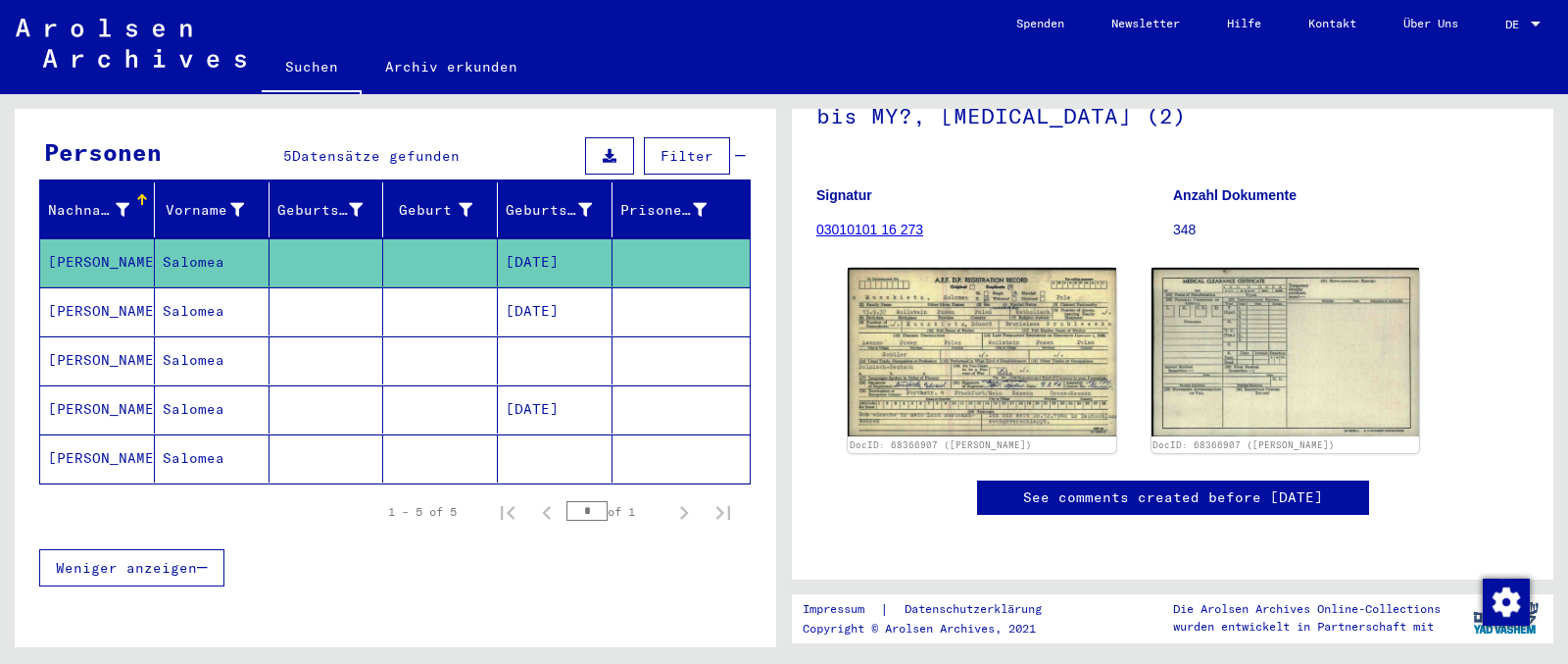
click at [88, 307] on mat-cell "[PERSON_NAME]" at bounding box center [98, 311] width 114 height 48
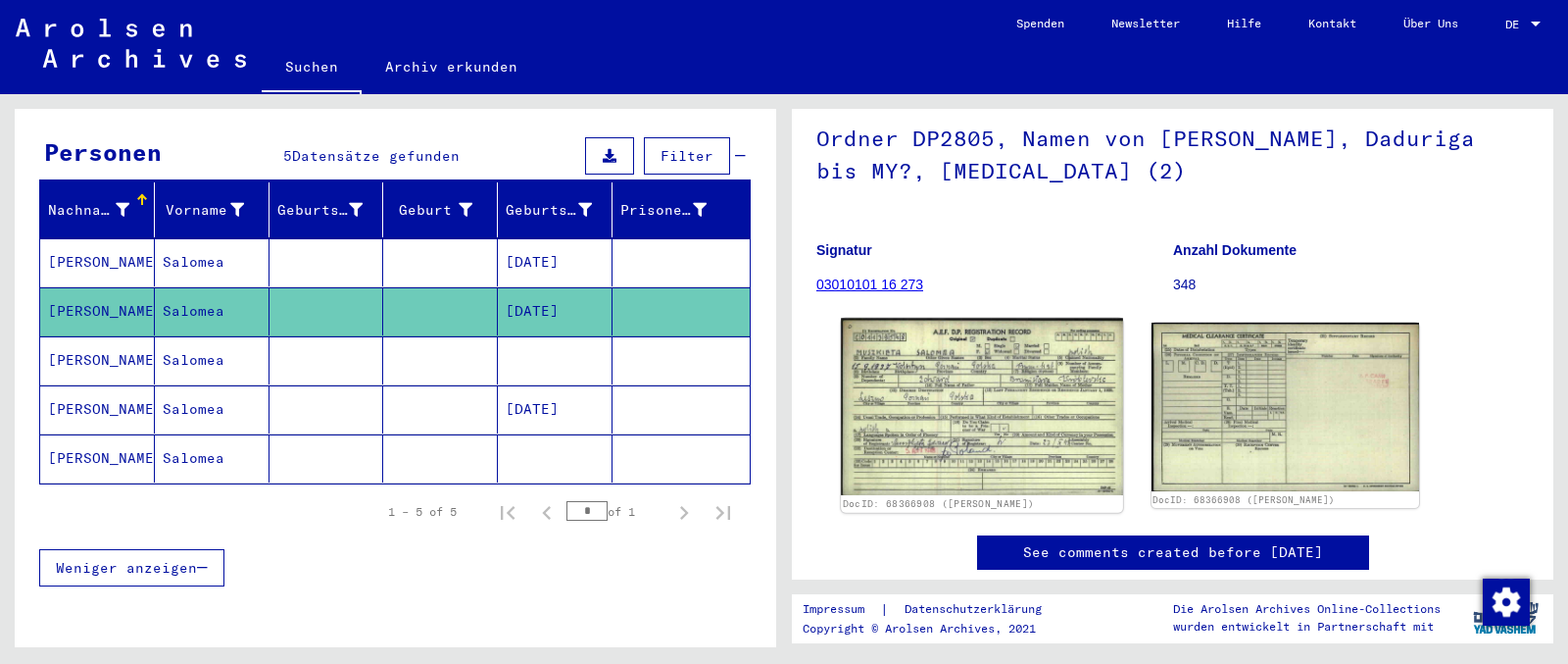
scroll to position [206, 0]
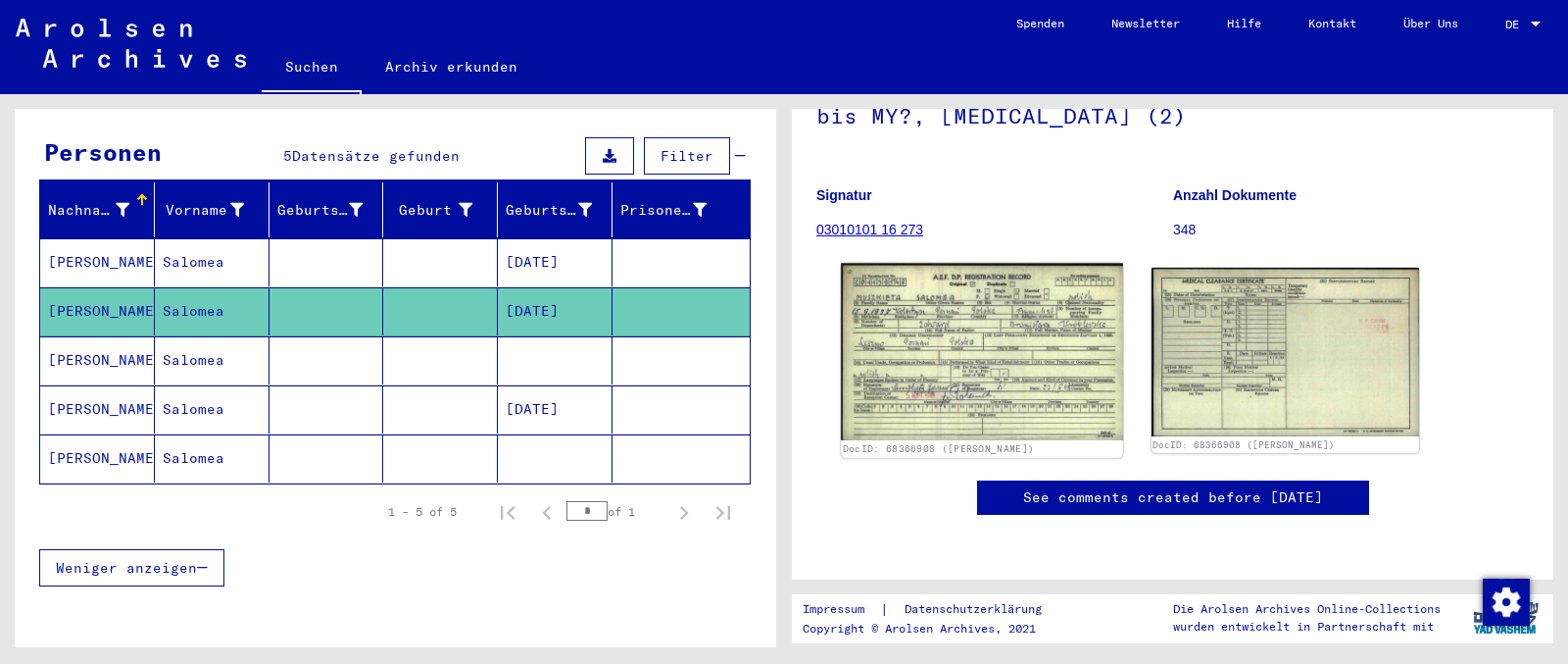
click at [931, 358] on img at bounding box center [981, 352] width 281 height 178
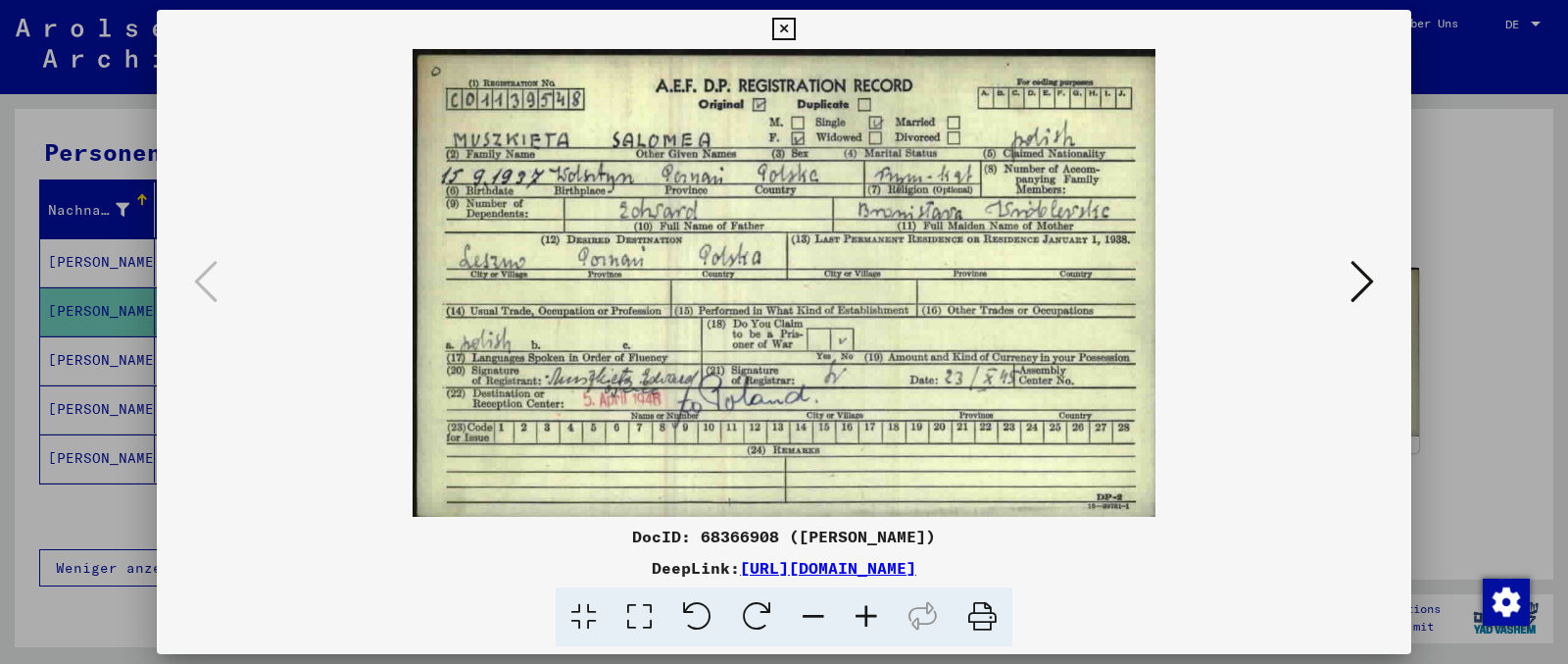
click at [1253, 284] on img at bounding box center [784, 283] width 1121 height 468
click at [1253, 289] on icon at bounding box center [1362, 281] width 24 height 47
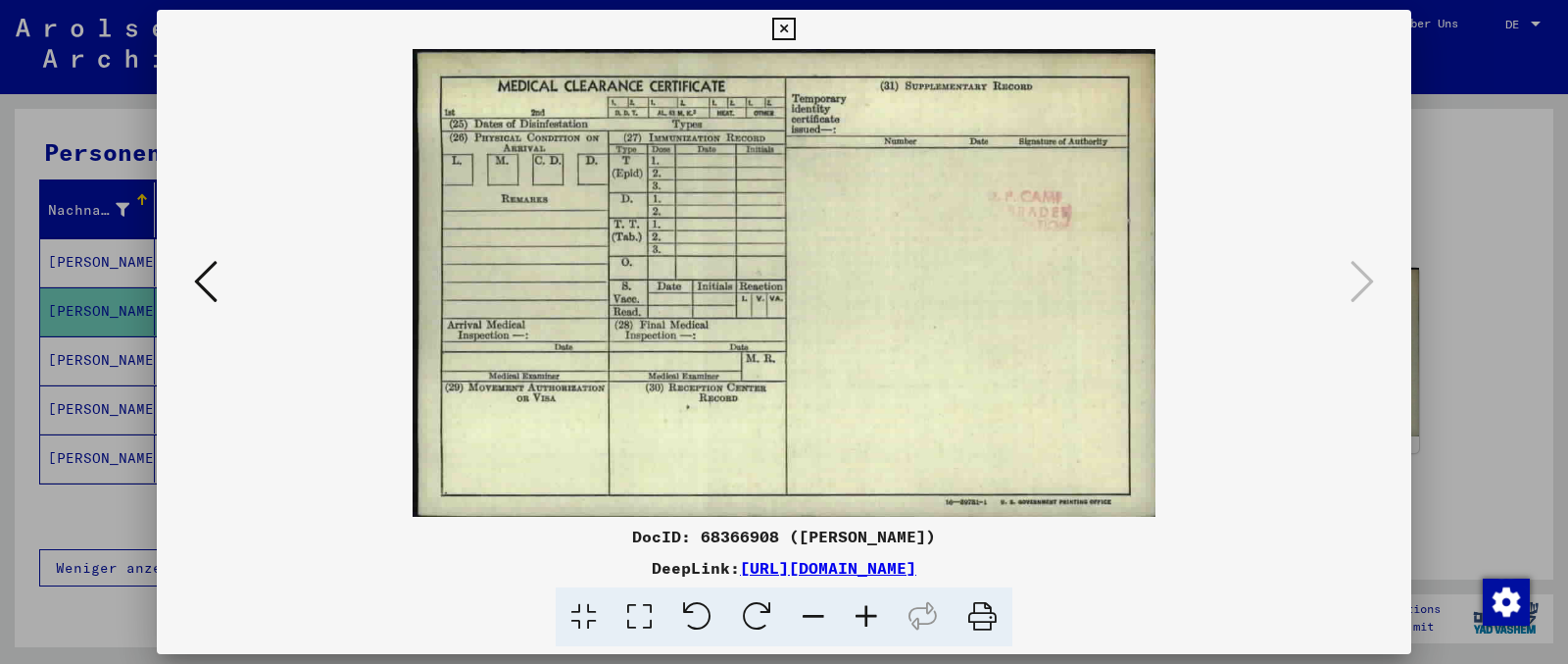
drag, startPoint x: 1397, startPoint y: 26, endPoint x: 1292, endPoint y: 47, distance: 107.1
click at [795, 26] on icon at bounding box center [783, 30] width 23 height 24
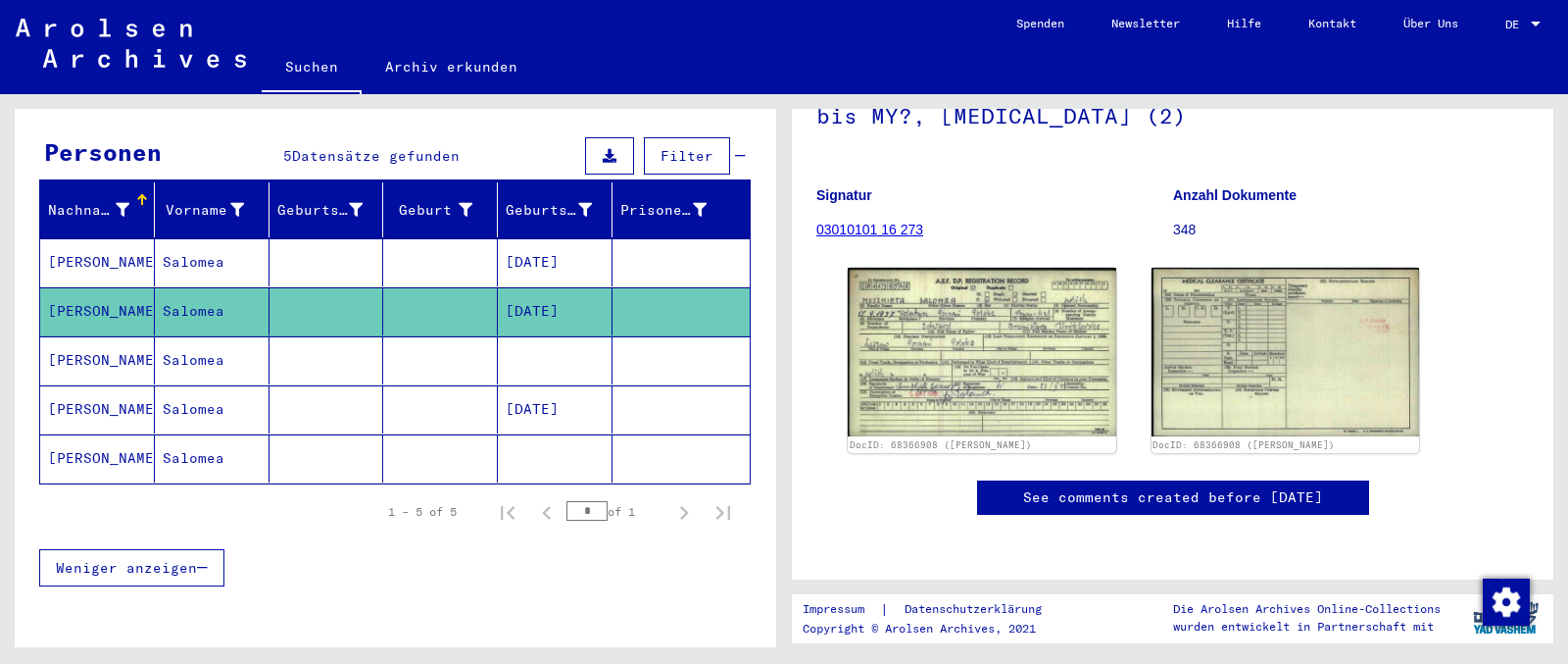
click at [93, 336] on mat-cell "[PERSON_NAME]" at bounding box center [98, 360] width 114 height 48
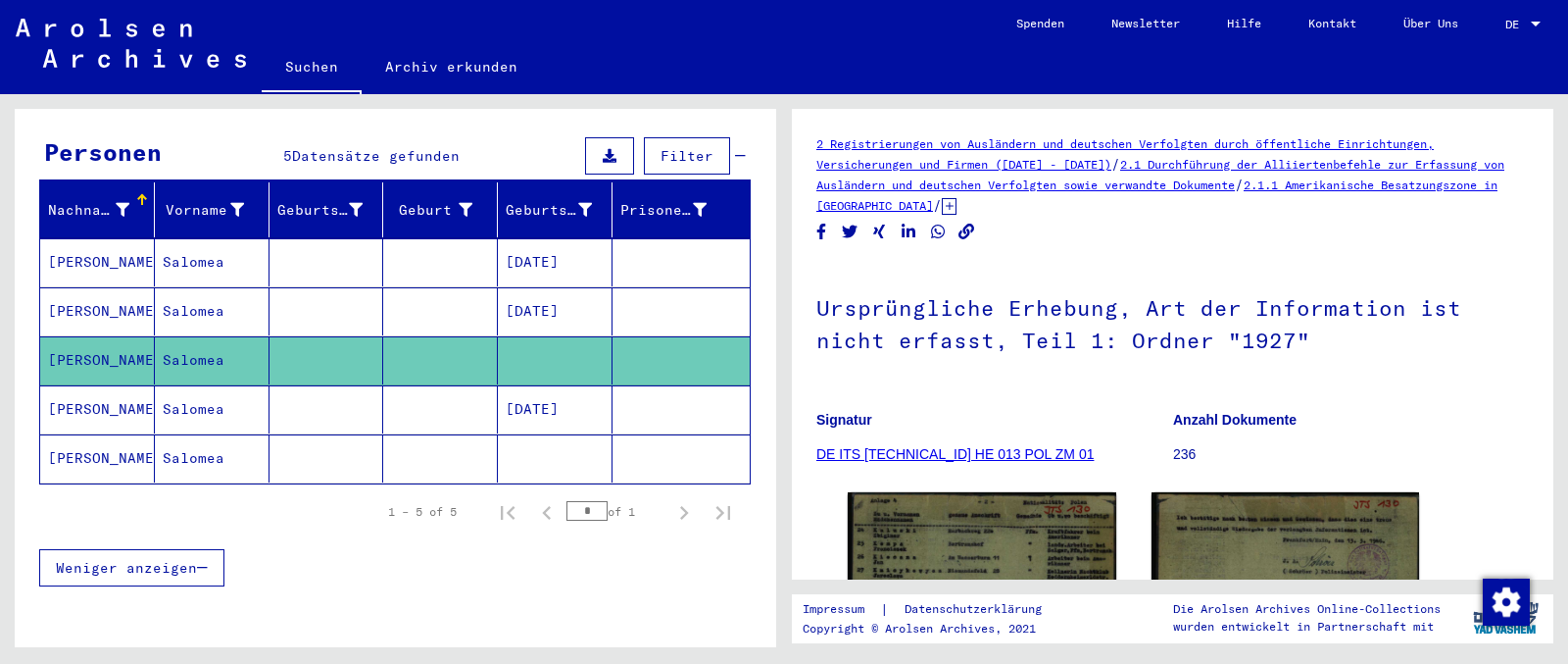
scroll to position [309, 0]
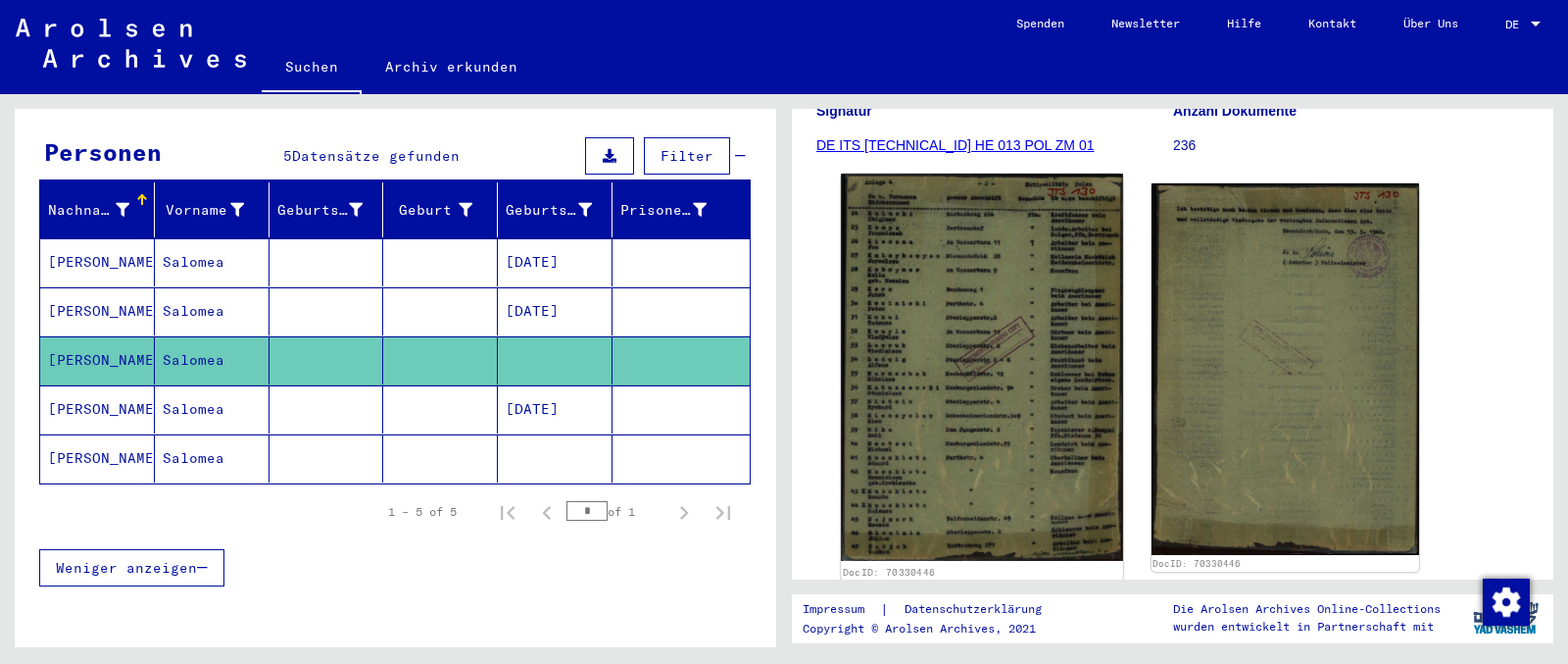
click at [960, 342] on img at bounding box center [981, 367] width 281 height 388
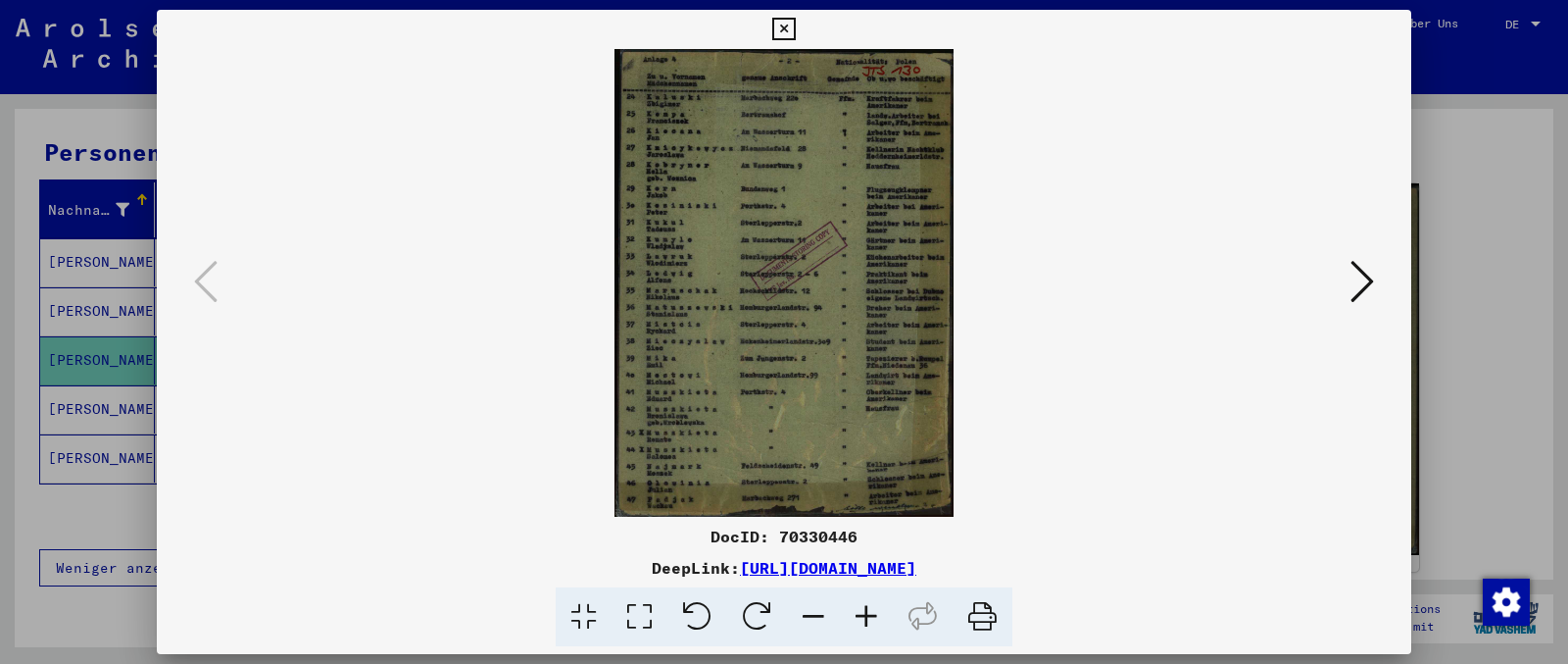
click at [1253, 288] on icon at bounding box center [1362, 281] width 24 height 47
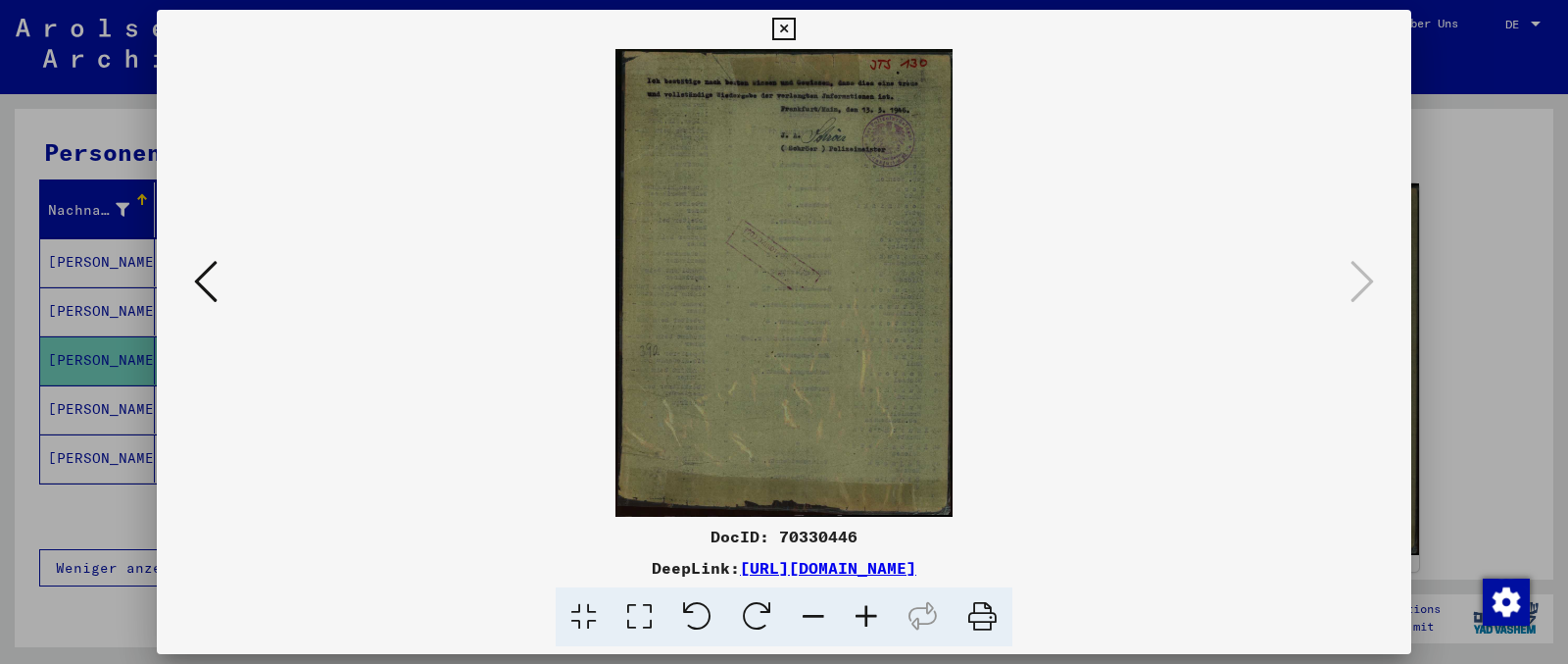
click at [795, 27] on icon at bounding box center [783, 30] width 23 height 24
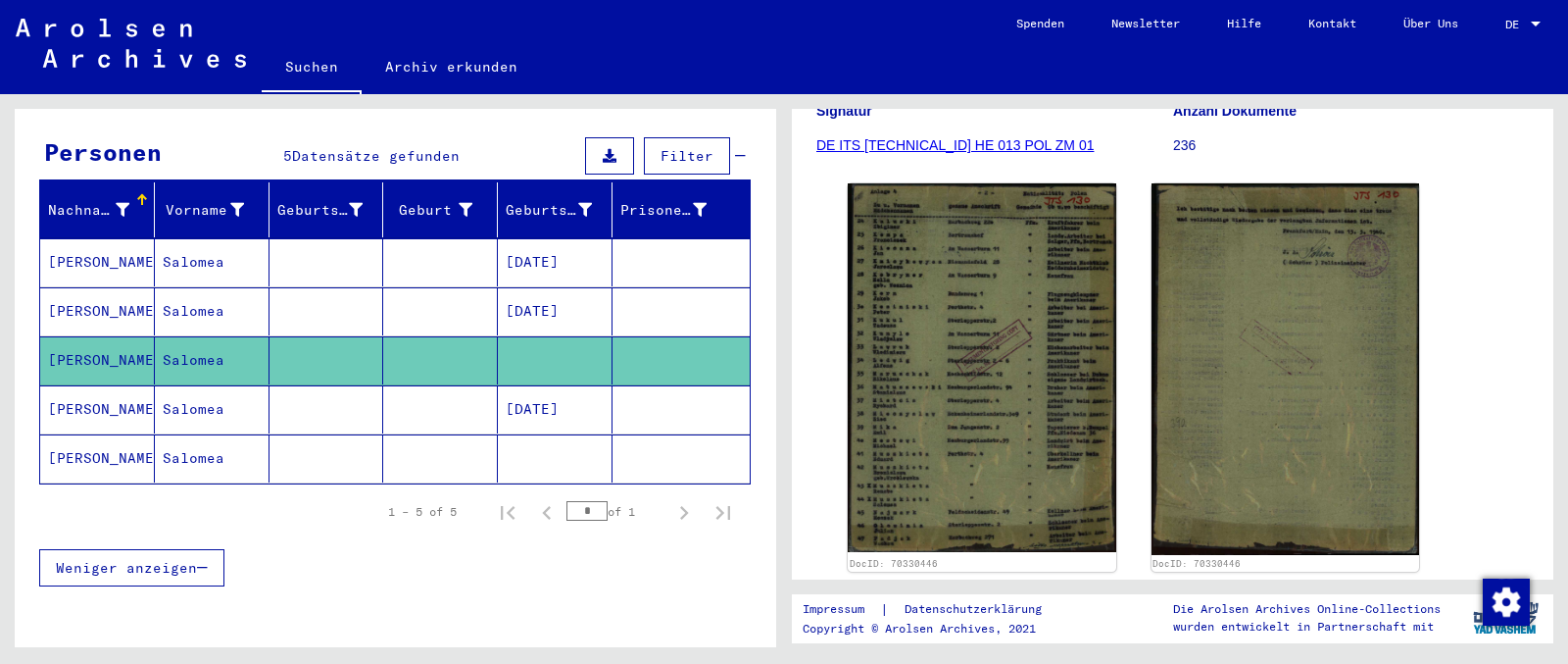
click at [80, 386] on mat-cell "[PERSON_NAME]" at bounding box center [98, 409] width 114 height 48
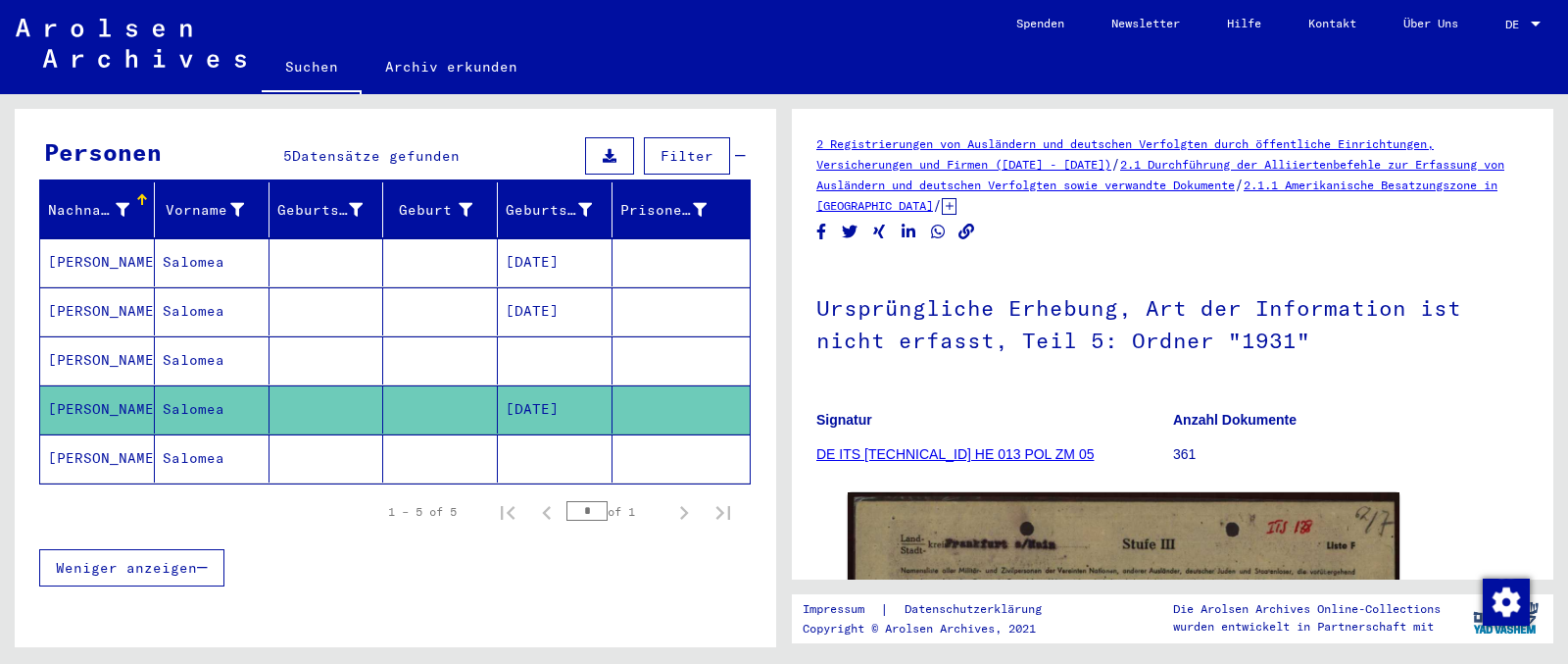
scroll to position [309, 0]
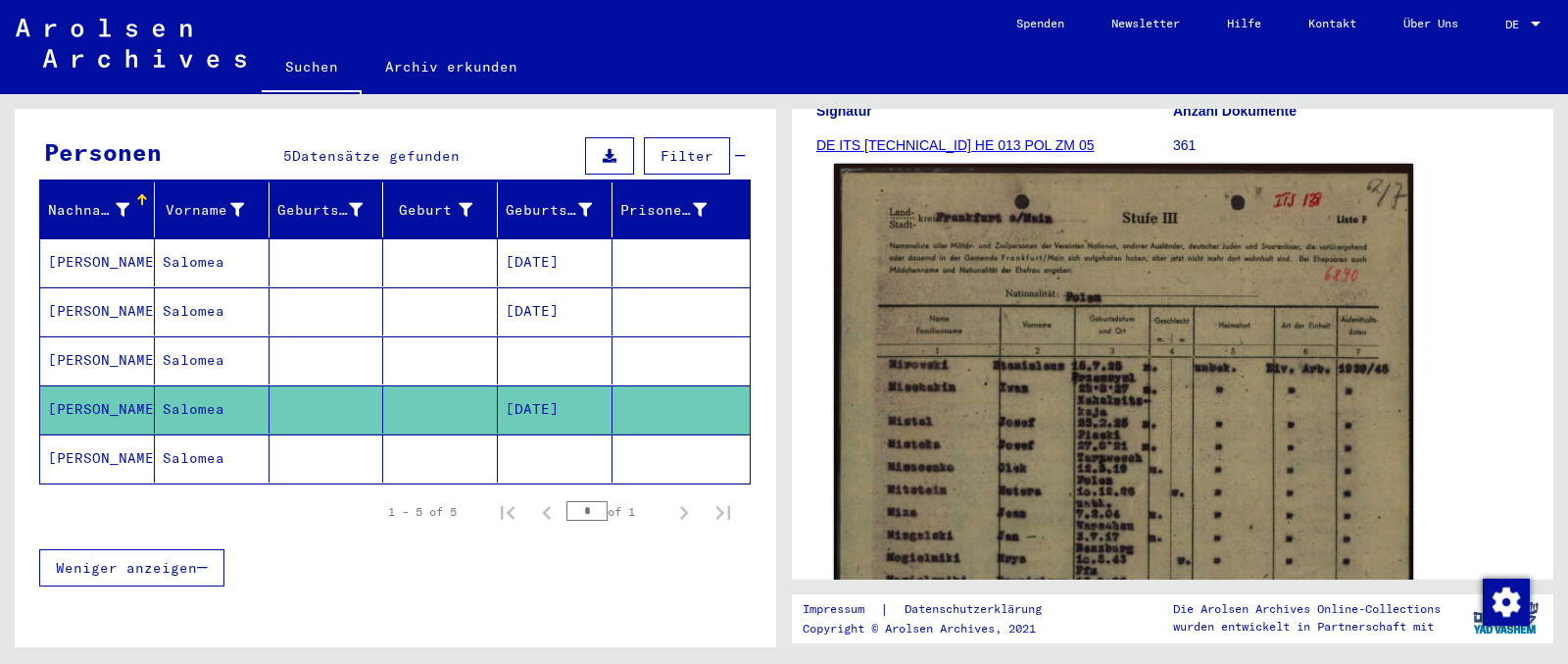
click at [1057, 340] on img at bounding box center [1123, 570] width 579 height 814
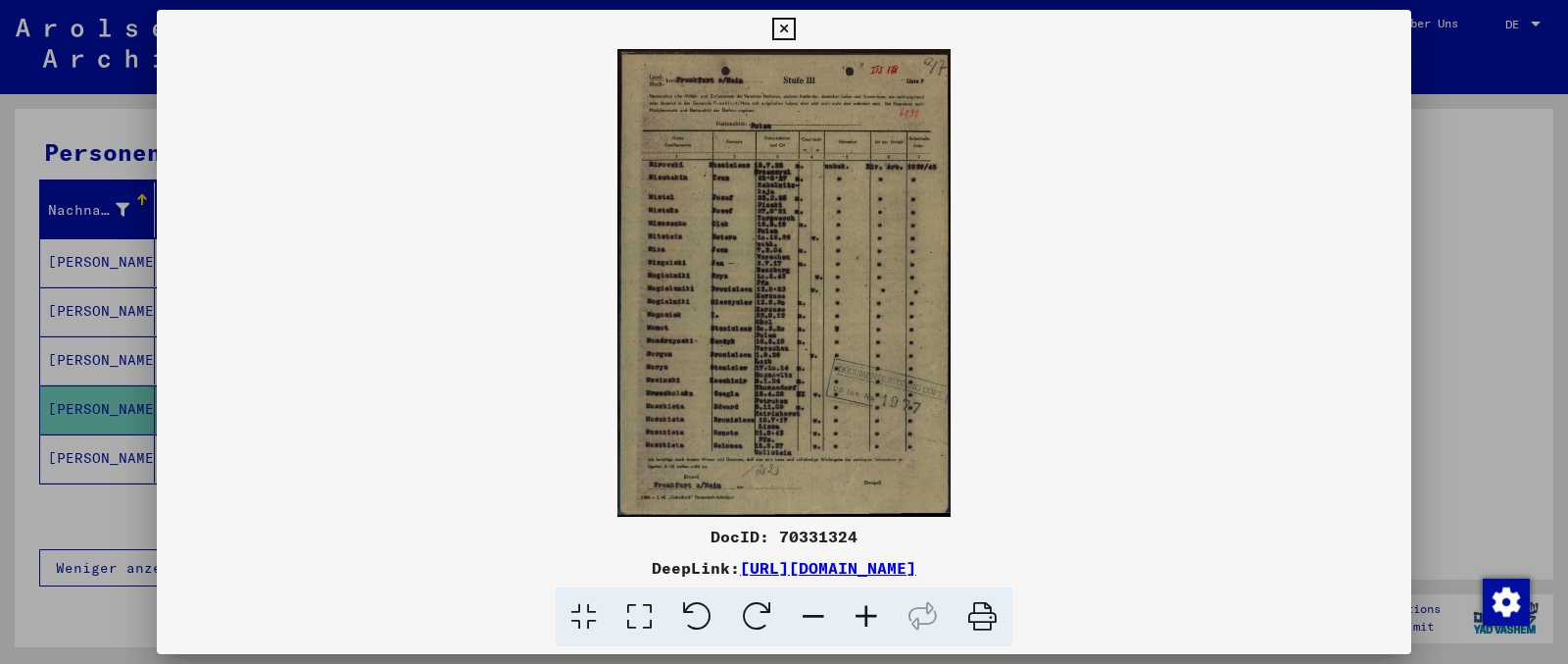
click at [795, 29] on icon at bounding box center [783, 30] width 23 height 24
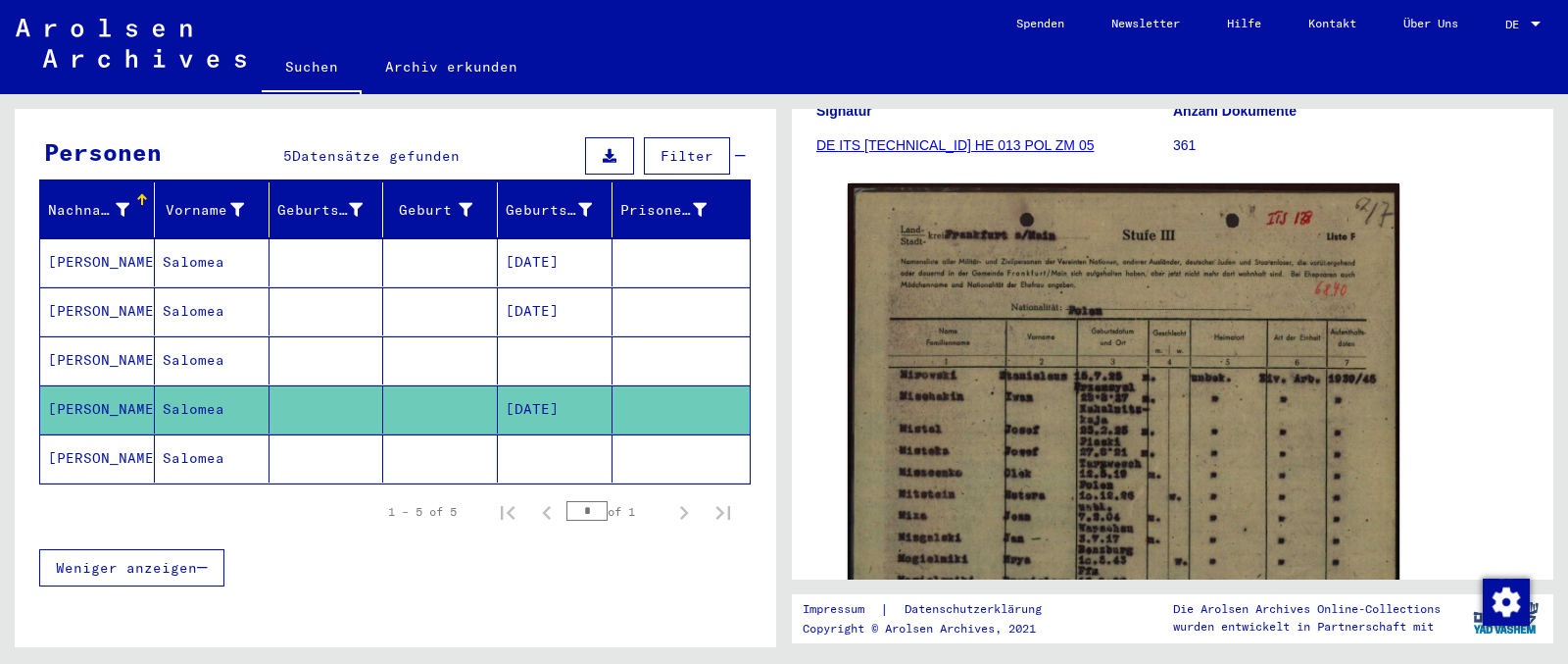
click at [101, 438] on mat-cell "[PERSON_NAME]" at bounding box center [98, 458] width 114 height 48
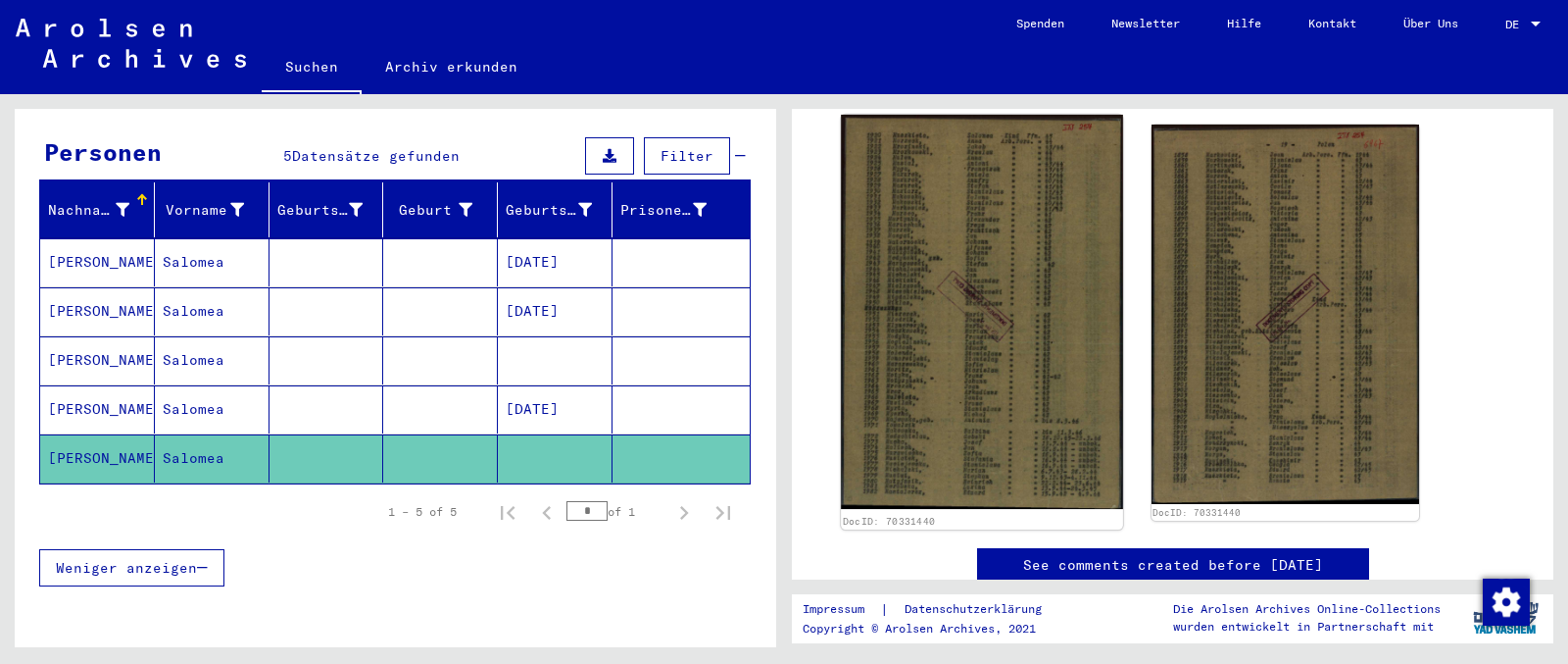
scroll to position [349, 0]
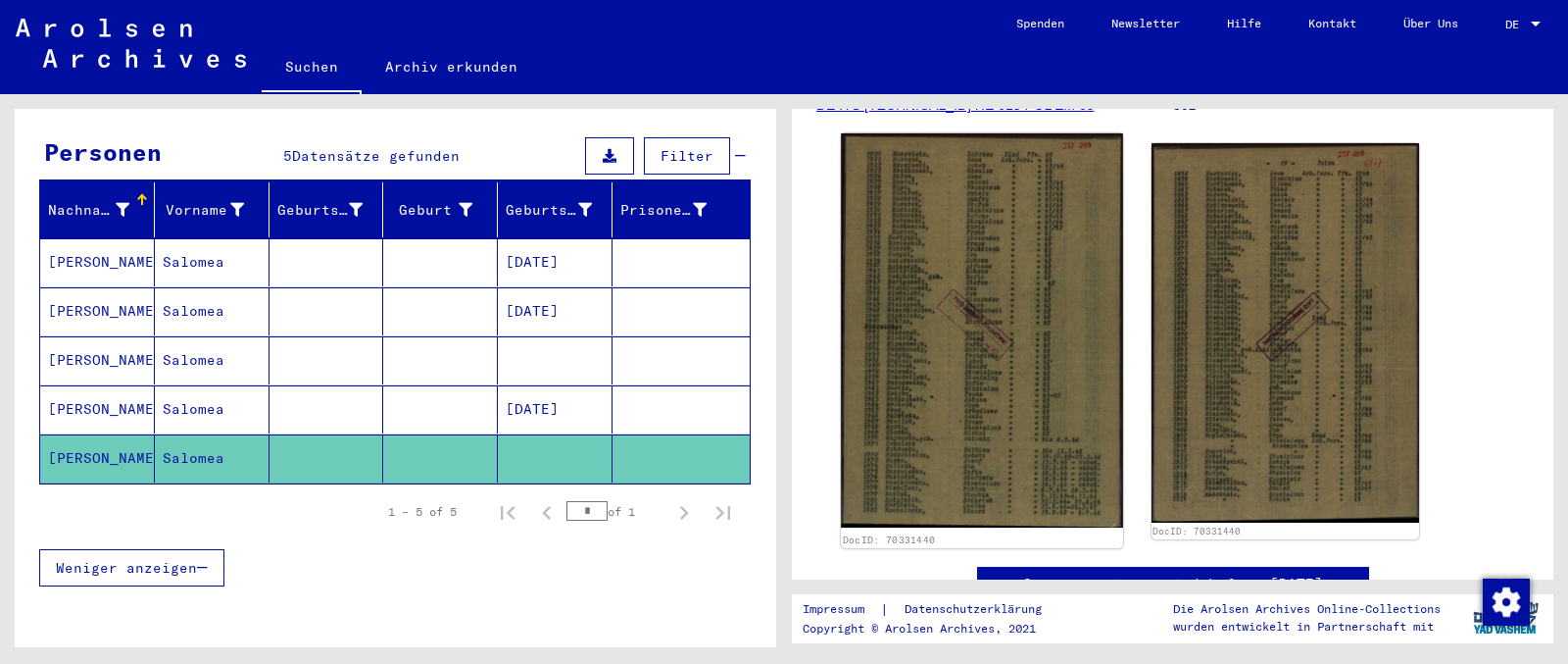
click at [947, 327] on img at bounding box center [981, 330] width 281 height 394
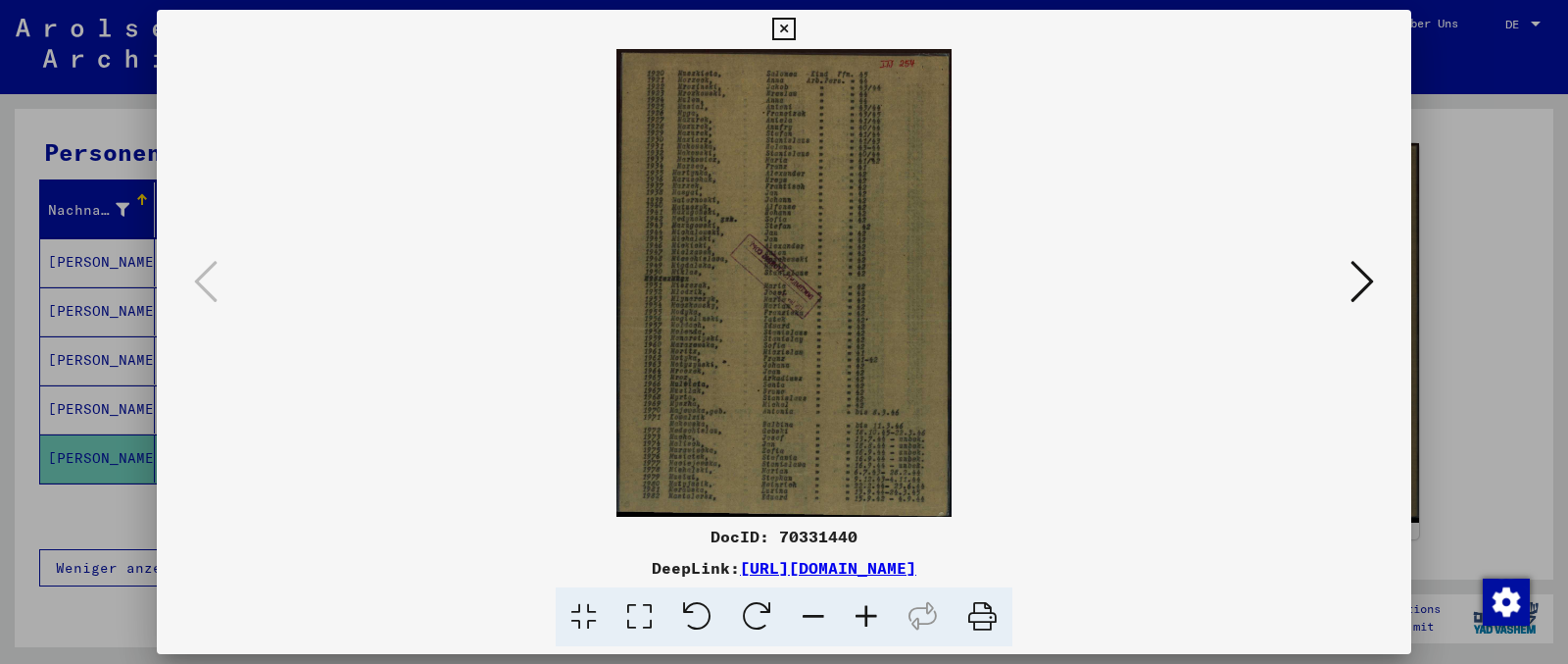
click at [1253, 292] on icon at bounding box center [1362, 281] width 24 height 47
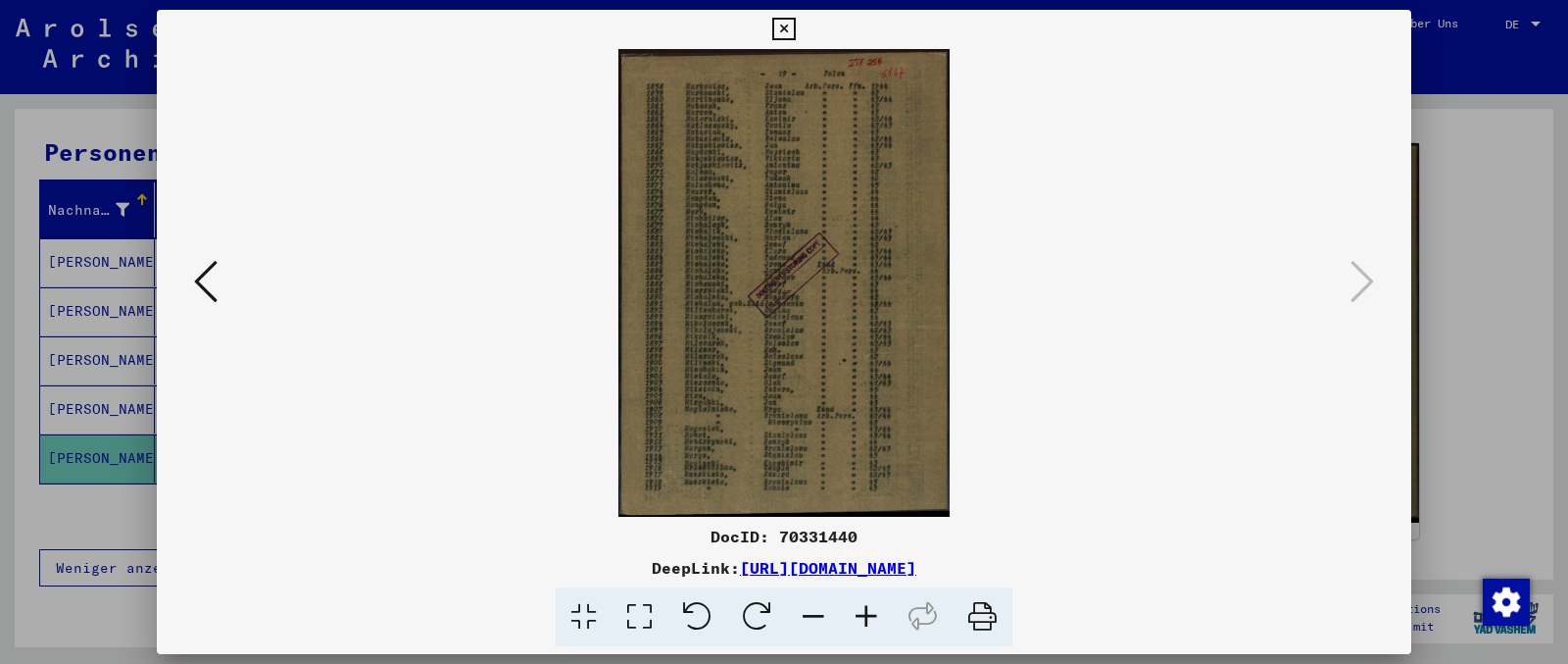
click at [199, 280] on icon at bounding box center [206, 281] width 24 height 47
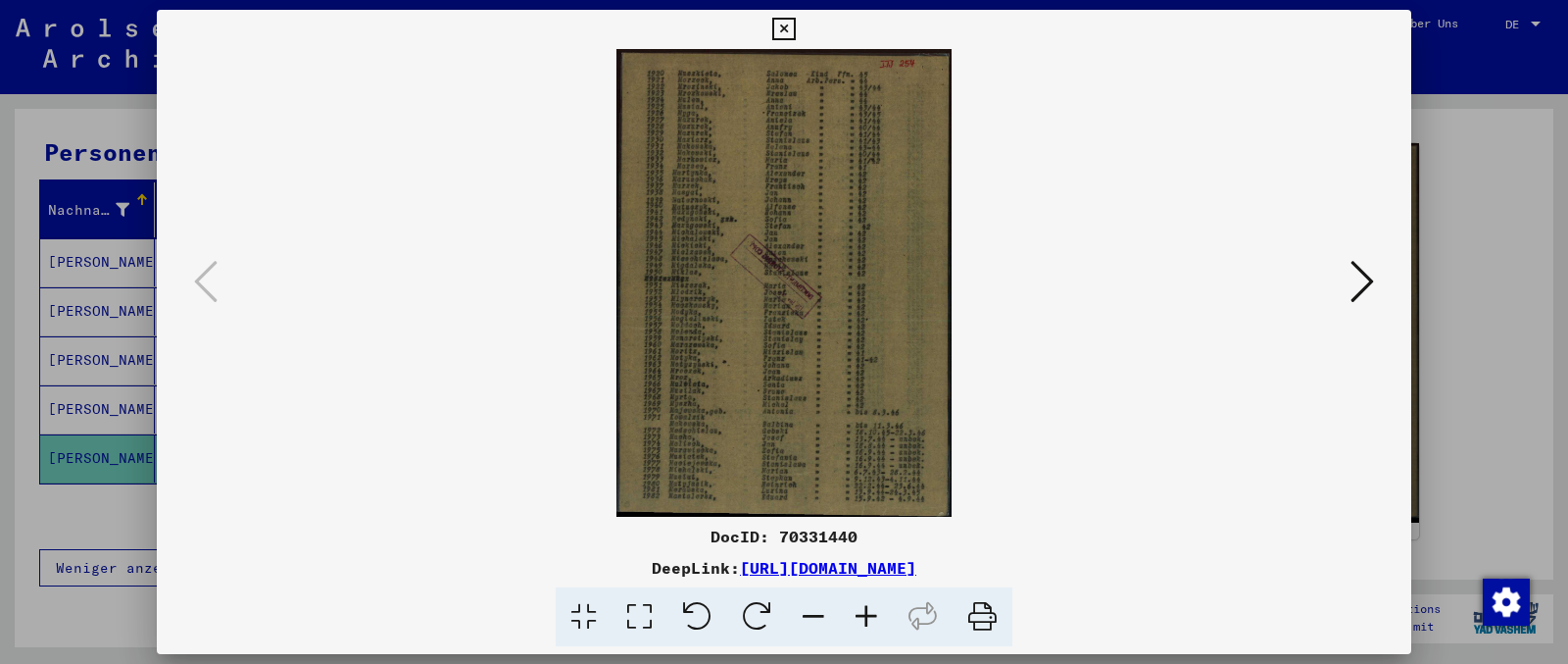
click at [1253, 281] on button at bounding box center [1362, 282] width 36 height 56
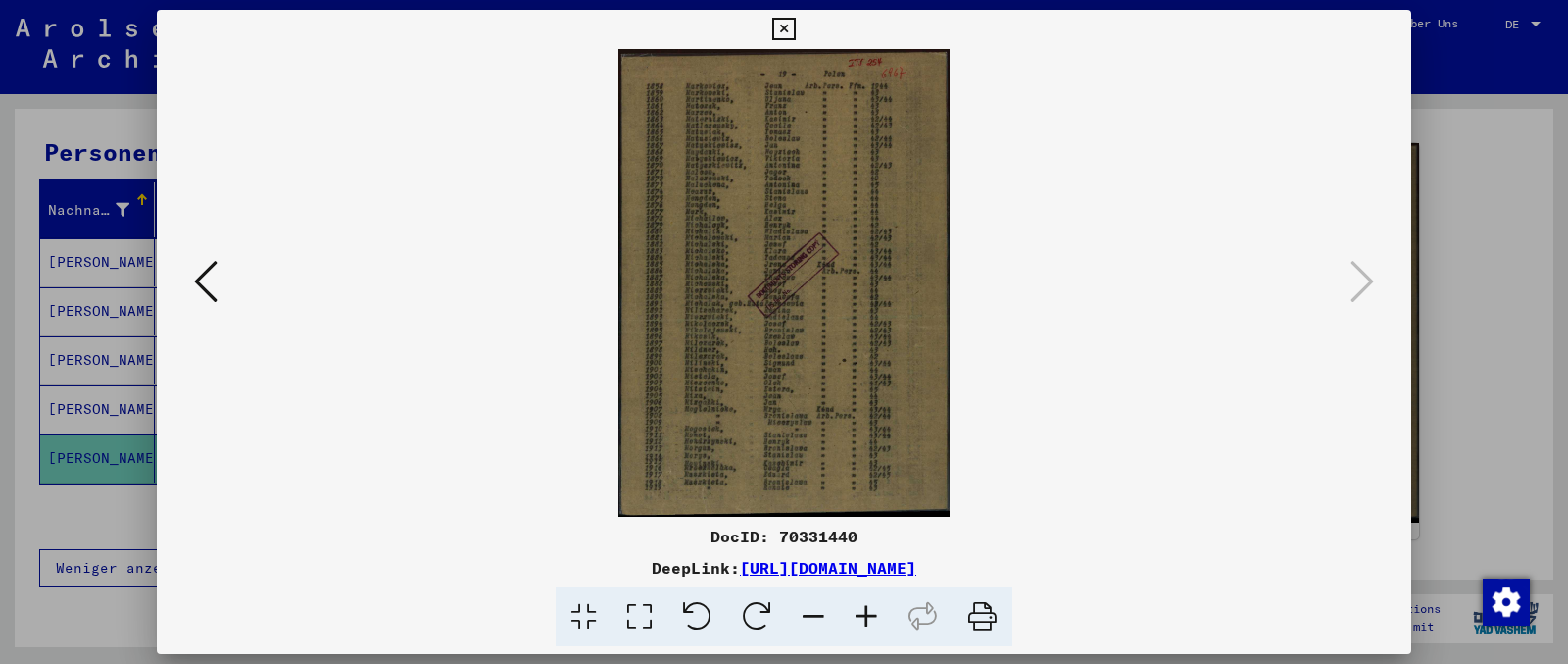
click at [795, 28] on icon at bounding box center [783, 30] width 23 height 24
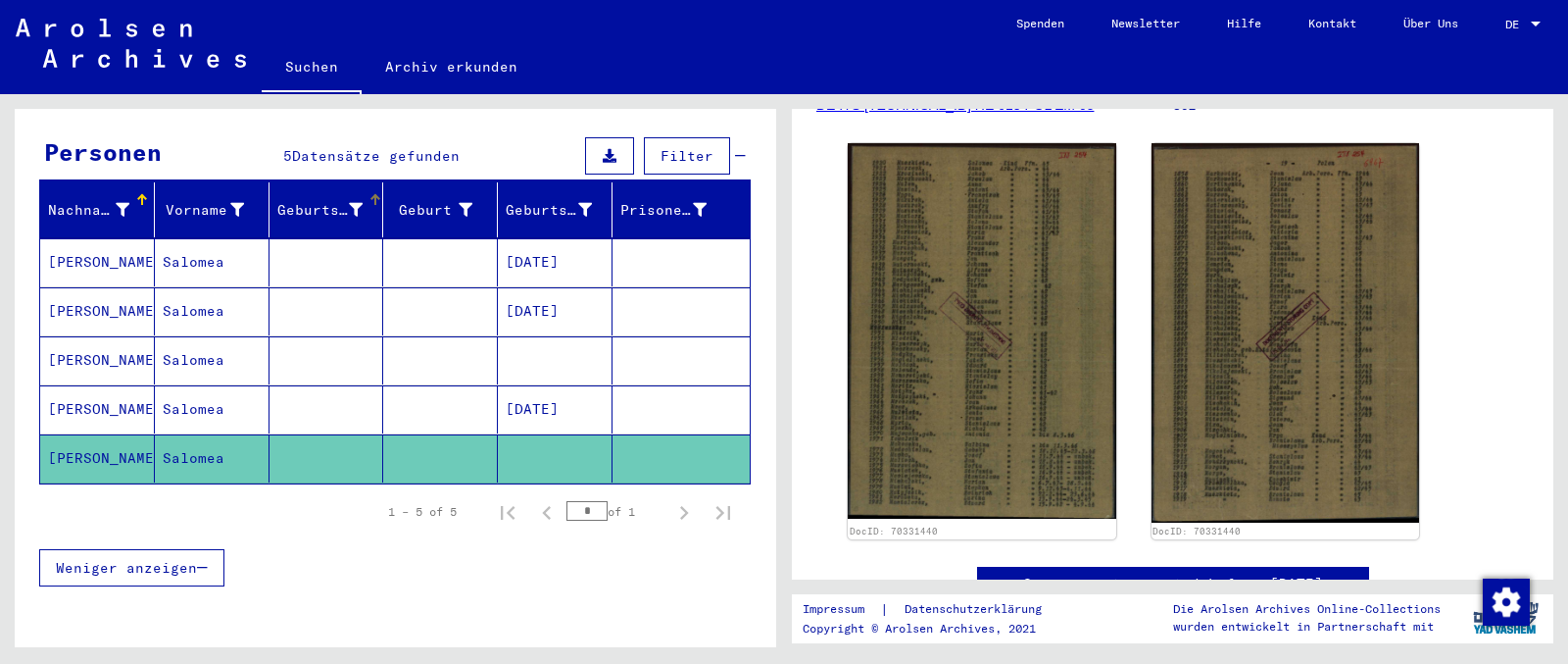
scroll to position [0, 0]
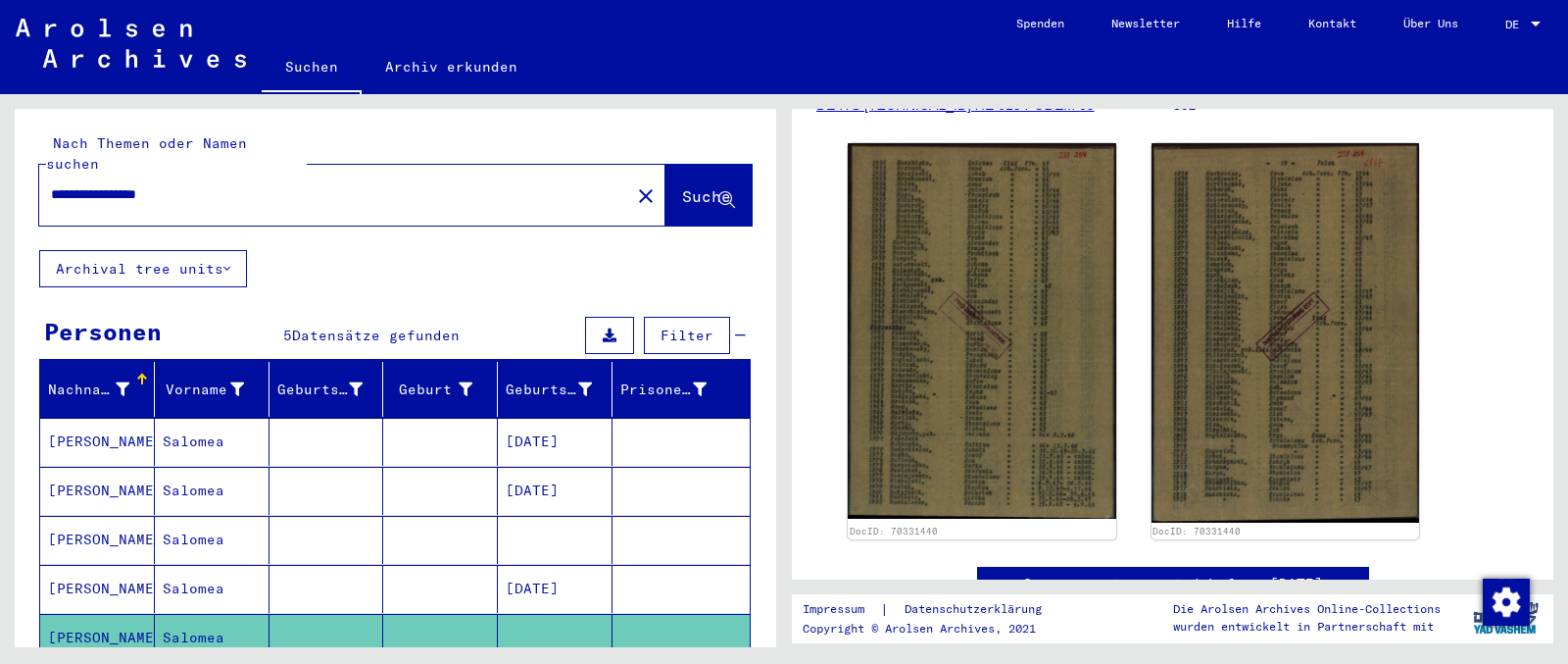
click at [79, 184] on input "**********" at bounding box center [334, 194] width 567 height 21
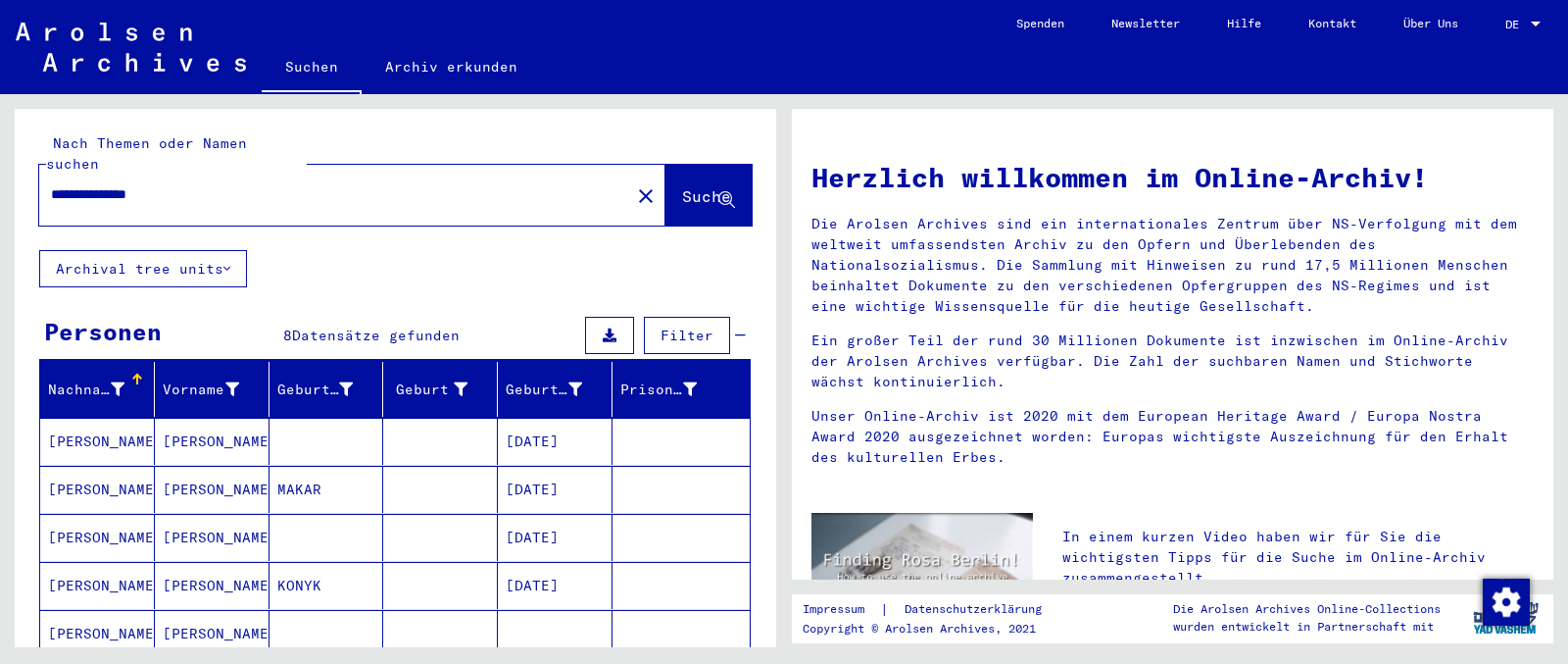
click at [135, 184] on input "**********" at bounding box center [328, 194] width 555 height 21
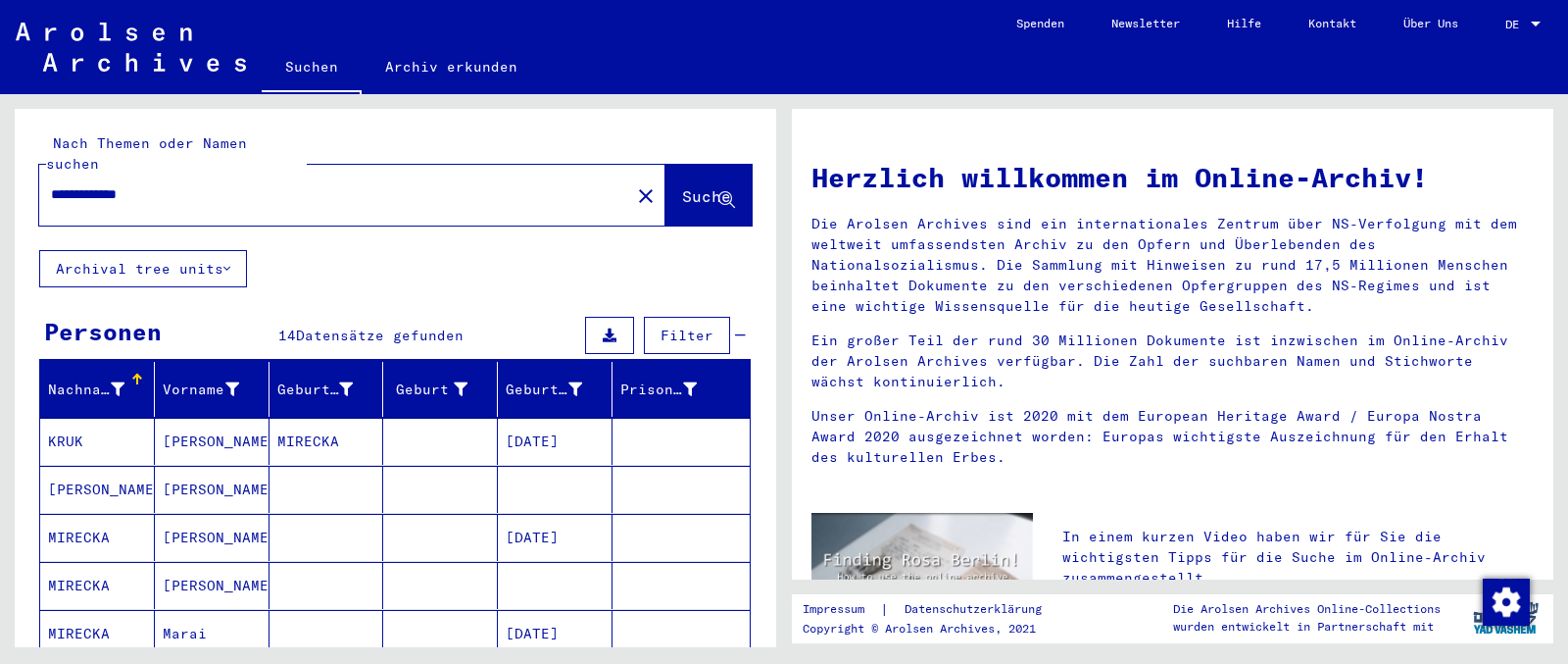
click at [46, 173] on div "**********" at bounding box center [322, 194] width 567 height 44
click at [70, 184] on input "**********" at bounding box center [328, 194] width 555 height 21
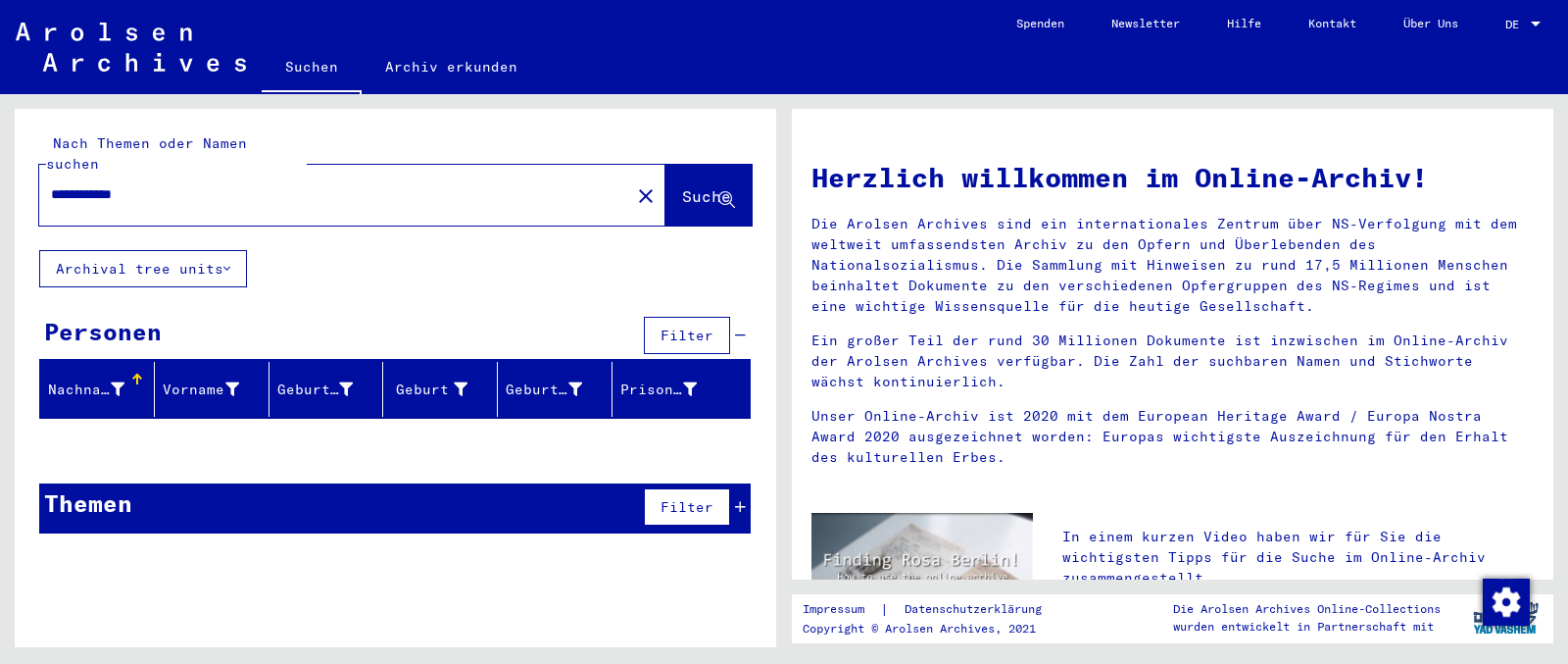
click at [155, 184] on input "**********" at bounding box center [328, 194] width 555 height 21
click at [53, 184] on input "**********" at bounding box center [328, 194] width 555 height 21
click at [75, 184] on input "**********" at bounding box center [328, 194] width 555 height 21
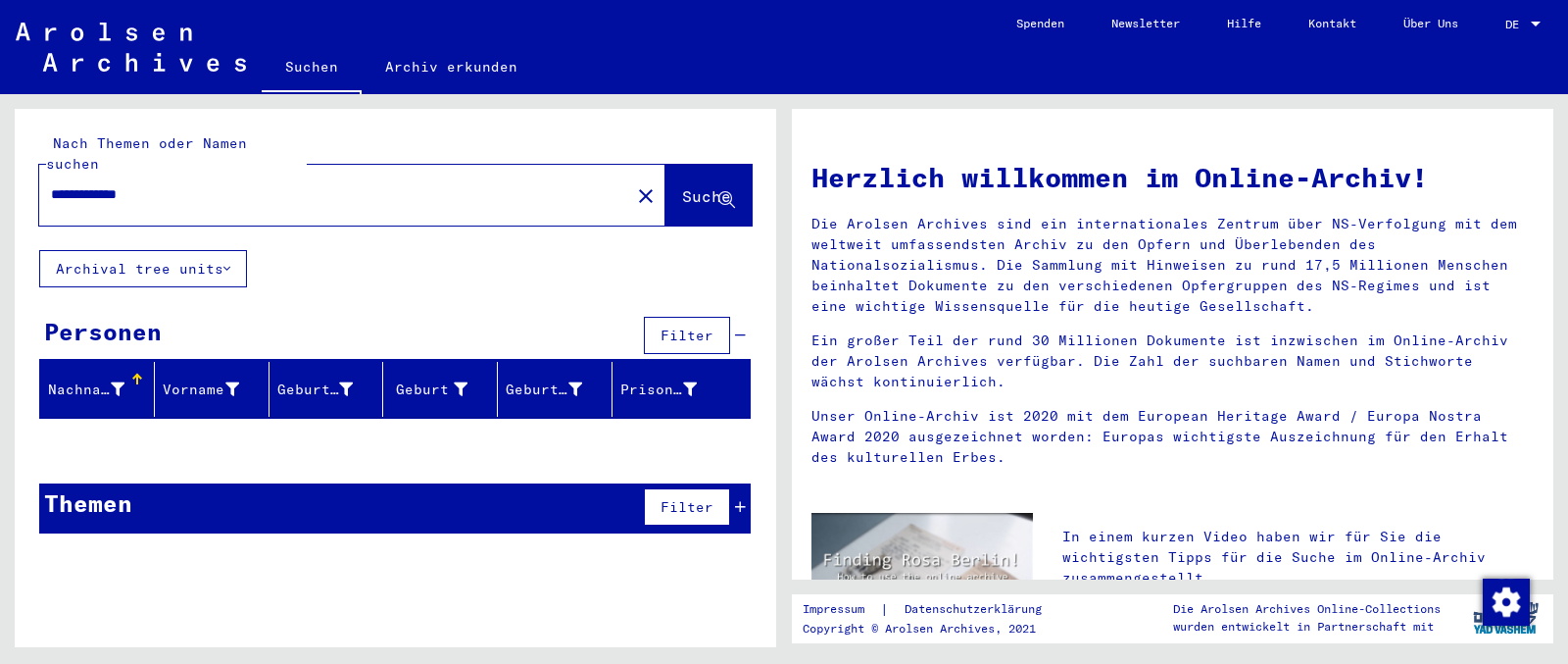
drag, startPoint x: 167, startPoint y: 175, endPoint x: 33, endPoint y: 181, distance: 134.1
click at [51, 184] on input "**********" at bounding box center [328, 194] width 555 height 21
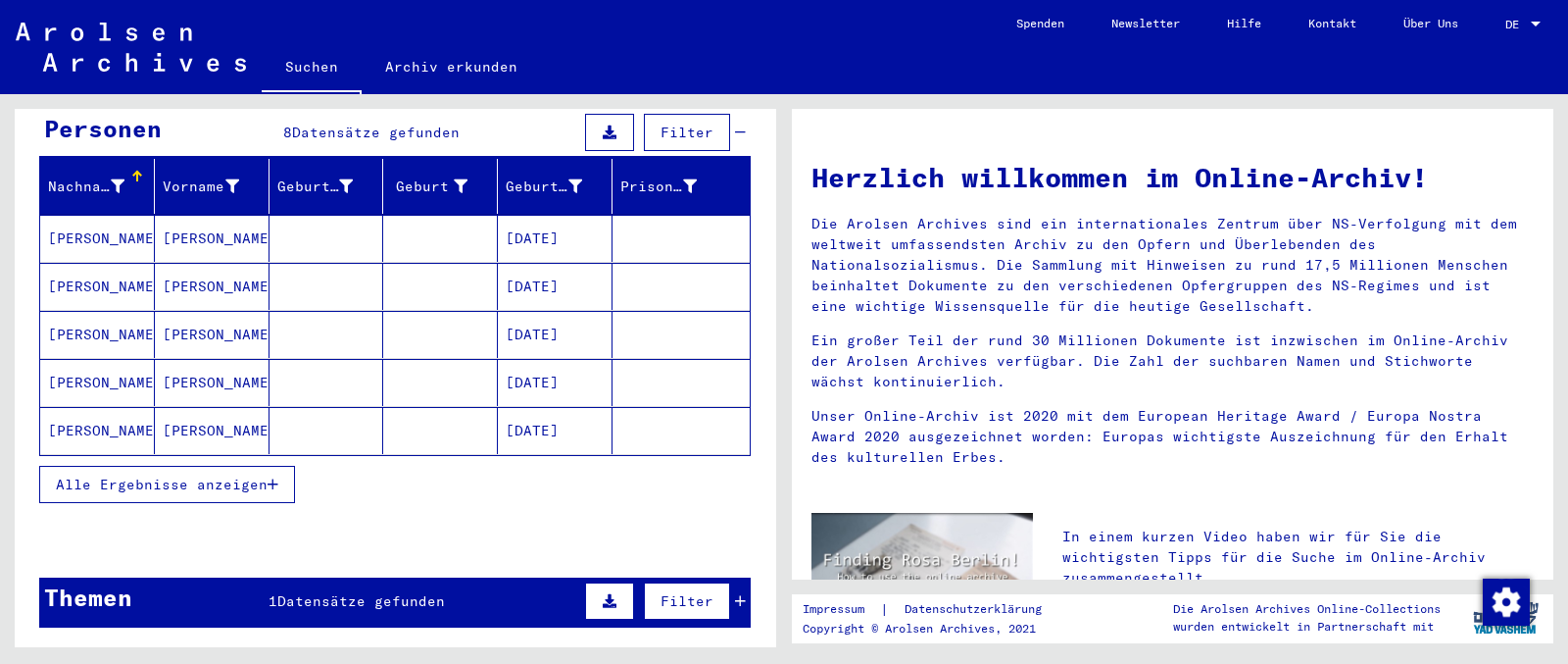
scroll to position [206, 0]
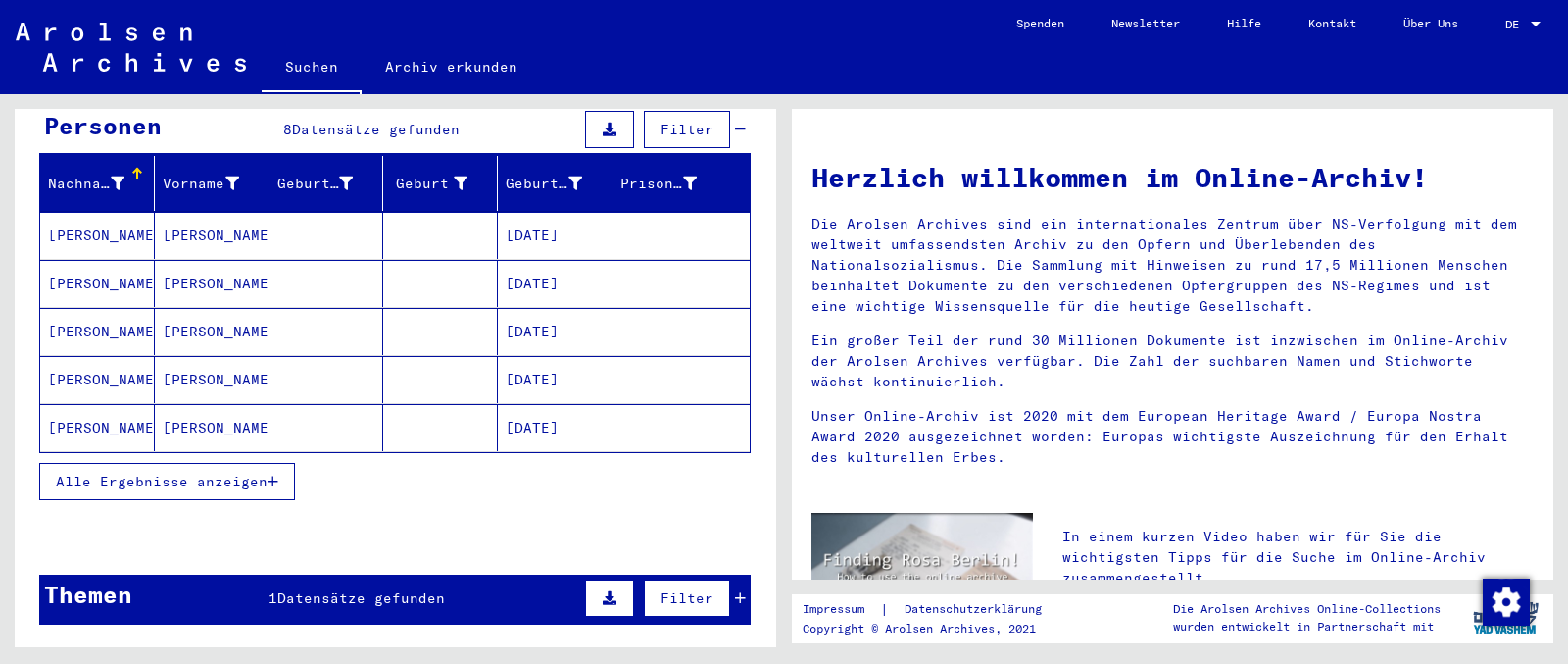
click at [245, 473] on span "Alle Ergebnisse anzeigen" at bounding box center [162, 481] width 212 height 18
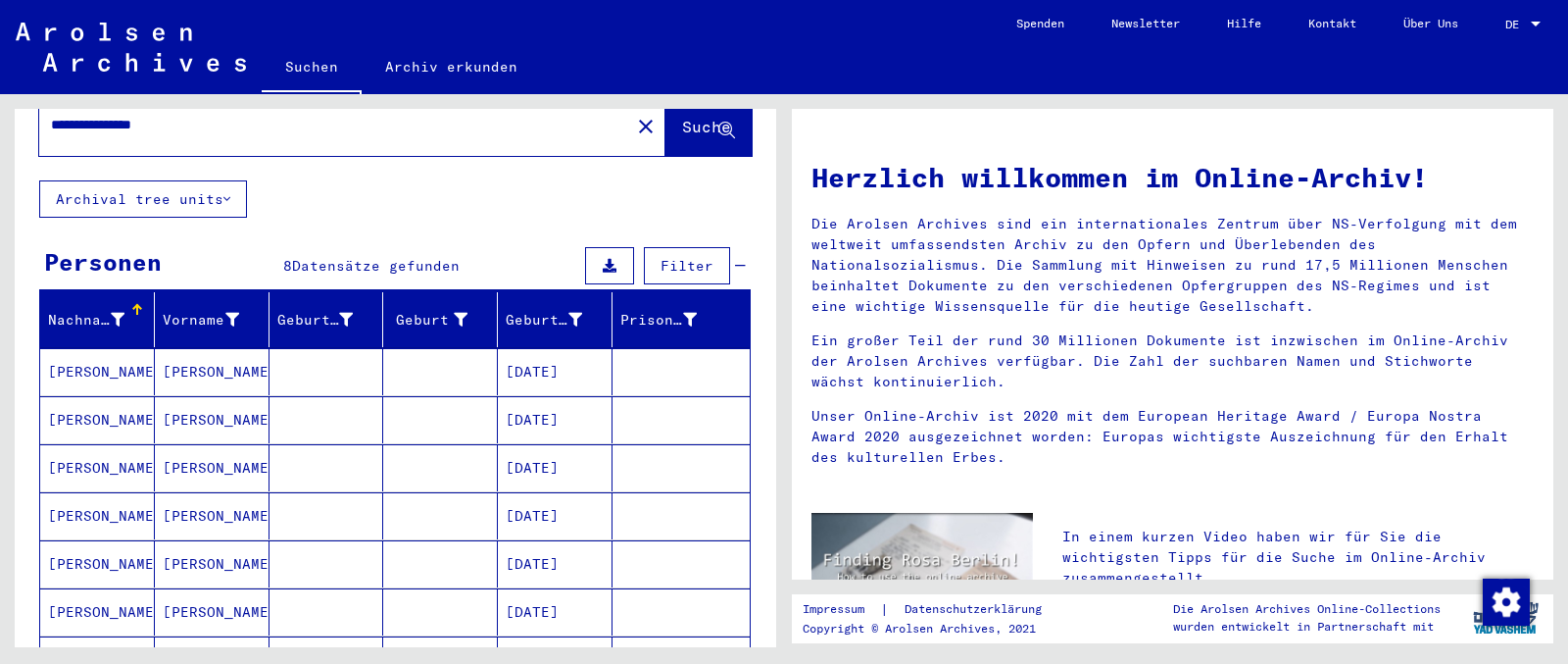
scroll to position [0, 0]
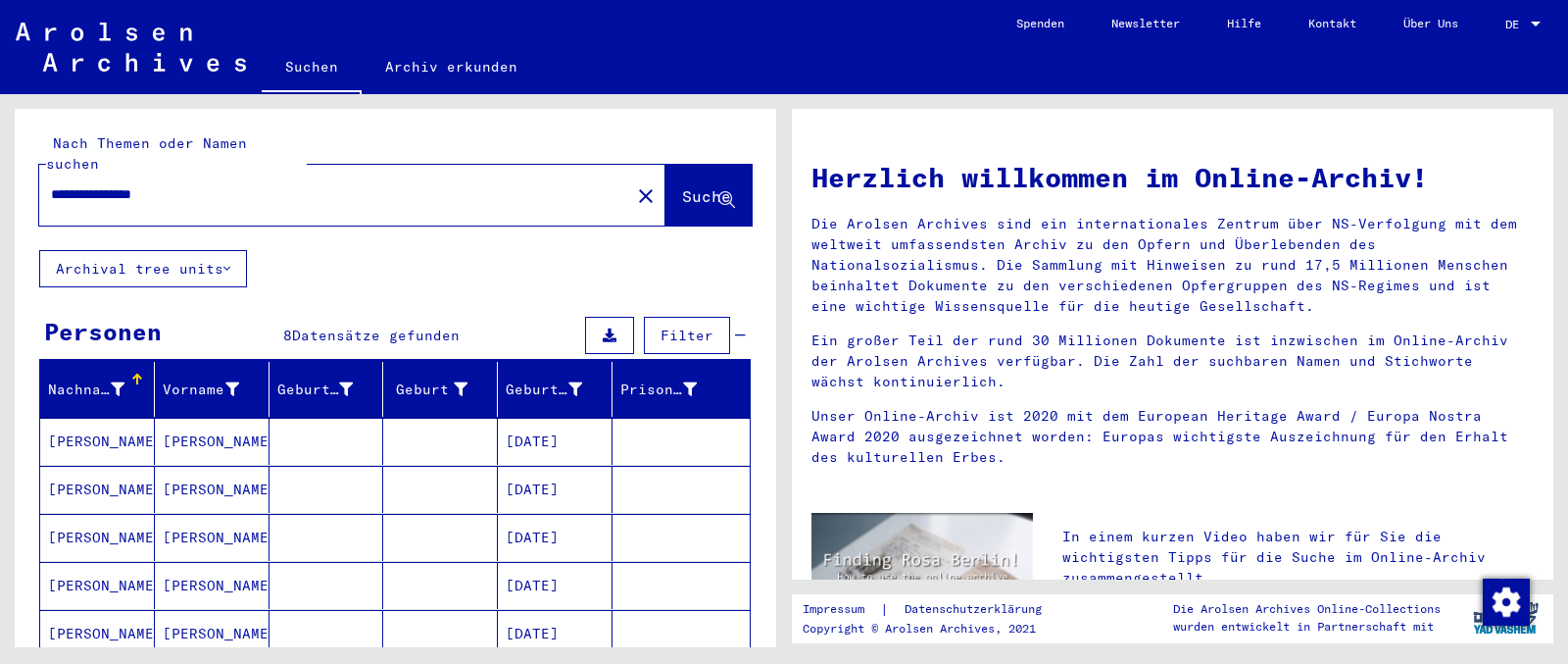
click at [86, 184] on input "**********" at bounding box center [328, 194] width 555 height 21
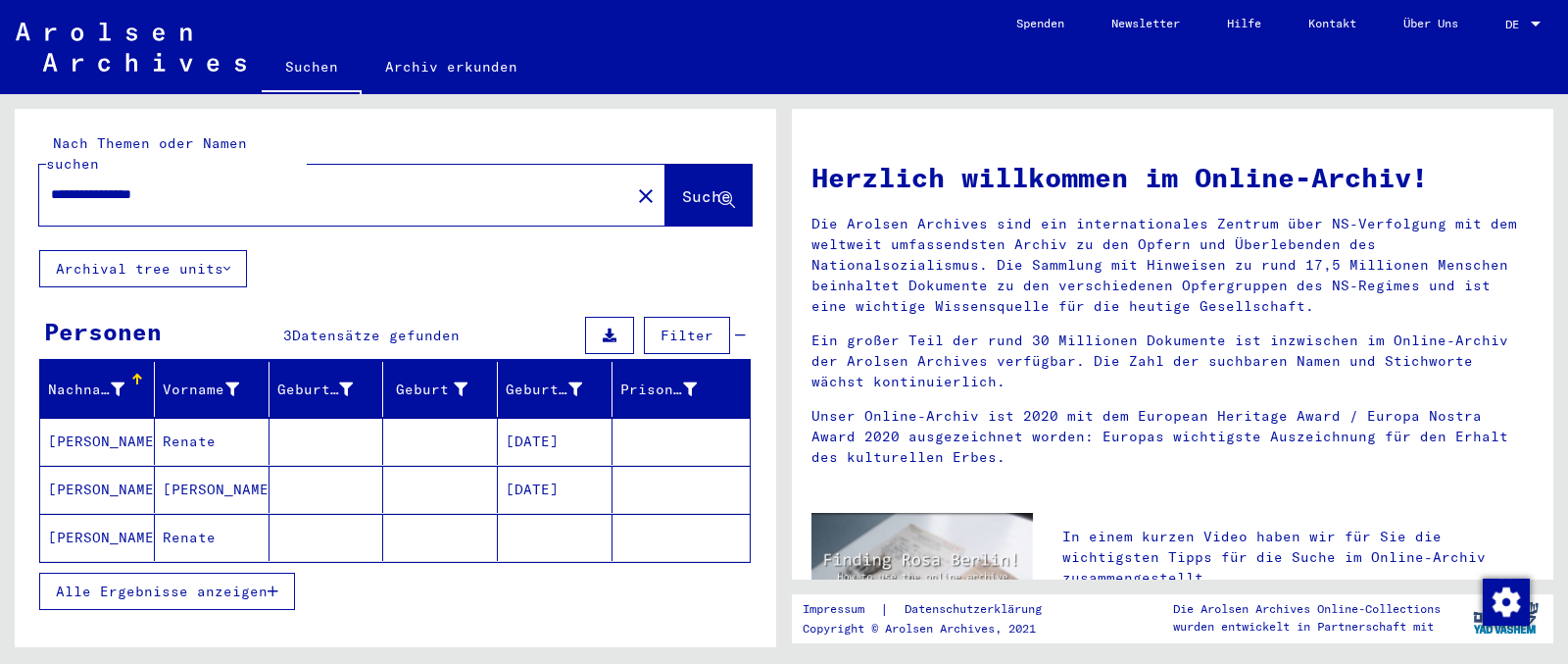
click at [115, 424] on mat-cell "[PERSON_NAME]" at bounding box center [98, 441] width 114 height 47
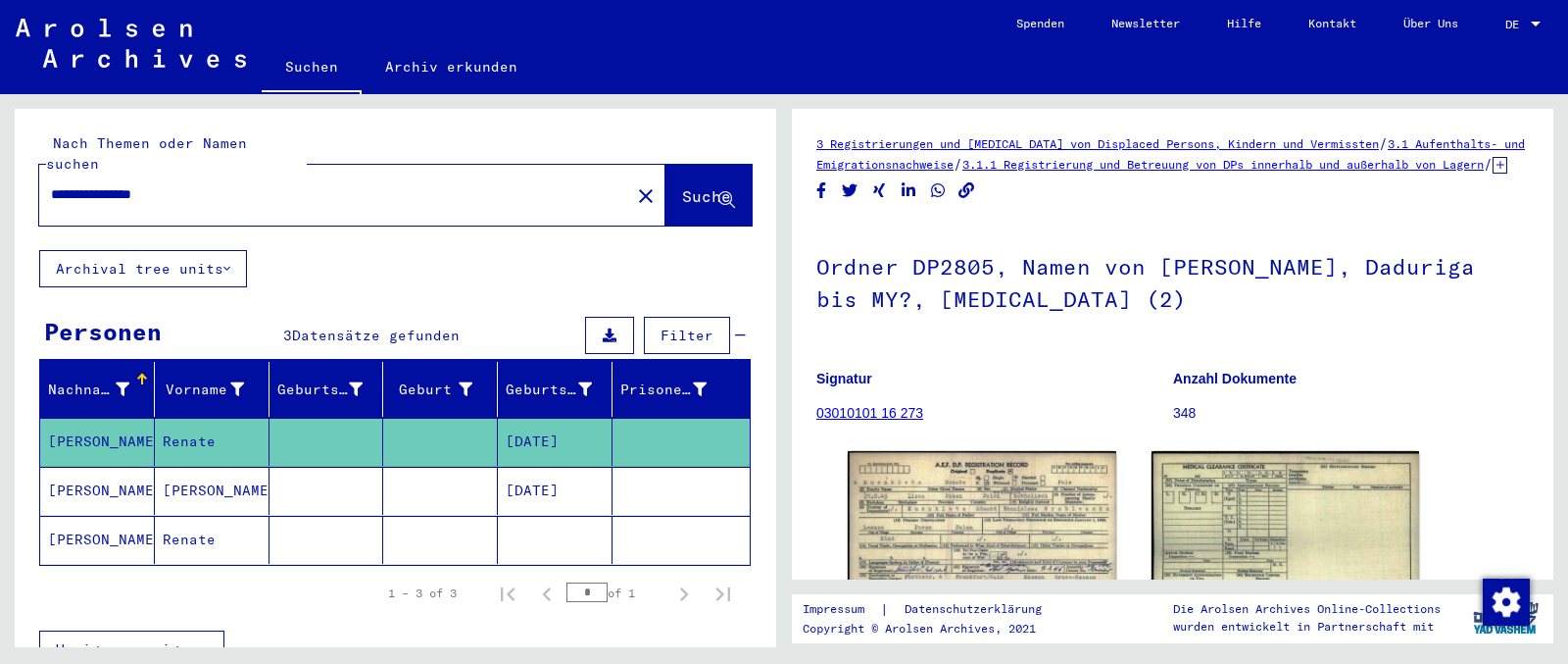
scroll to position [68, 0]
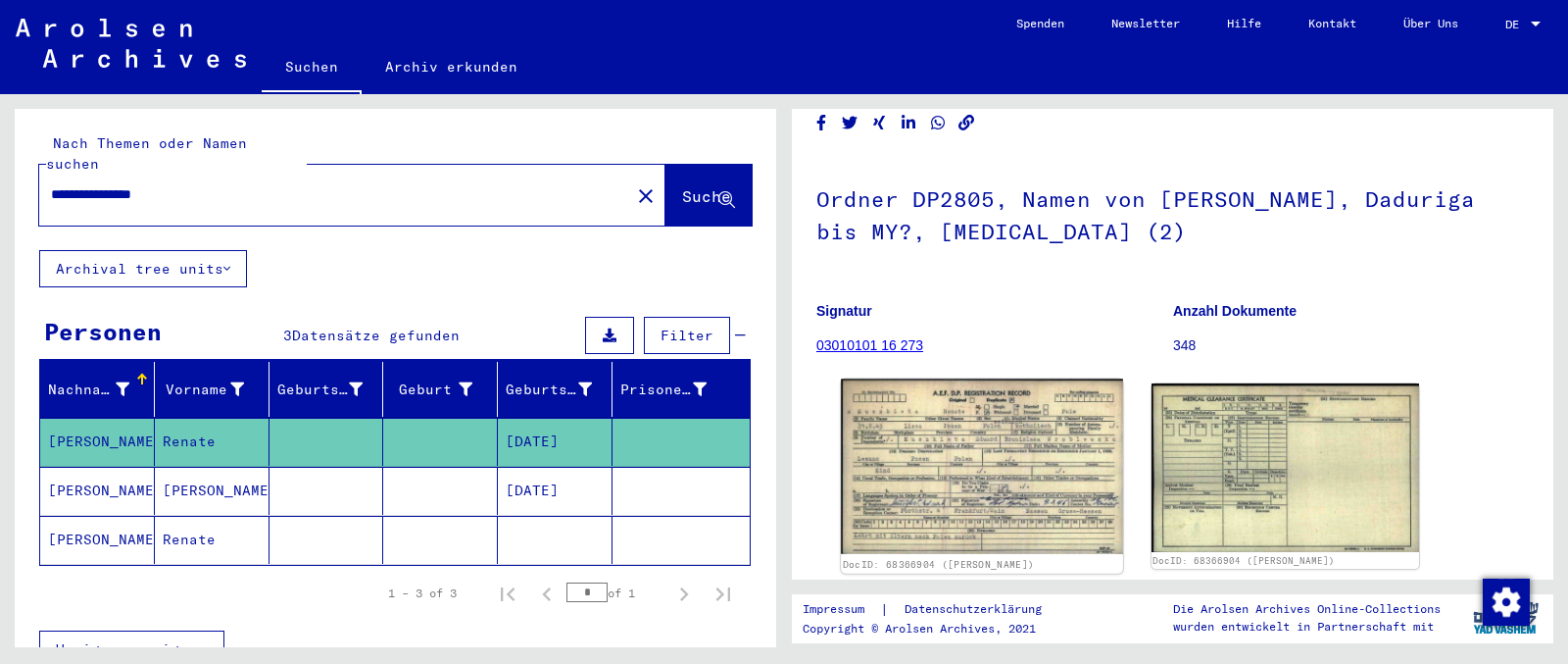
click at [1003, 480] on img at bounding box center [981, 468] width 281 height 176
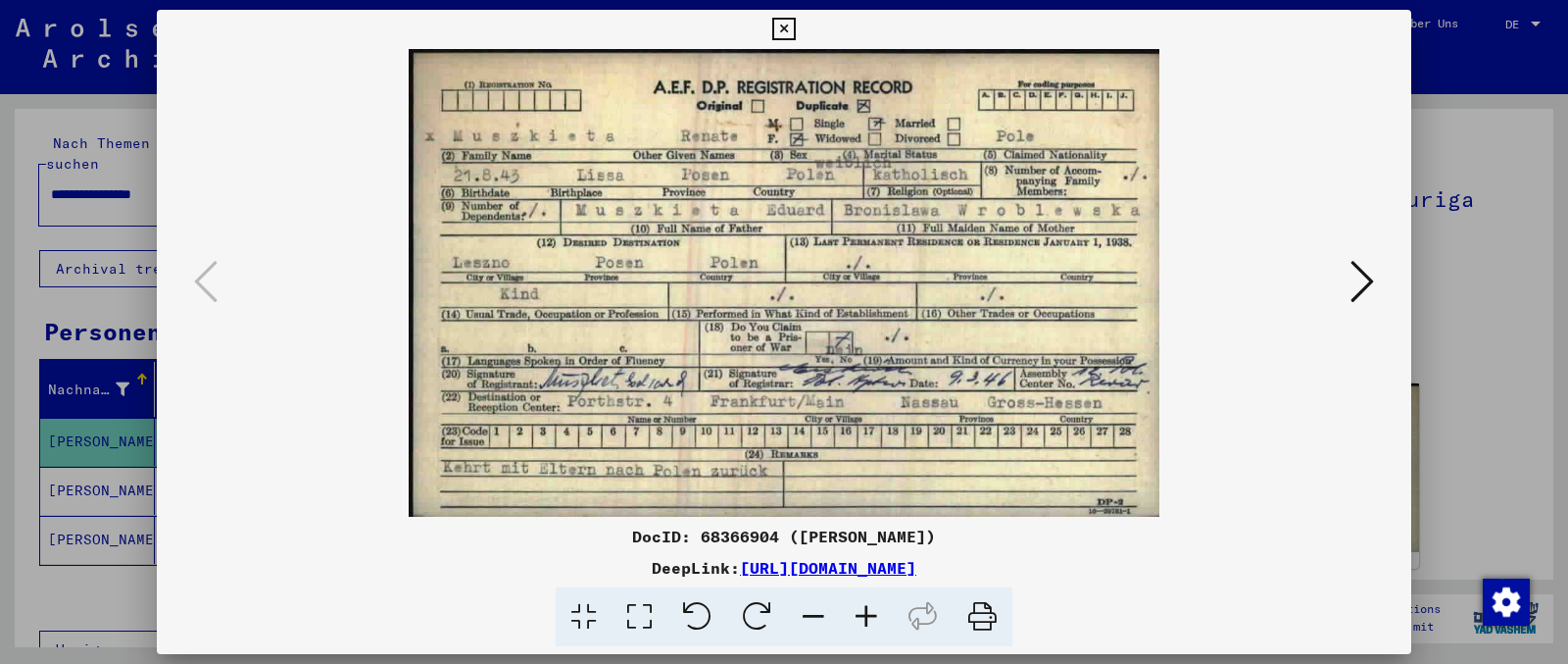
click at [1253, 301] on div at bounding box center [784, 283] width 1254 height 468
click at [1253, 292] on icon at bounding box center [1362, 281] width 24 height 47
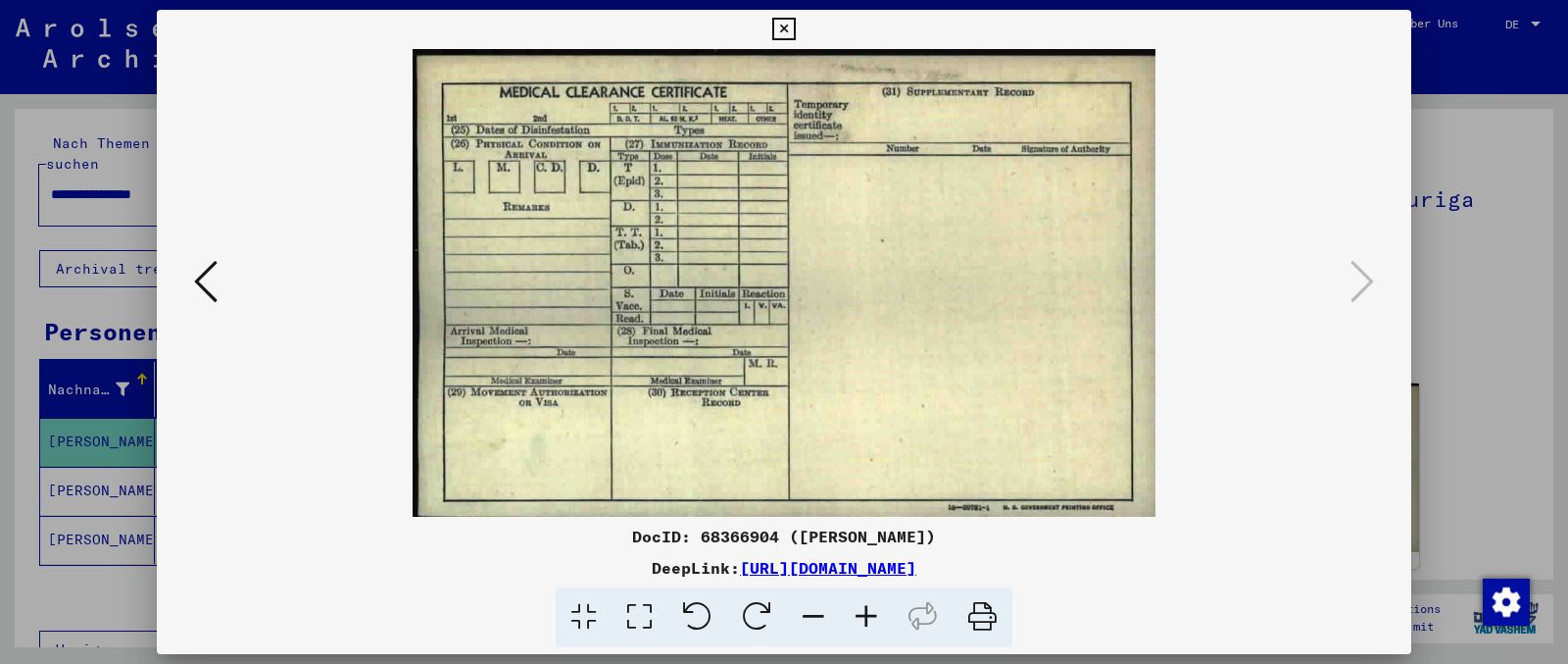
click at [795, 25] on icon at bounding box center [783, 30] width 23 height 24
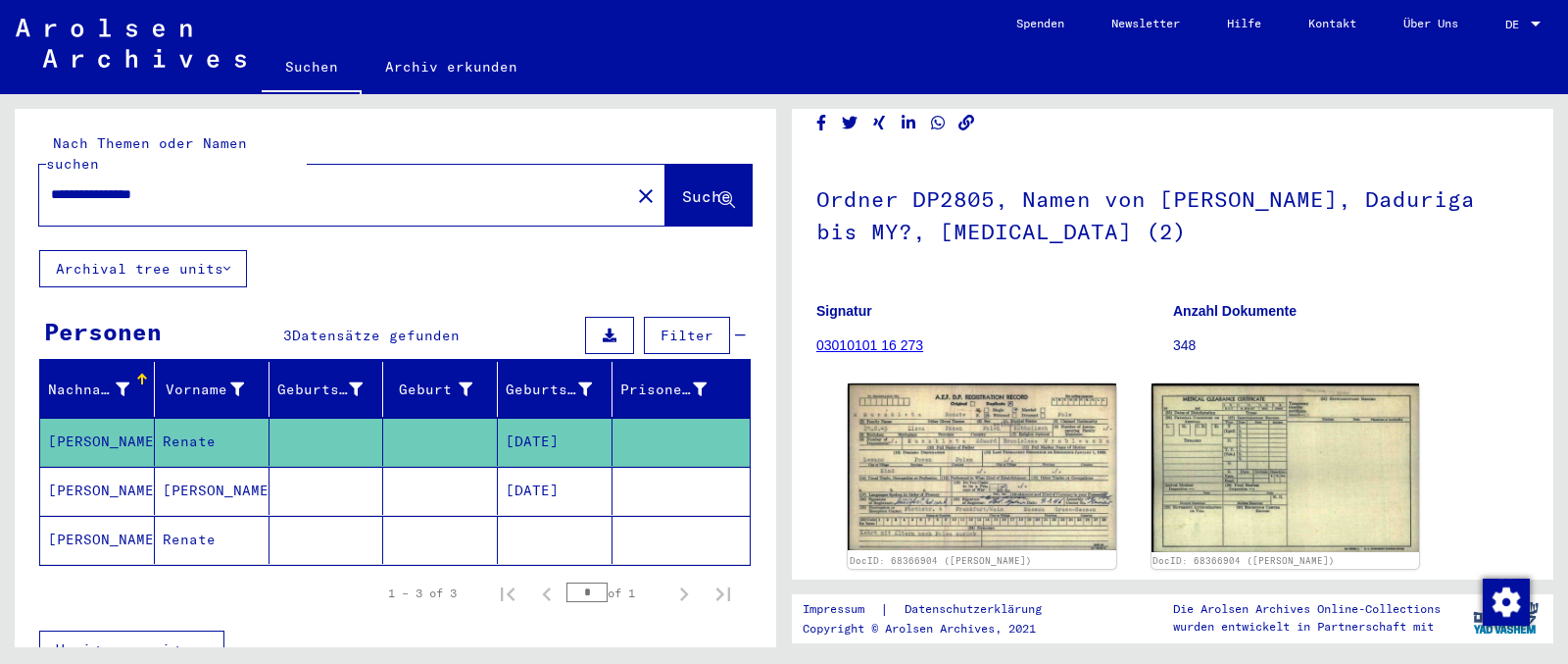
click at [77, 469] on mat-cell "[PERSON_NAME]" at bounding box center [98, 490] width 114 height 48
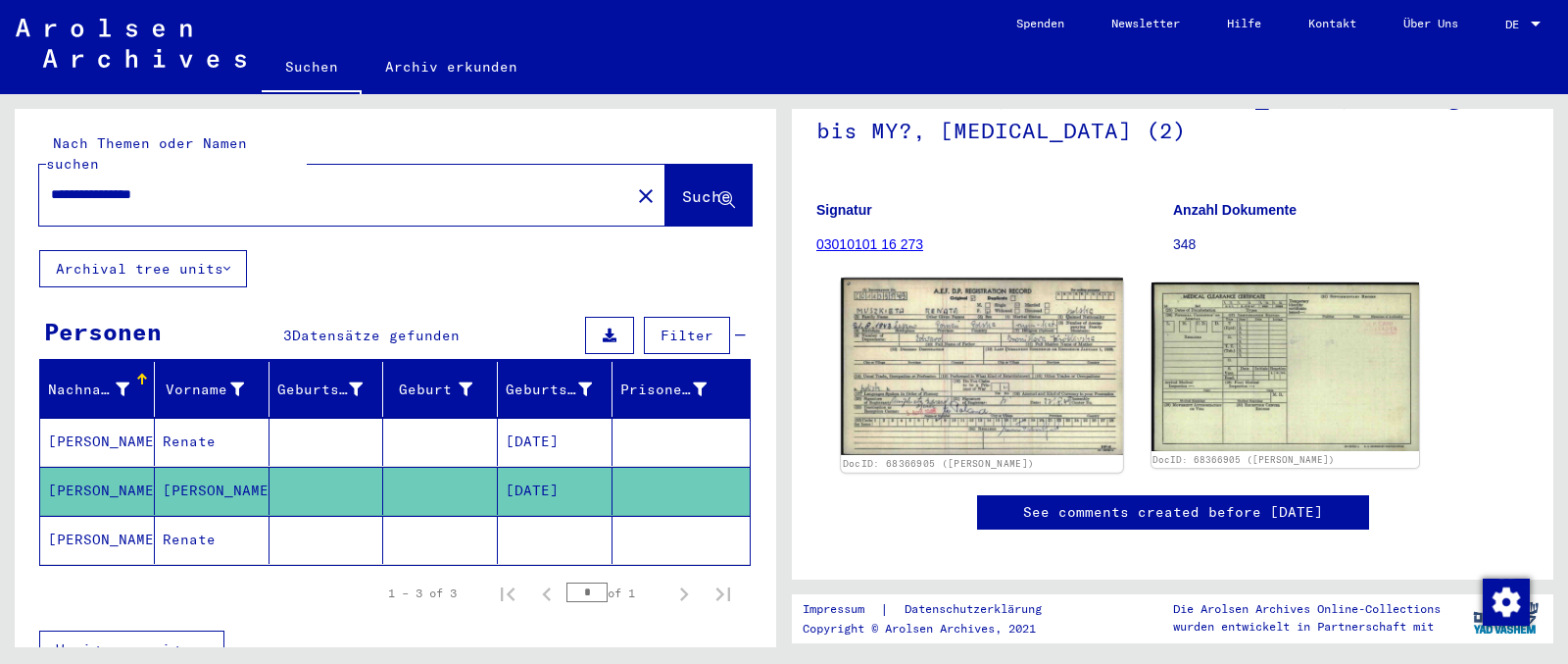
scroll to position [171, 0]
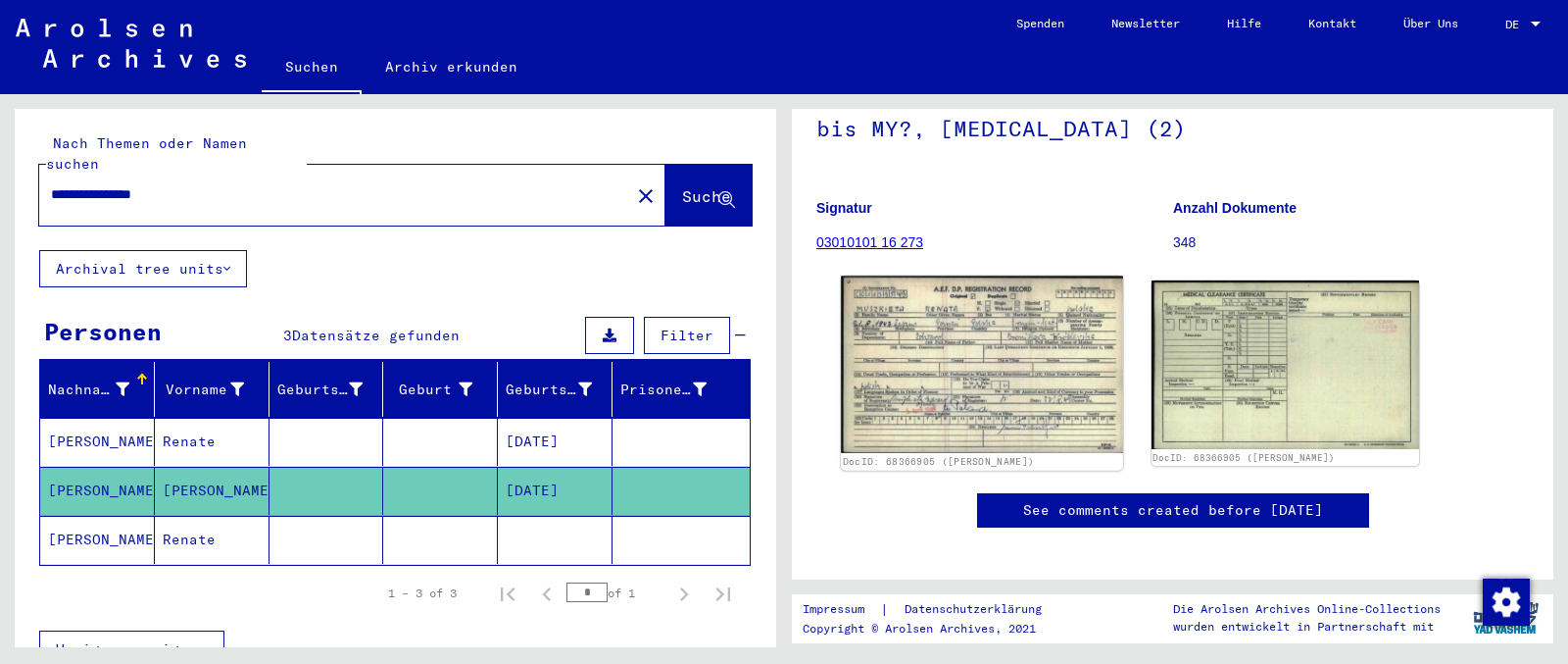
click at [982, 376] on img at bounding box center [981, 365] width 281 height 178
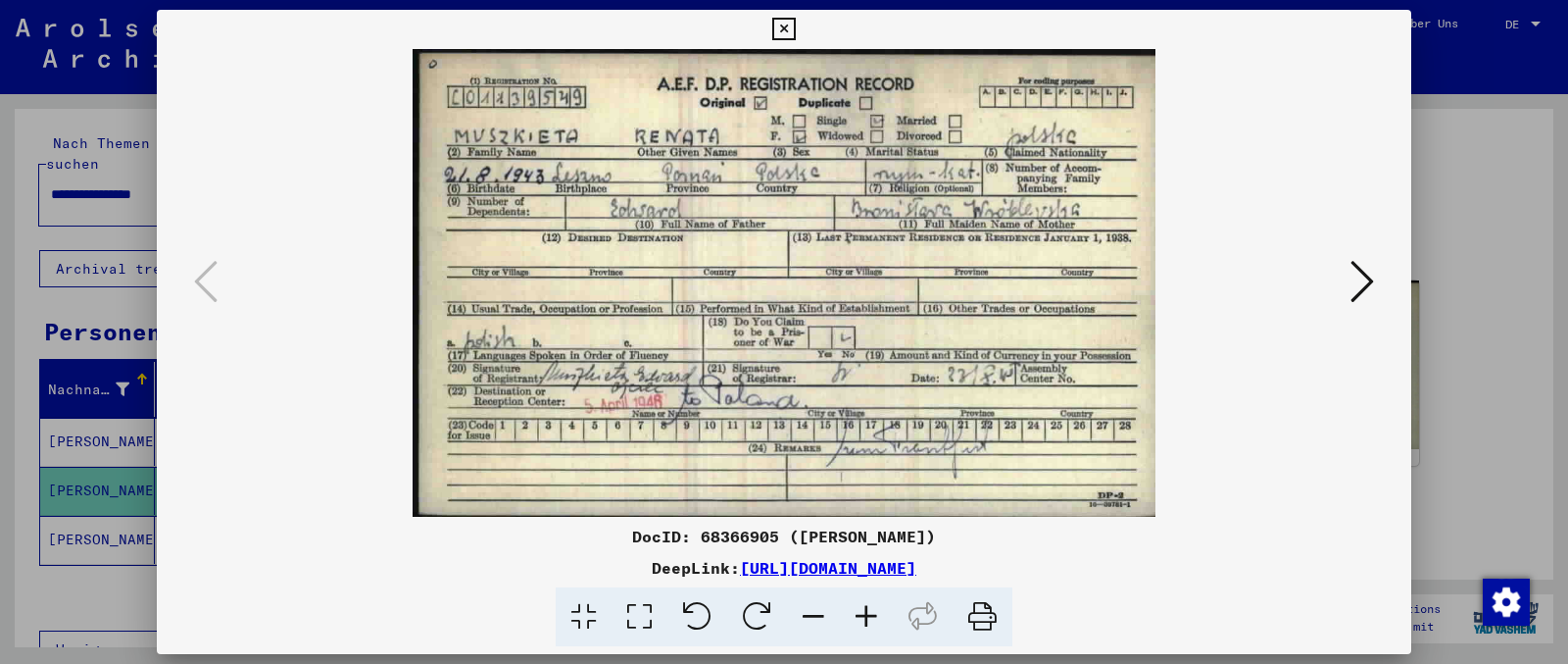
click at [1253, 277] on img at bounding box center [784, 283] width 1121 height 468
click at [1253, 282] on icon at bounding box center [1362, 281] width 24 height 47
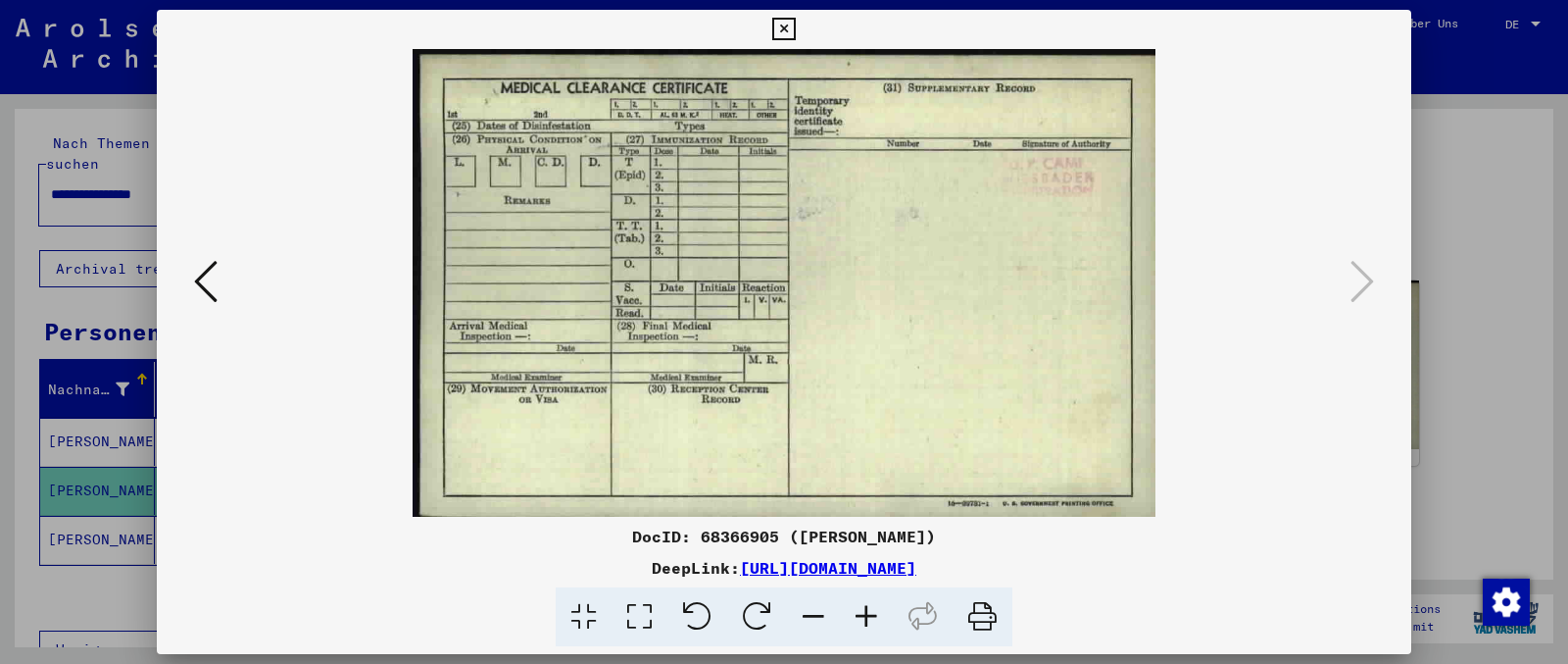
click at [795, 27] on icon at bounding box center [783, 30] width 23 height 24
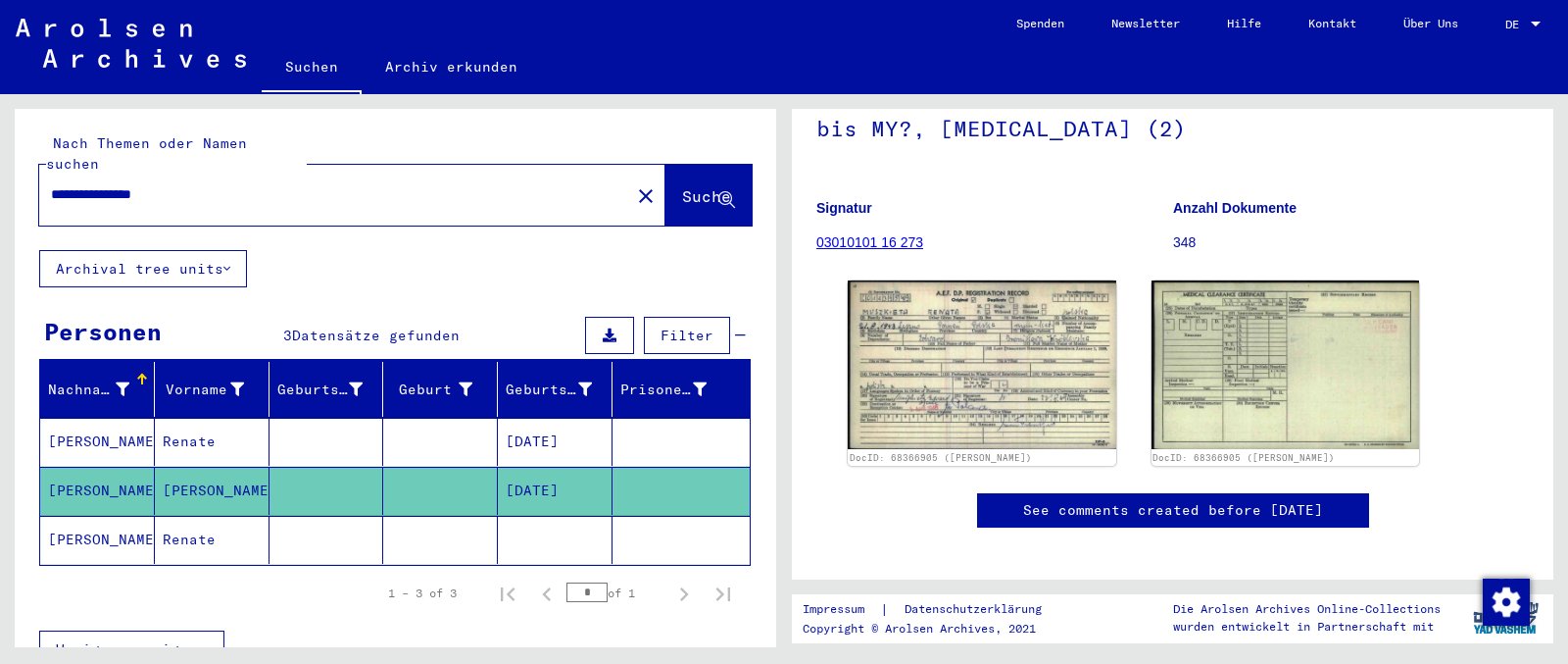
click at [113, 519] on mat-cell "[PERSON_NAME]" at bounding box center [98, 540] width 114 height 48
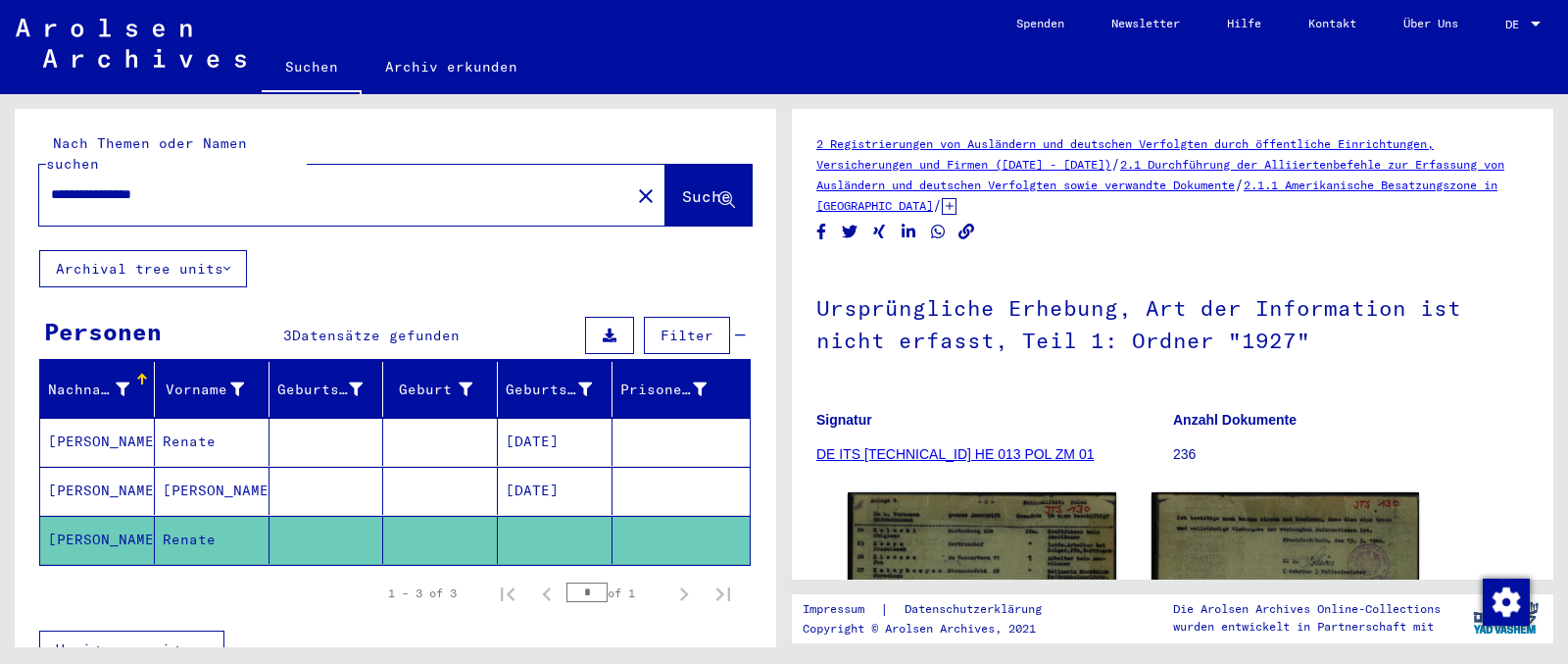
scroll to position [206, 0]
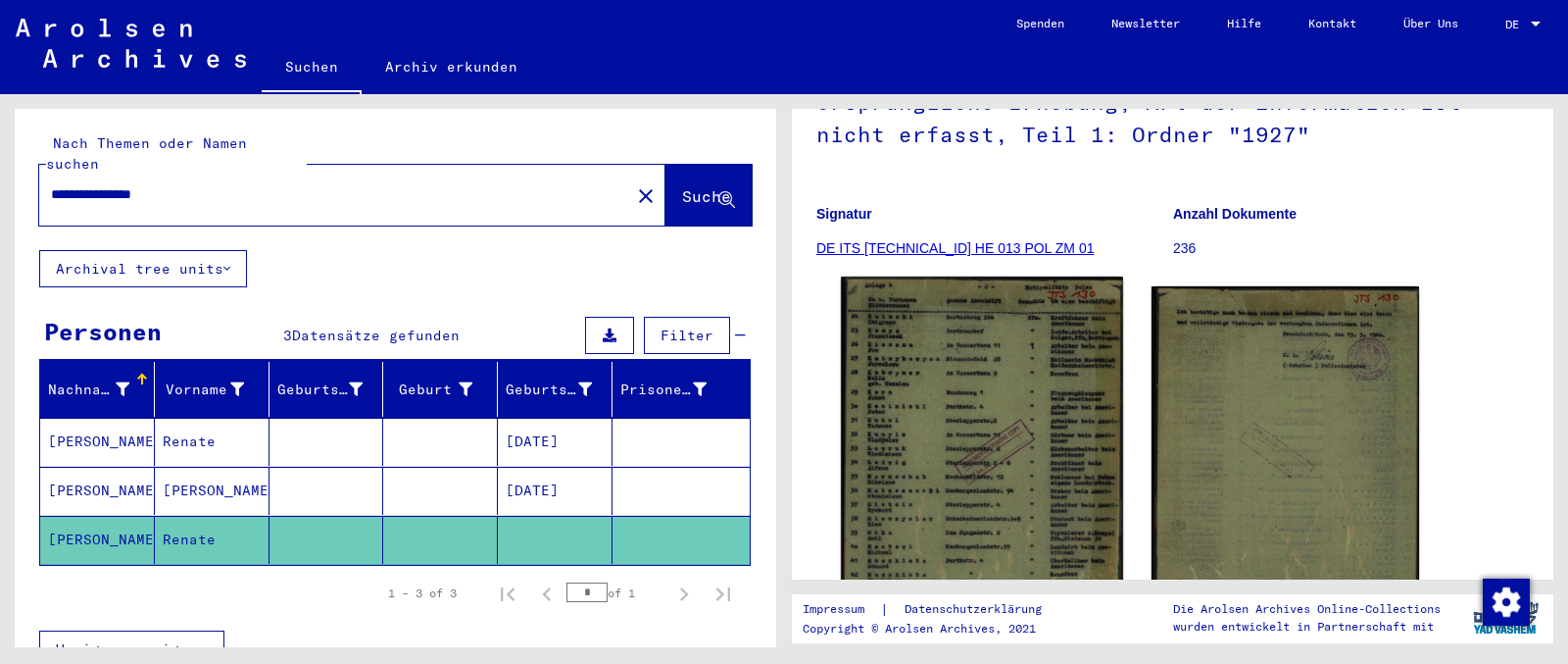
click at [941, 399] on img at bounding box center [981, 470] width 281 height 388
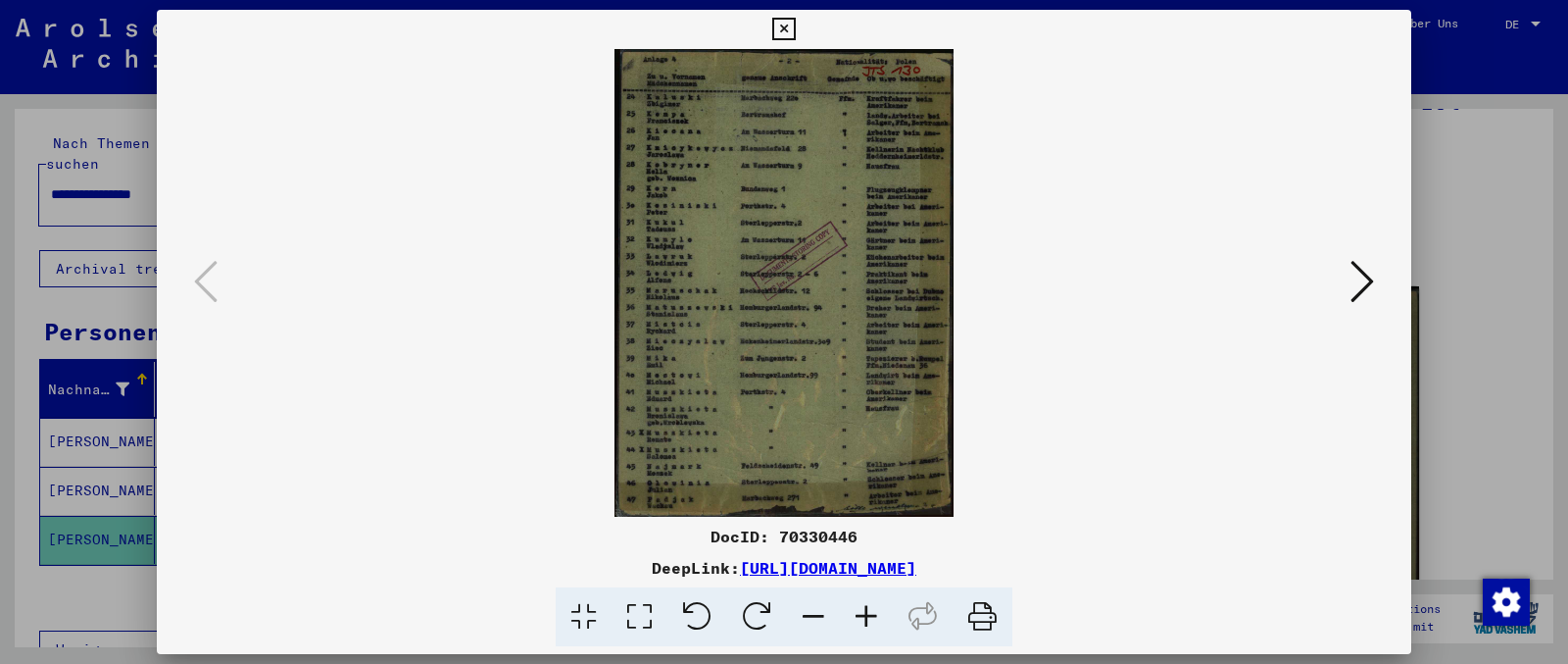
click at [1253, 282] on icon at bounding box center [1362, 281] width 24 height 47
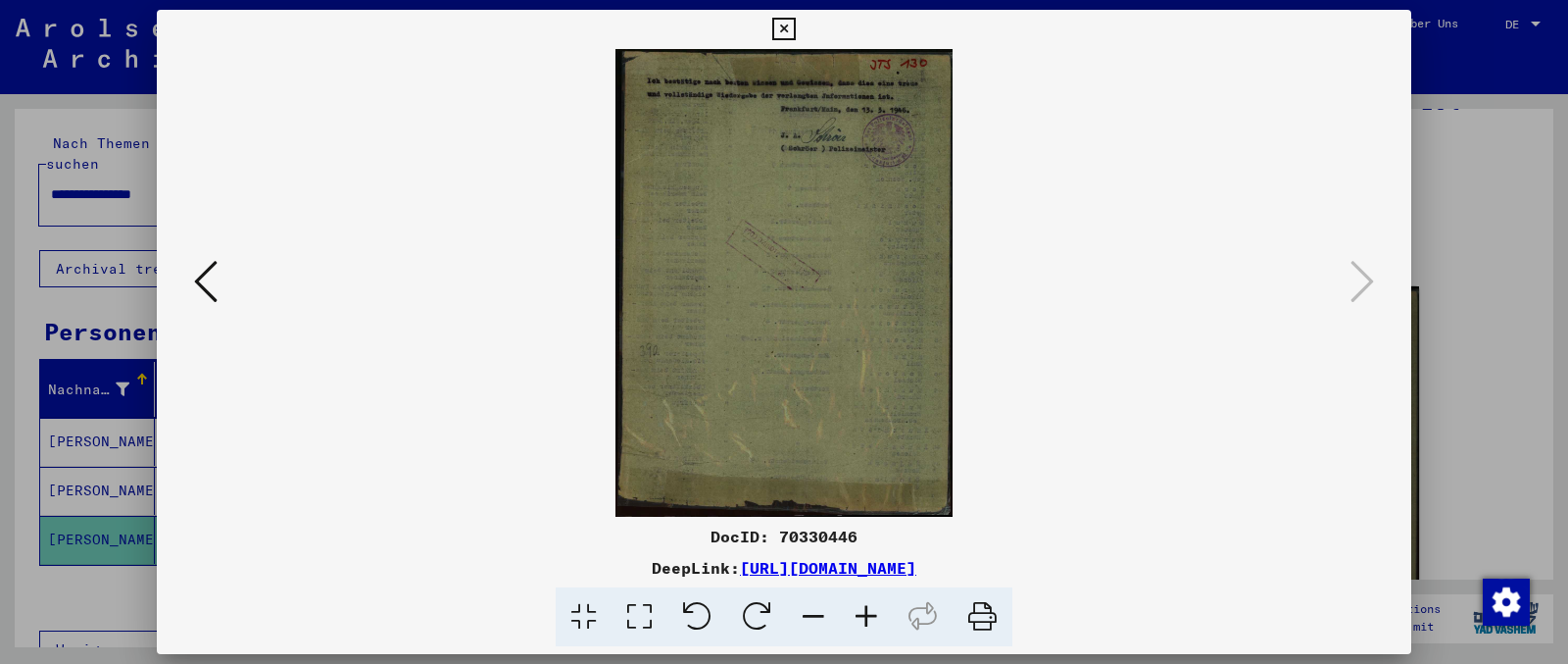
click at [795, 35] on icon at bounding box center [783, 30] width 23 height 24
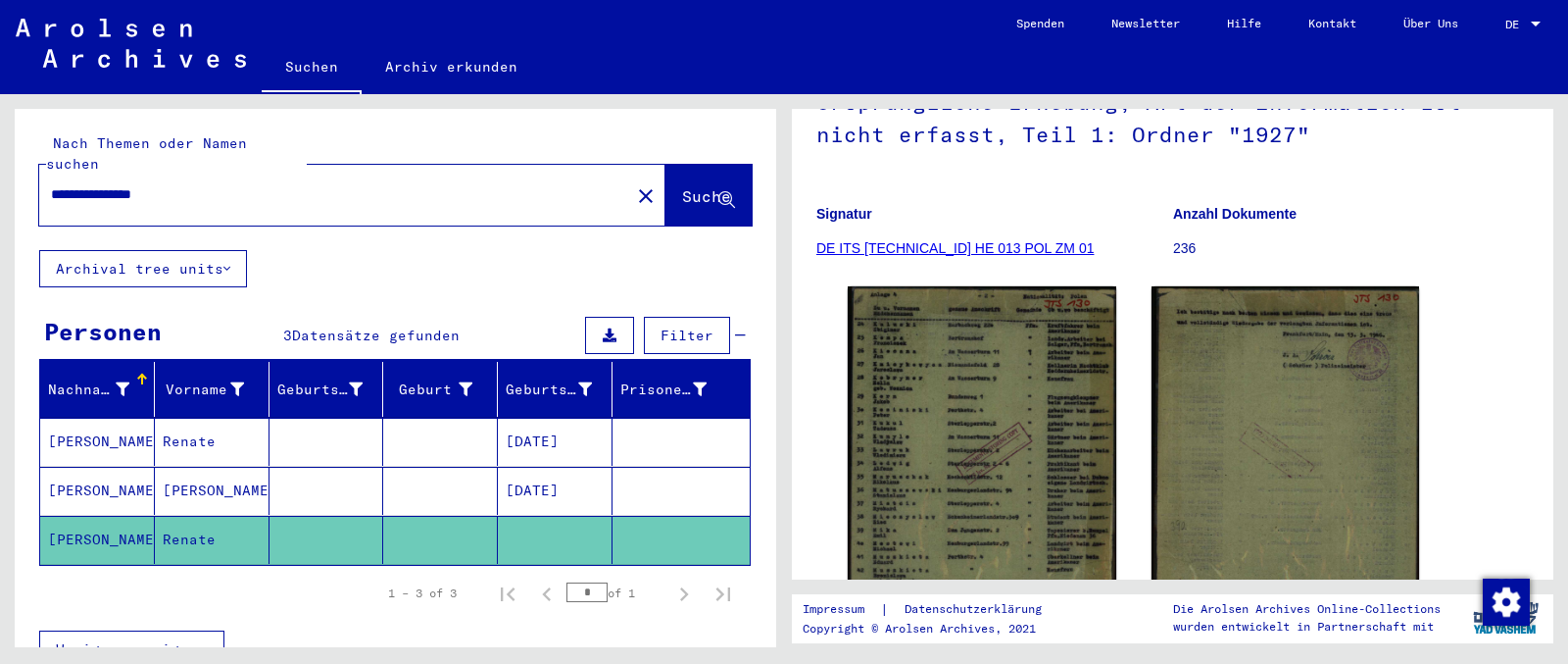
click at [80, 184] on input "**********" at bounding box center [334, 194] width 567 height 21
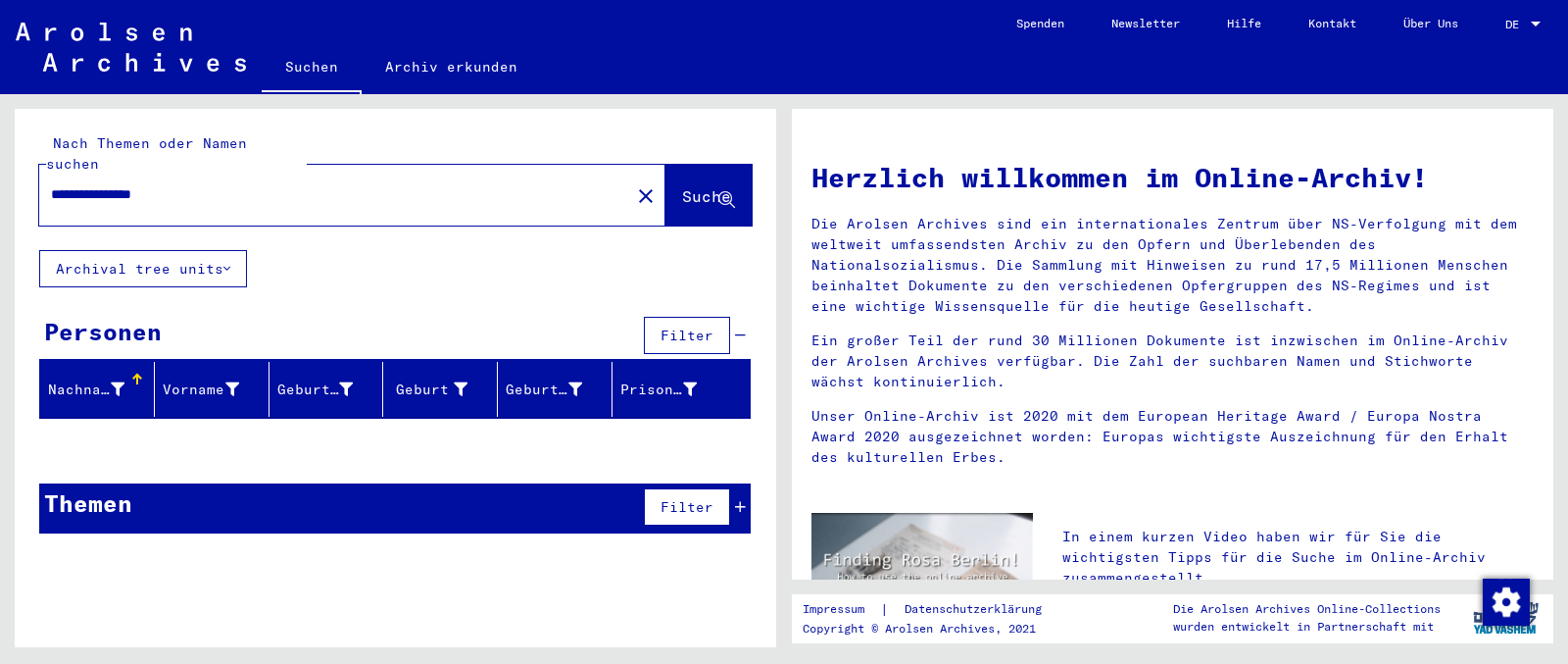
click at [228, 434] on div at bounding box center [395, 446] width 761 height 25
click at [82, 184] on input "**********" at bounding box center [328, 194] width 555 height 21
click at [87, 184] on input "**********" at bounding box center [328, 194] width 555 height 21
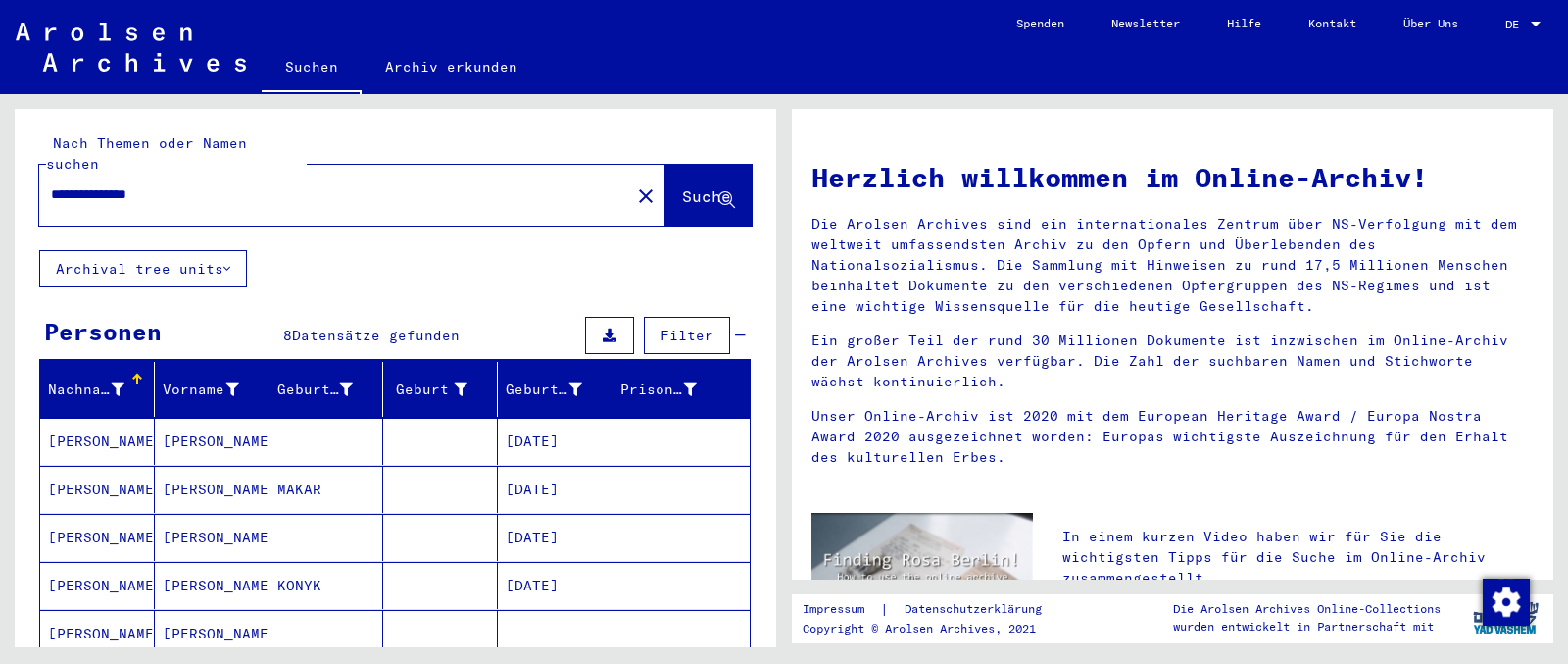
click at [79, 184] on input "**********" at bounding box center [328, 194] width 555 height 21
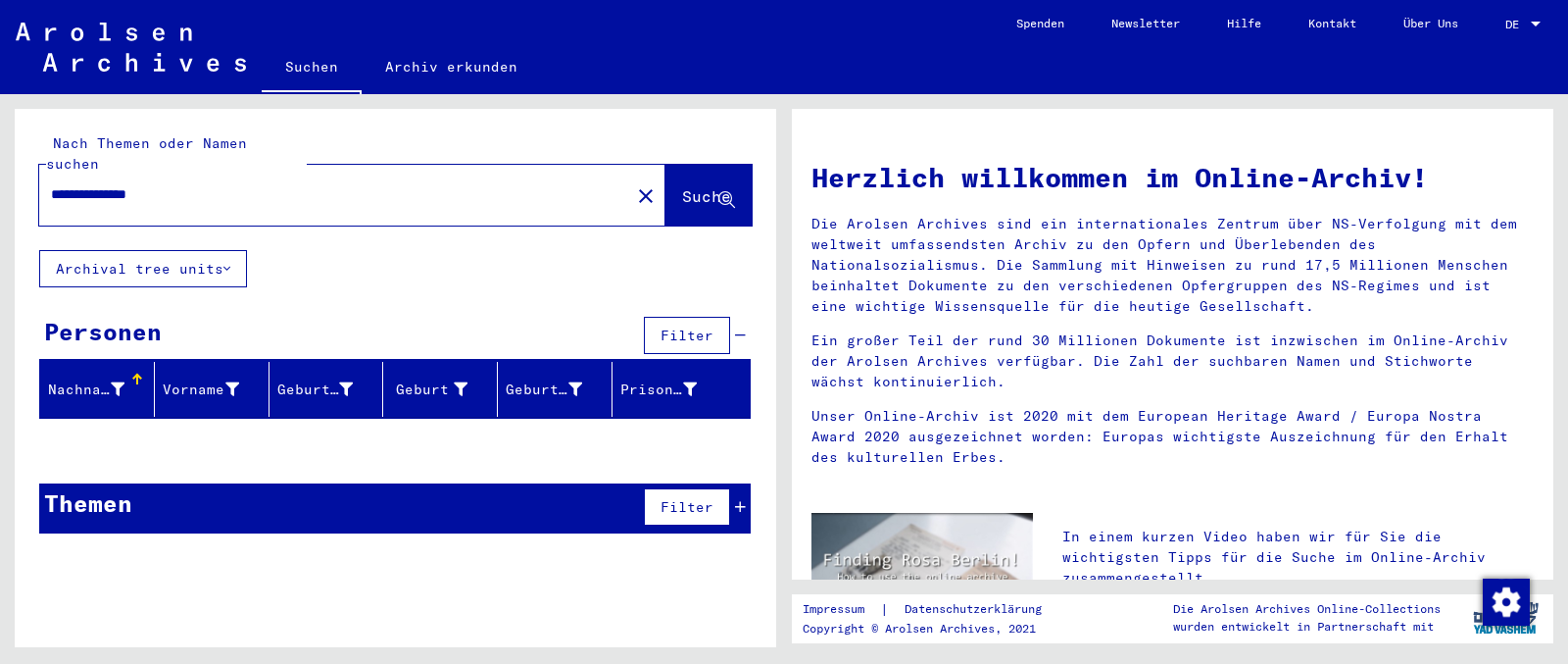
click at [75, 184] on input "**********" at bounding box center [328, 194] width 555 height 21
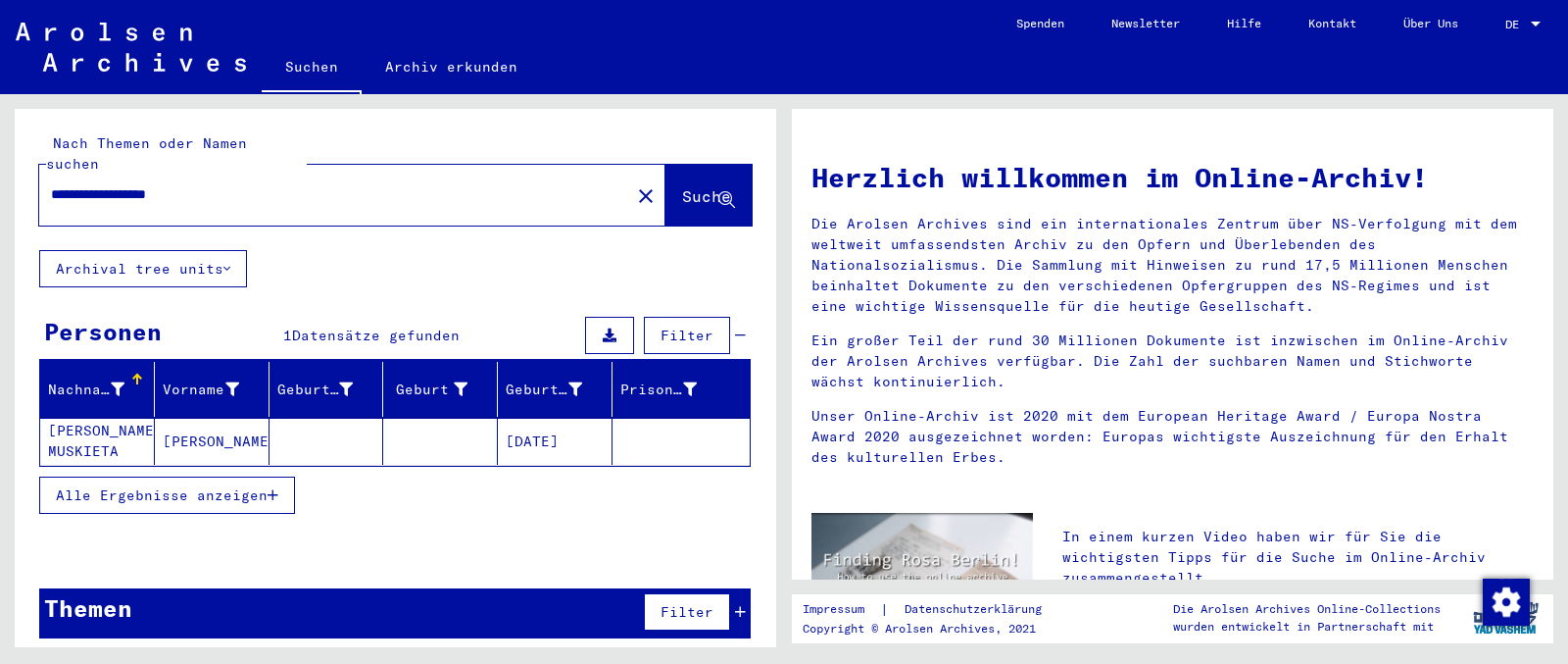
click at [95, 184] on input "**********" at bounding box center [328, 194] width 555 height 21
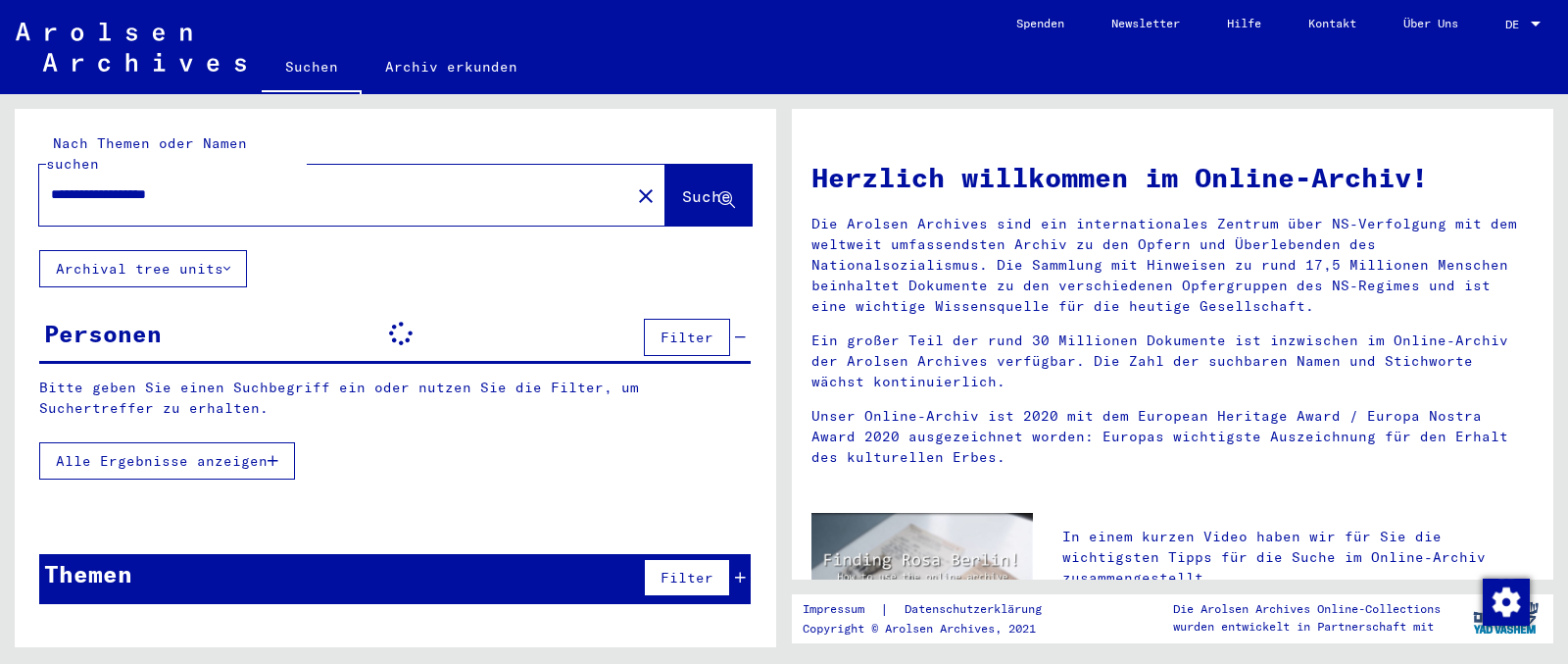
click at [224, 444] on div "Alle Ergebnisse anzeigen" at bounding box center [394, 461] width 711 height 57
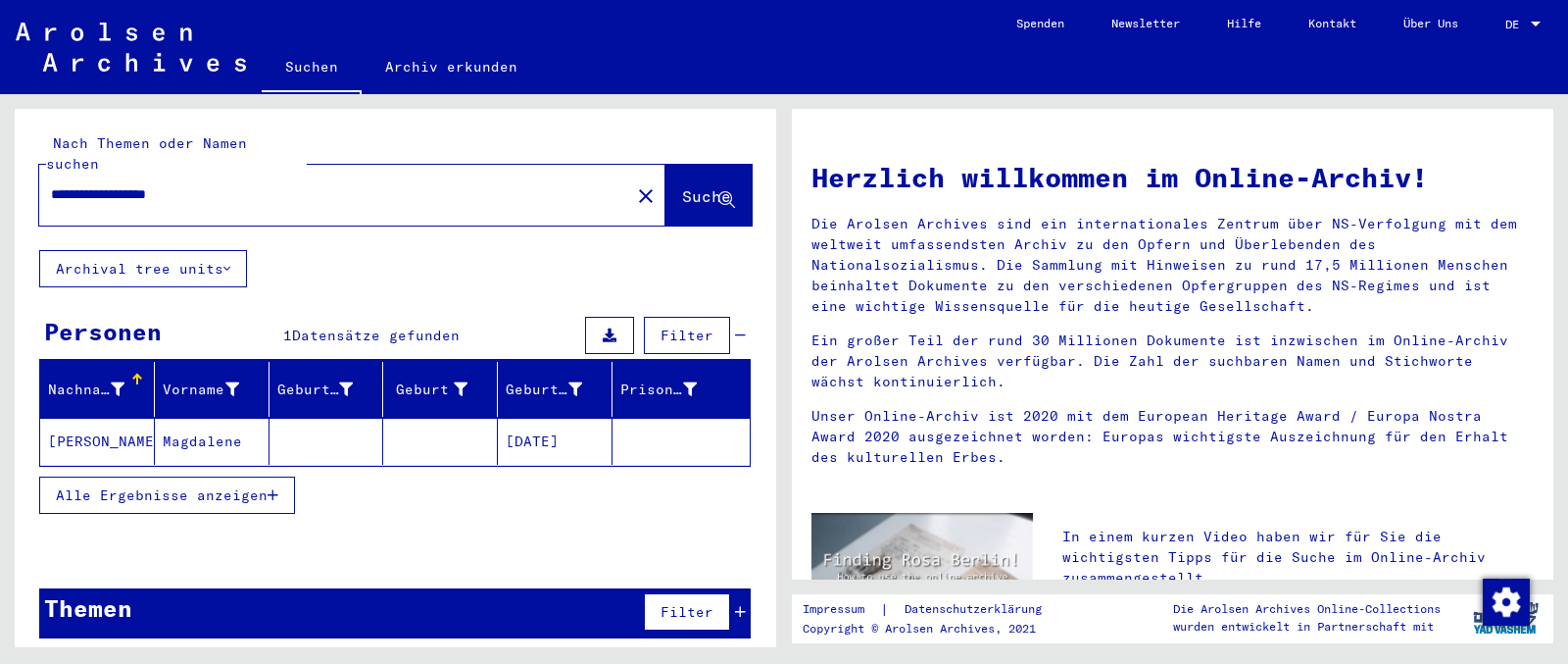
click at [76, 184] on input "**********" at bounding box center [328, 194] width 555 height 21
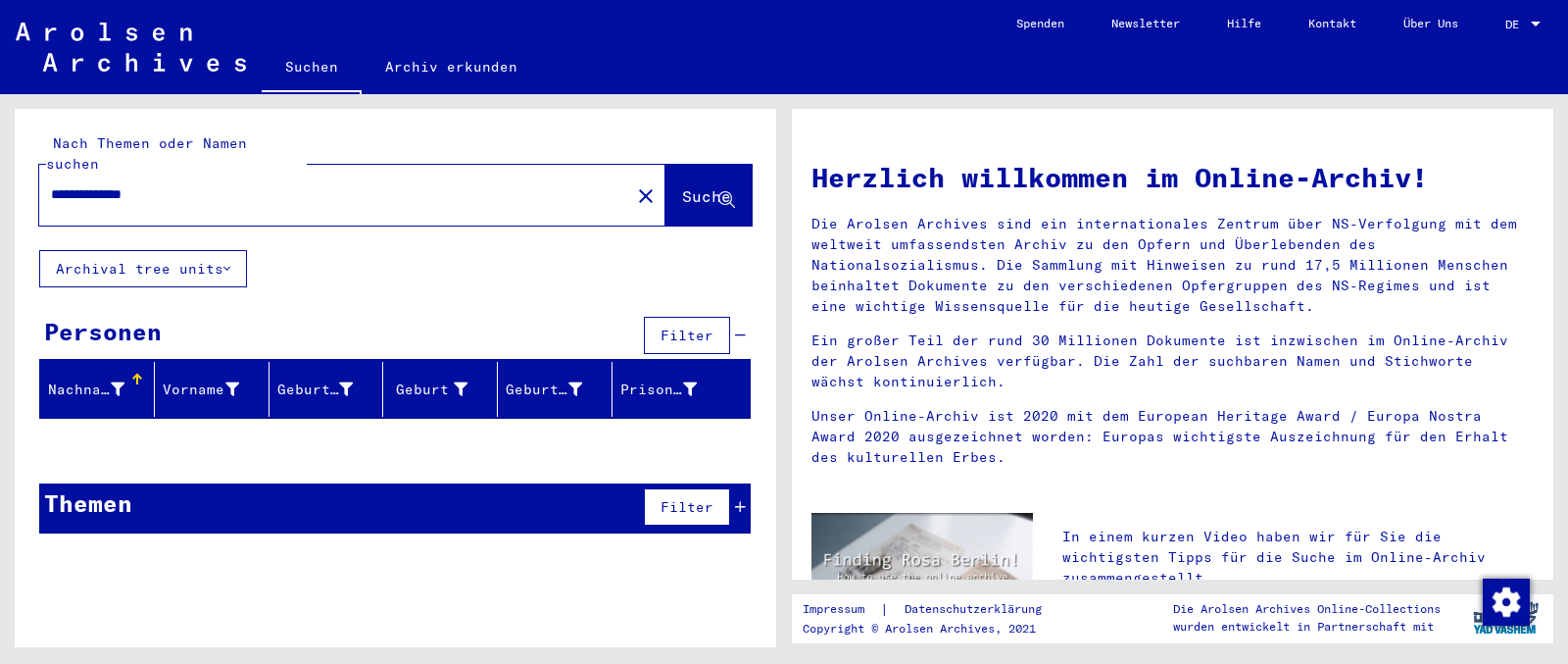
click at [545, 434] on div at bounding box center [395, 446] width 761 height 25
click at [657, 488] on button "Filter" at bounding box center [686, 507] width 86 height 37
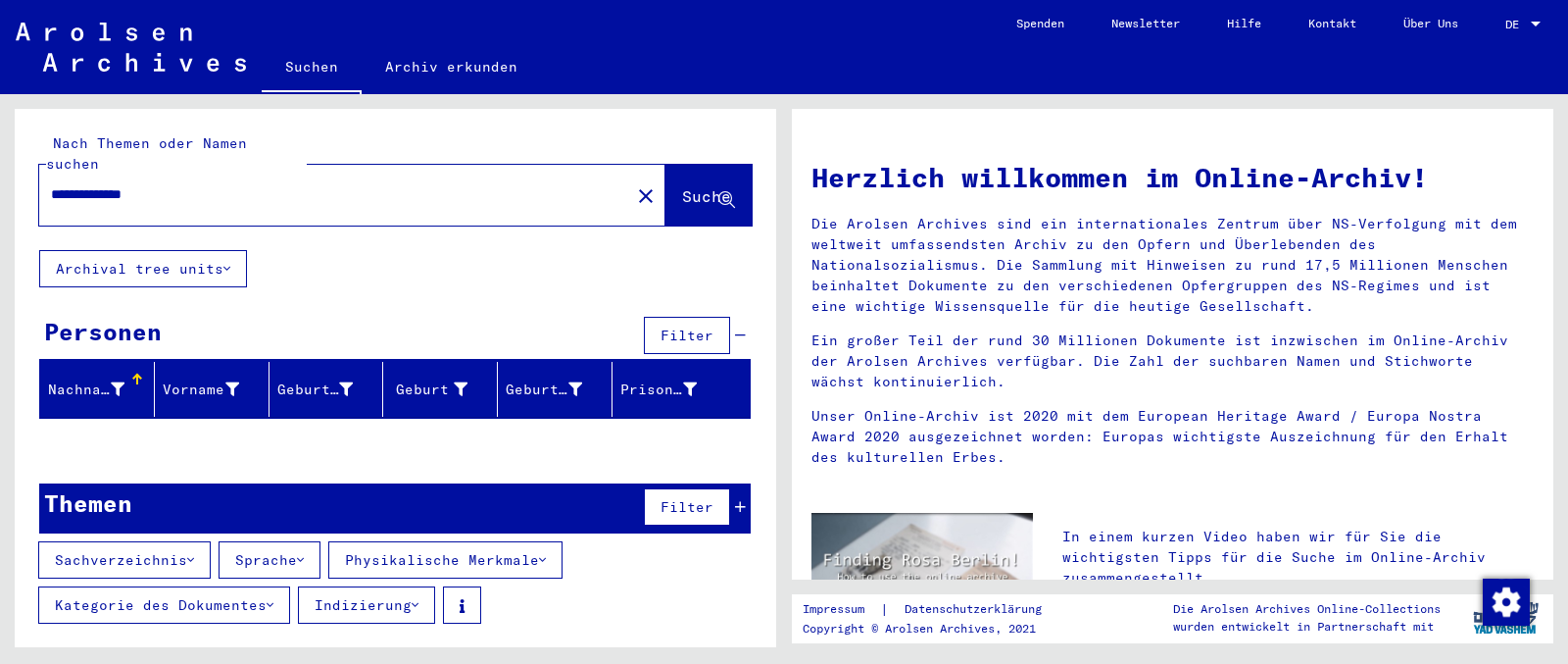
click at [307, 449] on div "**********" at bounding box center [395, 378] width 761 height 539
drag, startPoint x: 186, startPoint y: 174, endPoint x: 0, endPoint y: 174, distance: 186.0
click at [51, 184] on input "**********" at bounding box center [328, 194] width 555 height 21
click at [153, 184] on input "**********" at bounding box center [328, 194] width 555 height 21
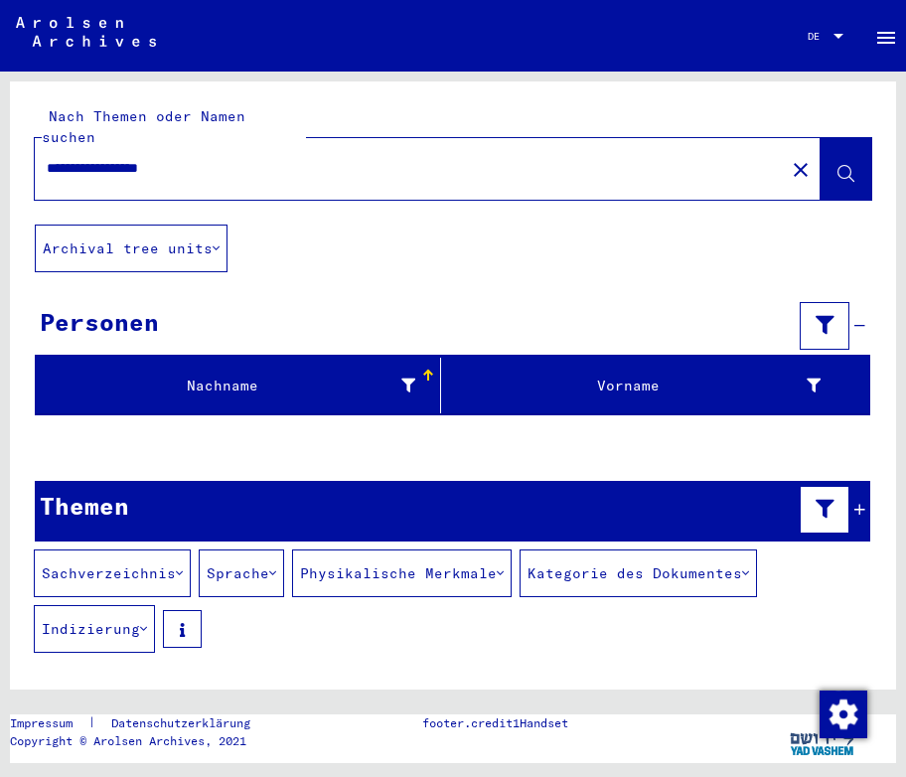
drag, startPoint x: 219, startPoint y: 147, endPoint x: 0, endPoint y: 148, distance: 218.6
click at [47, 158] on input "**********" at bounding box center [410, 168] width 726 height 21
type input "**********"
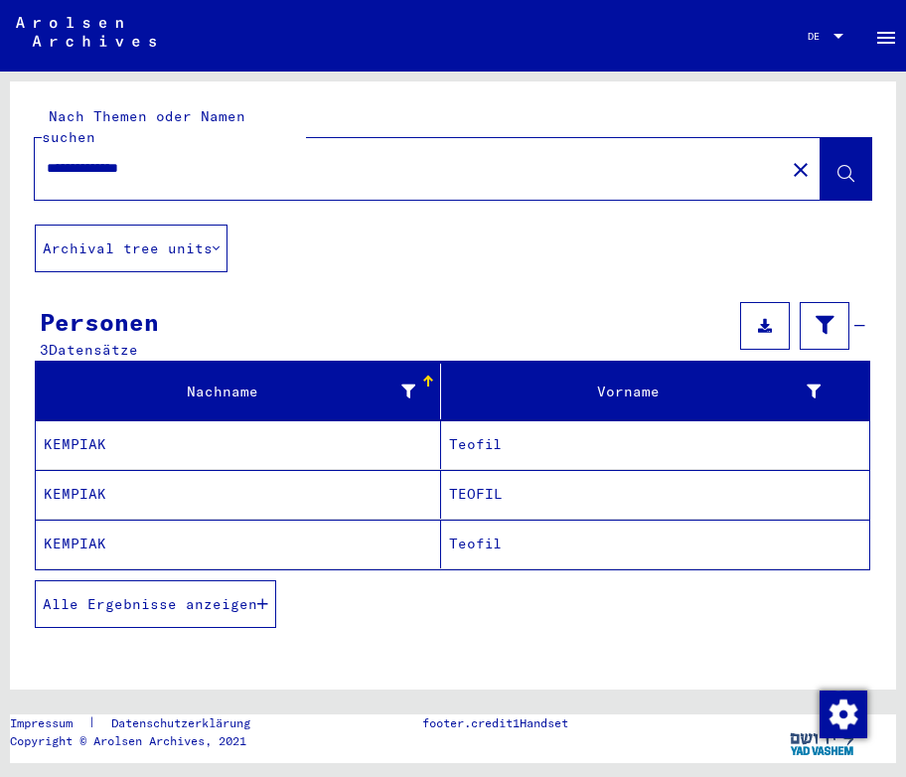
click at [82, 437] on mat-cell "KEMPIAK" at bounding box center [238, 444] width 405 height 49
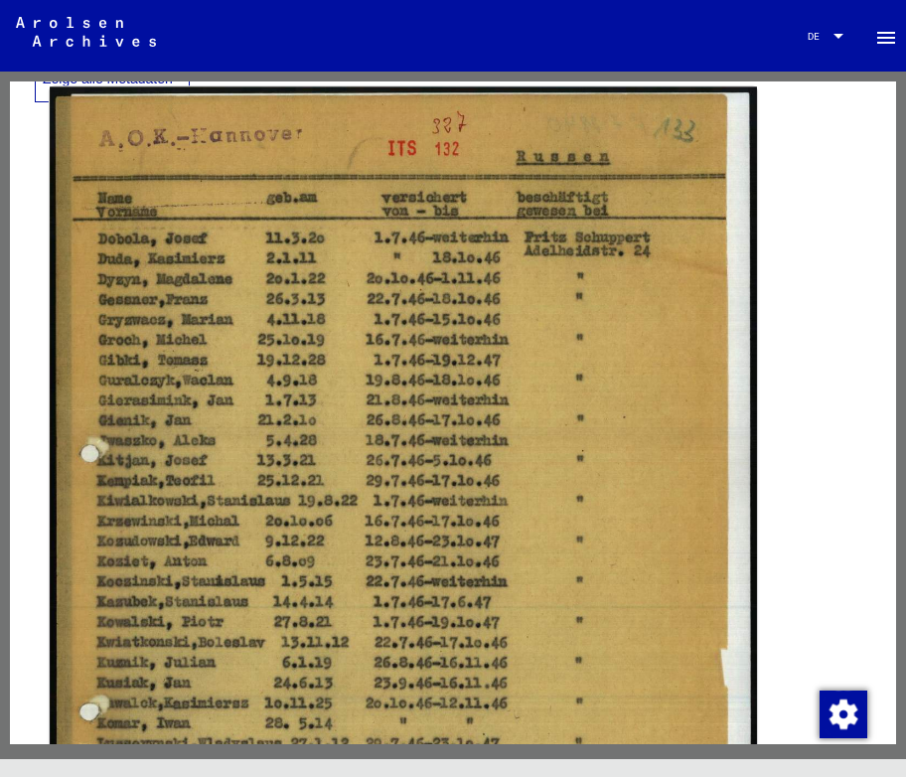
scroll to position [430, 0]
